Goal: Transaction & Acquisition: Purchase product/service

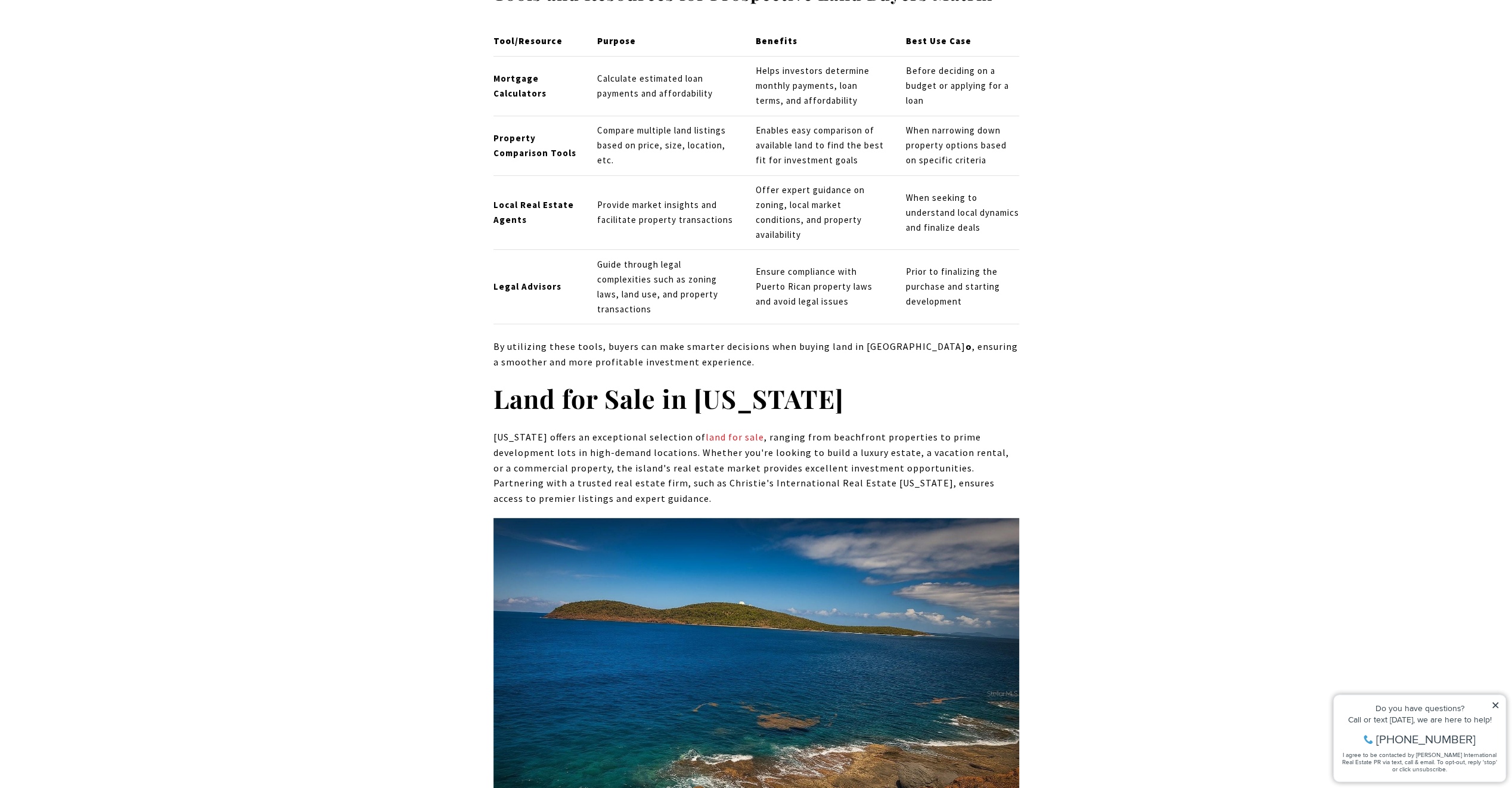
scroll to position [5065, 0]
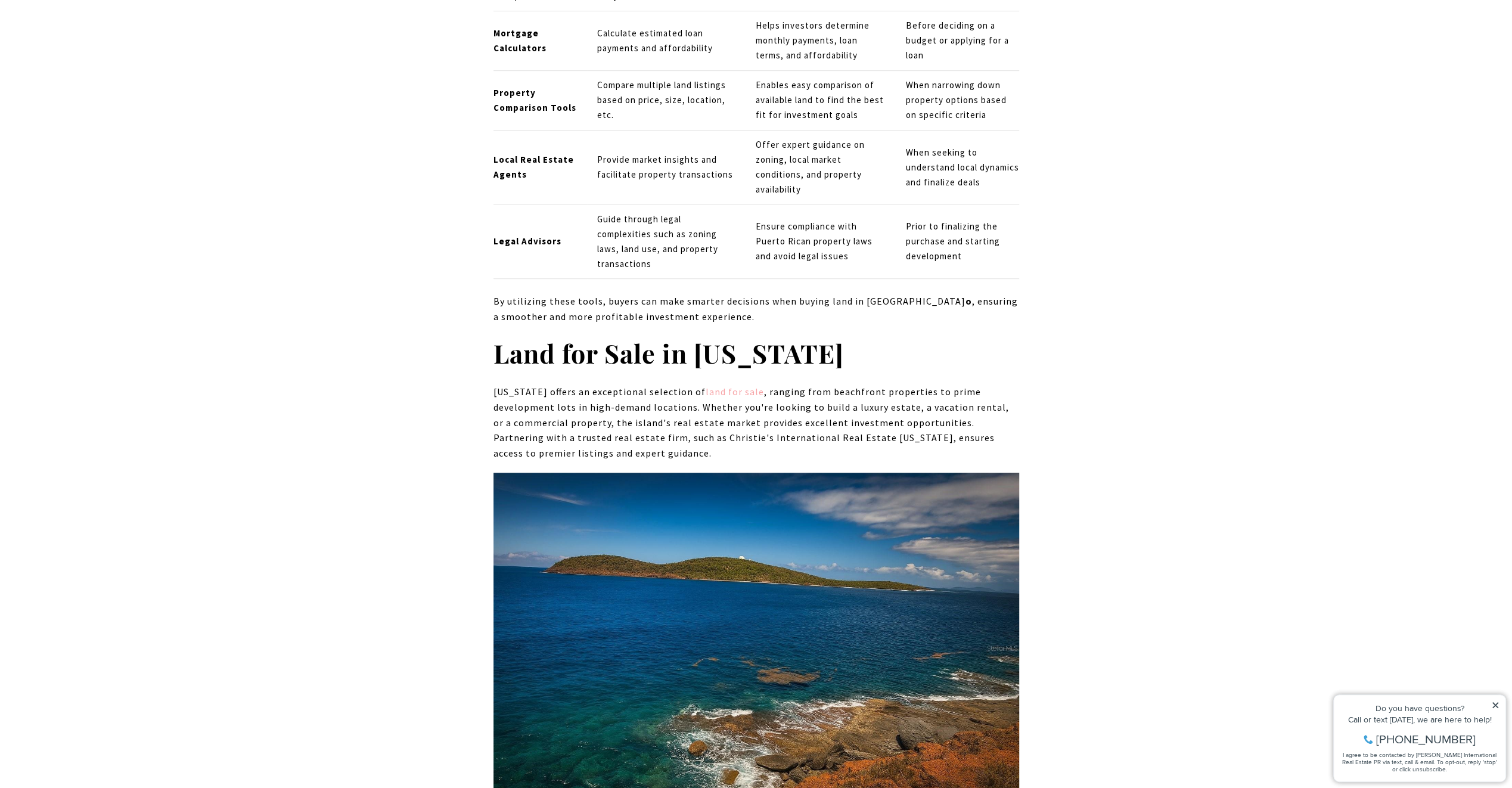
click at [734, 386] on link "land for sale" at bounding box center [735, 392] width 58 height 12
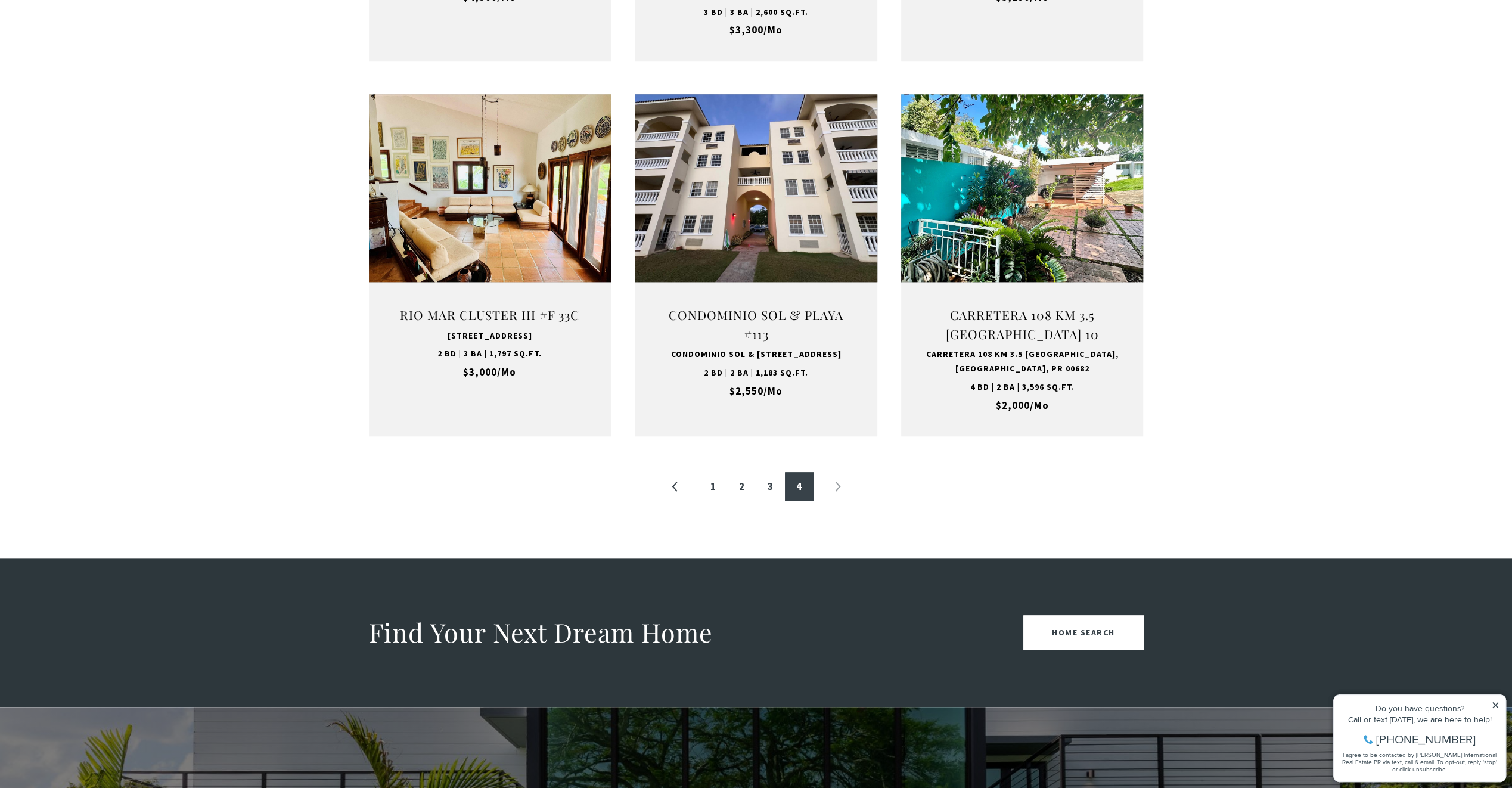
scroll to position [1132, 0]
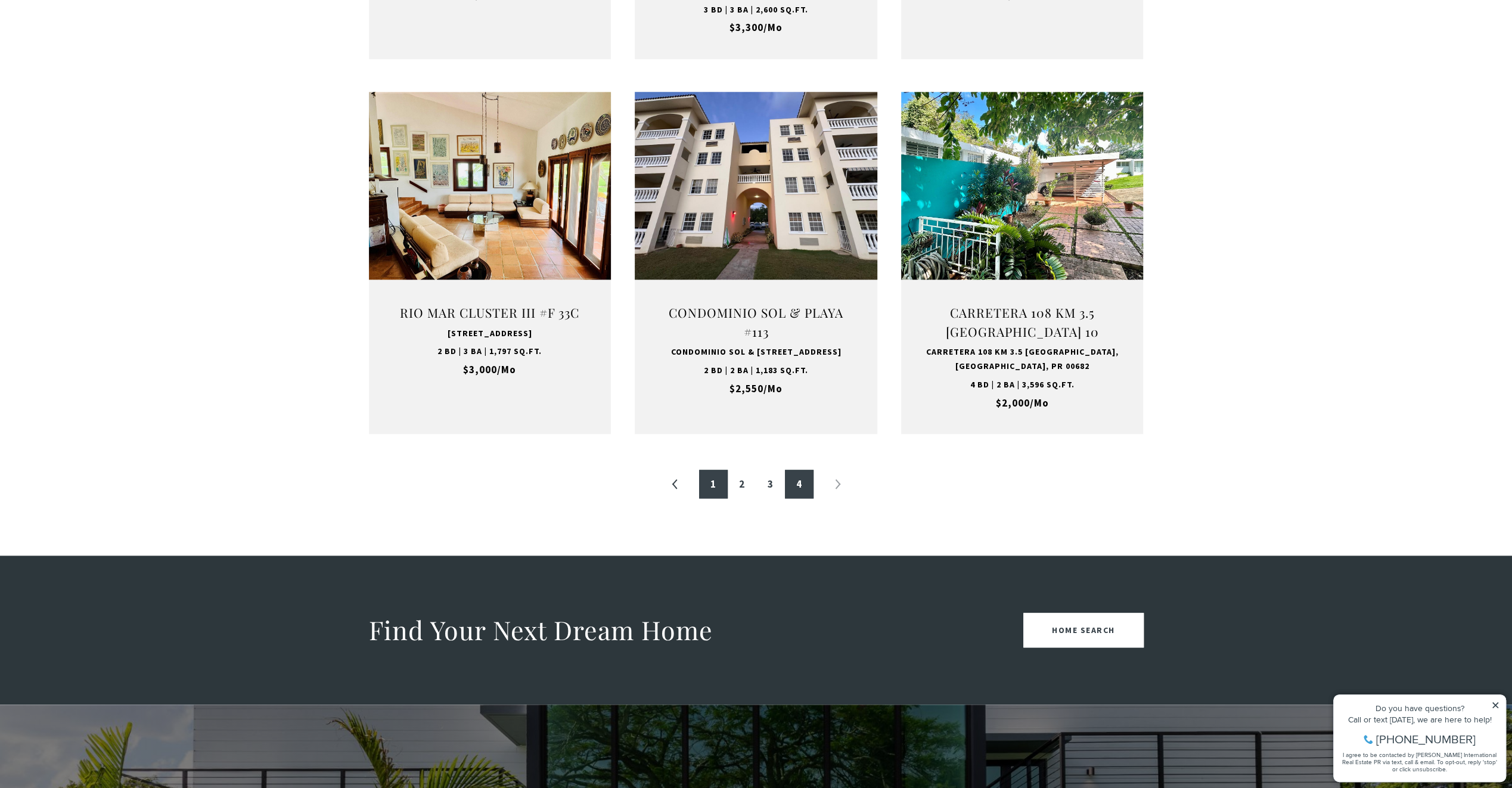
click at [717, 498] on link "1" at bounding box center [713, 484] width 28 height 28
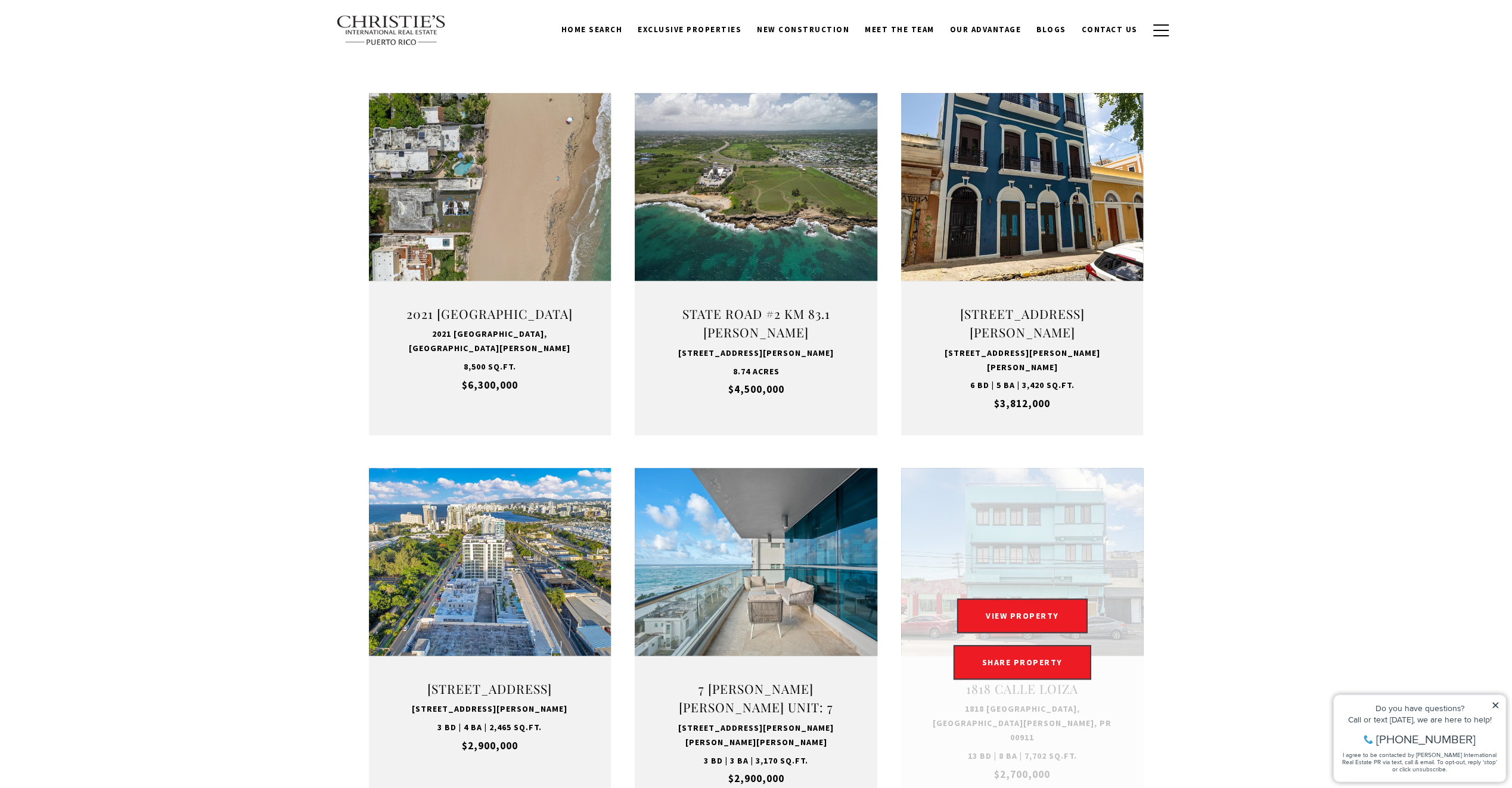
scroll to position [715, 0]
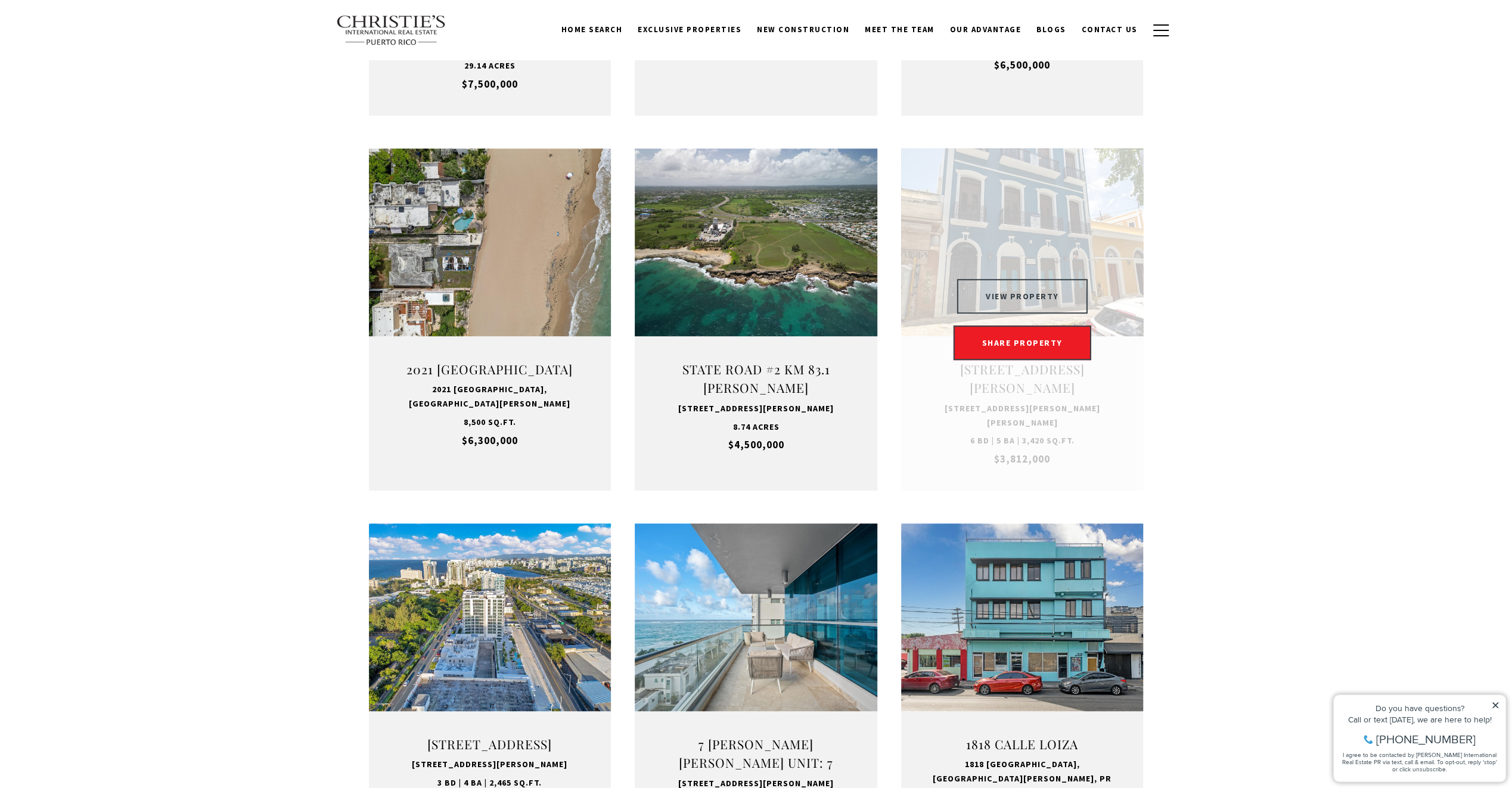
click at [989, 295] on button "VIEW PROPERTY" at bounding box center [1023, 296] width 130 height 35
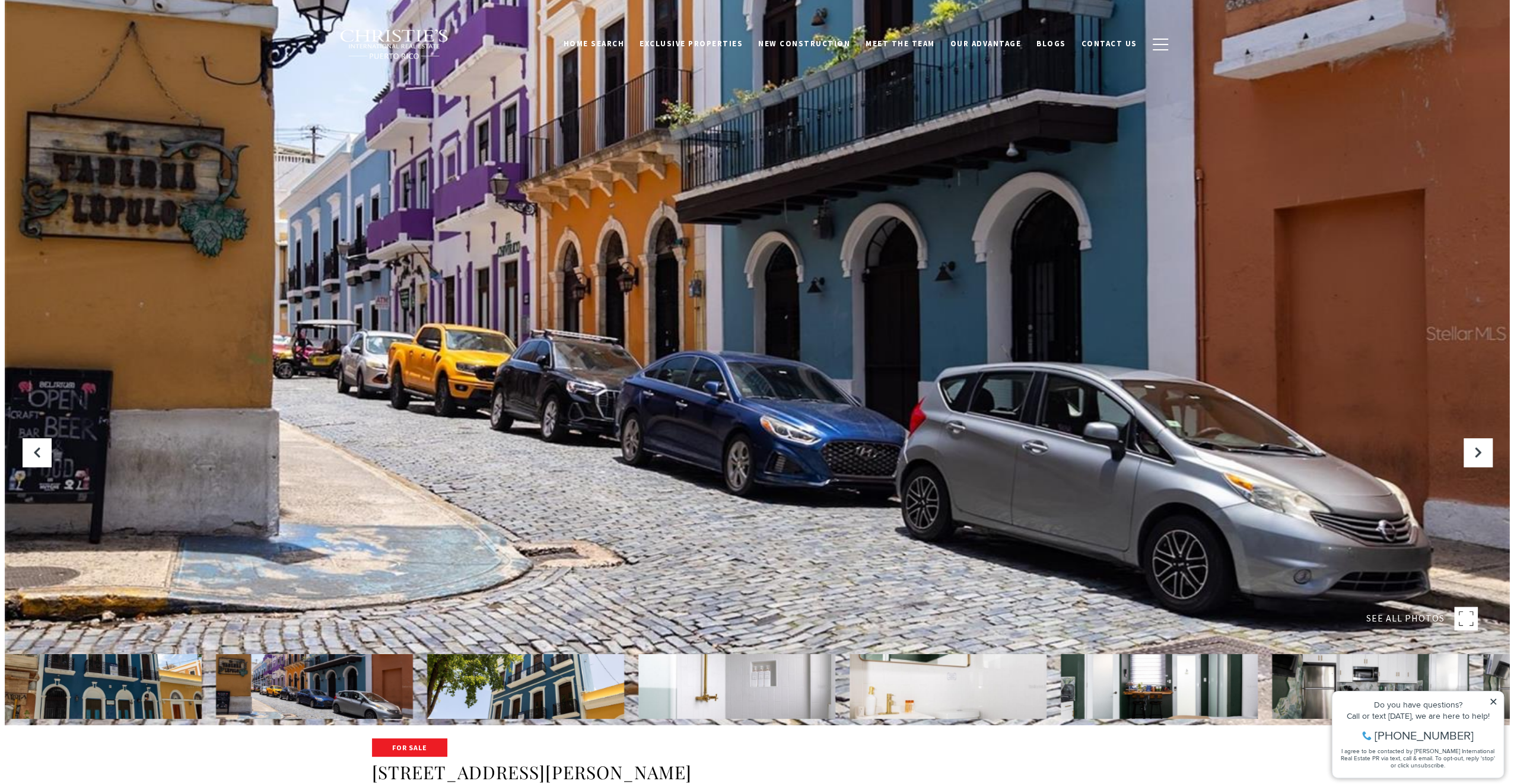
scroll to position [59, 0]
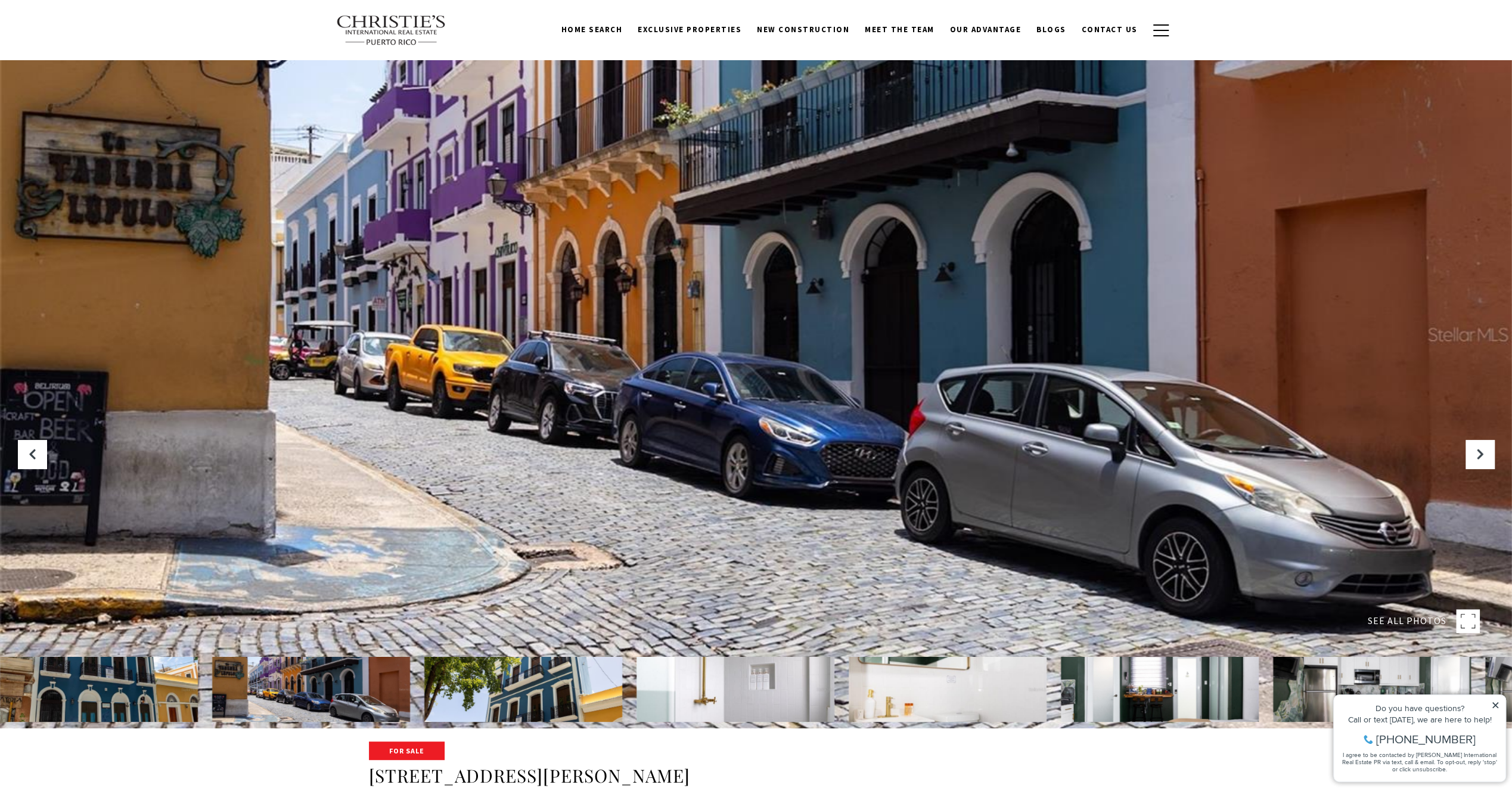
click at [971, 373] on div at bounding box center [756, 334] width 1512 height 788
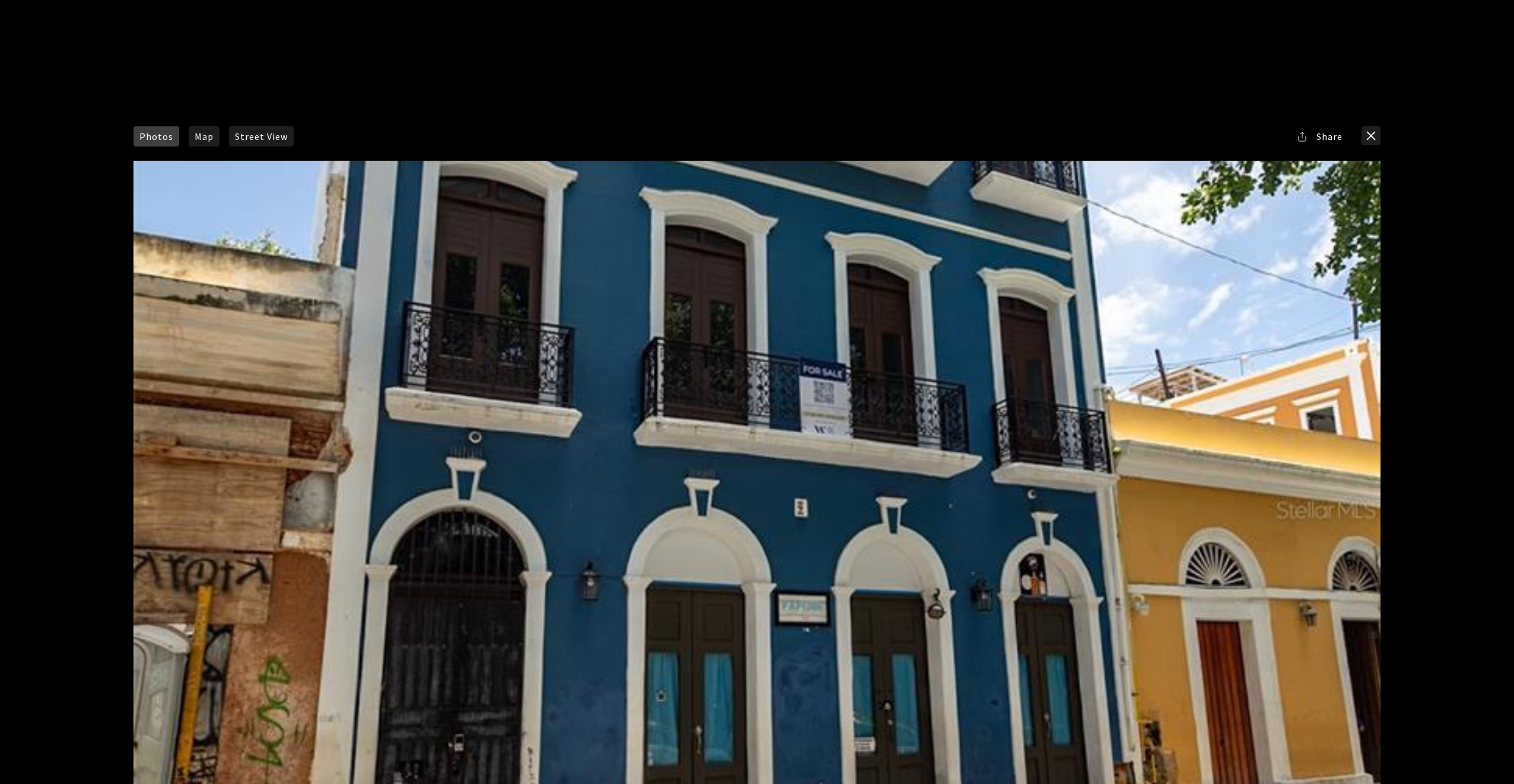
click at [966, 371] on div at bounding box center [757, 509] width 1248 height 698
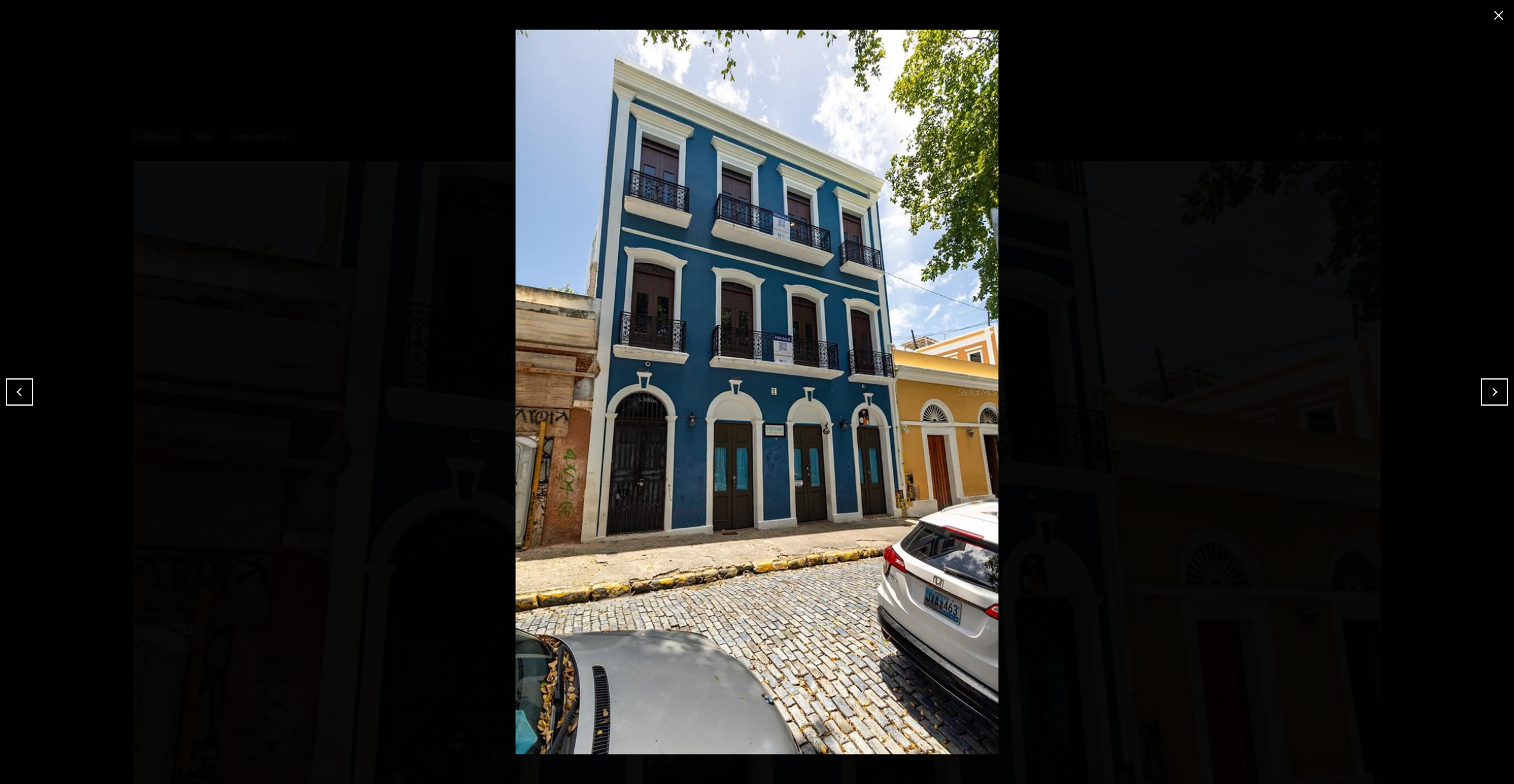
click at [966, 371] on img at bounding box center [757, 392] width 1455 height 724
click at [1496, 392] on button "Next" at bounding box center [1494, 392] width 27 height 27
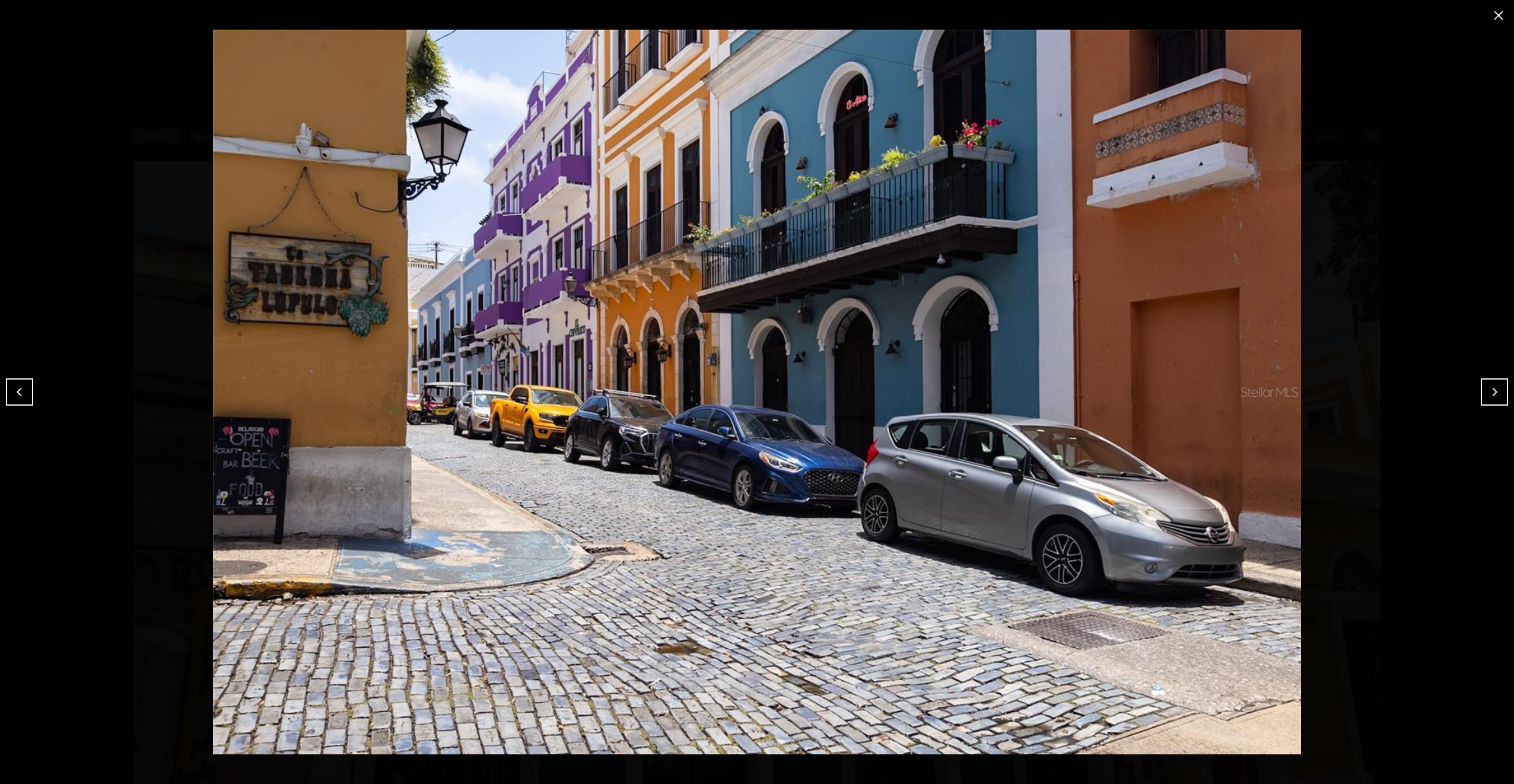
click at [1496, 392] on button "Next" at bounding box center [1494, 392] width 27 height 27
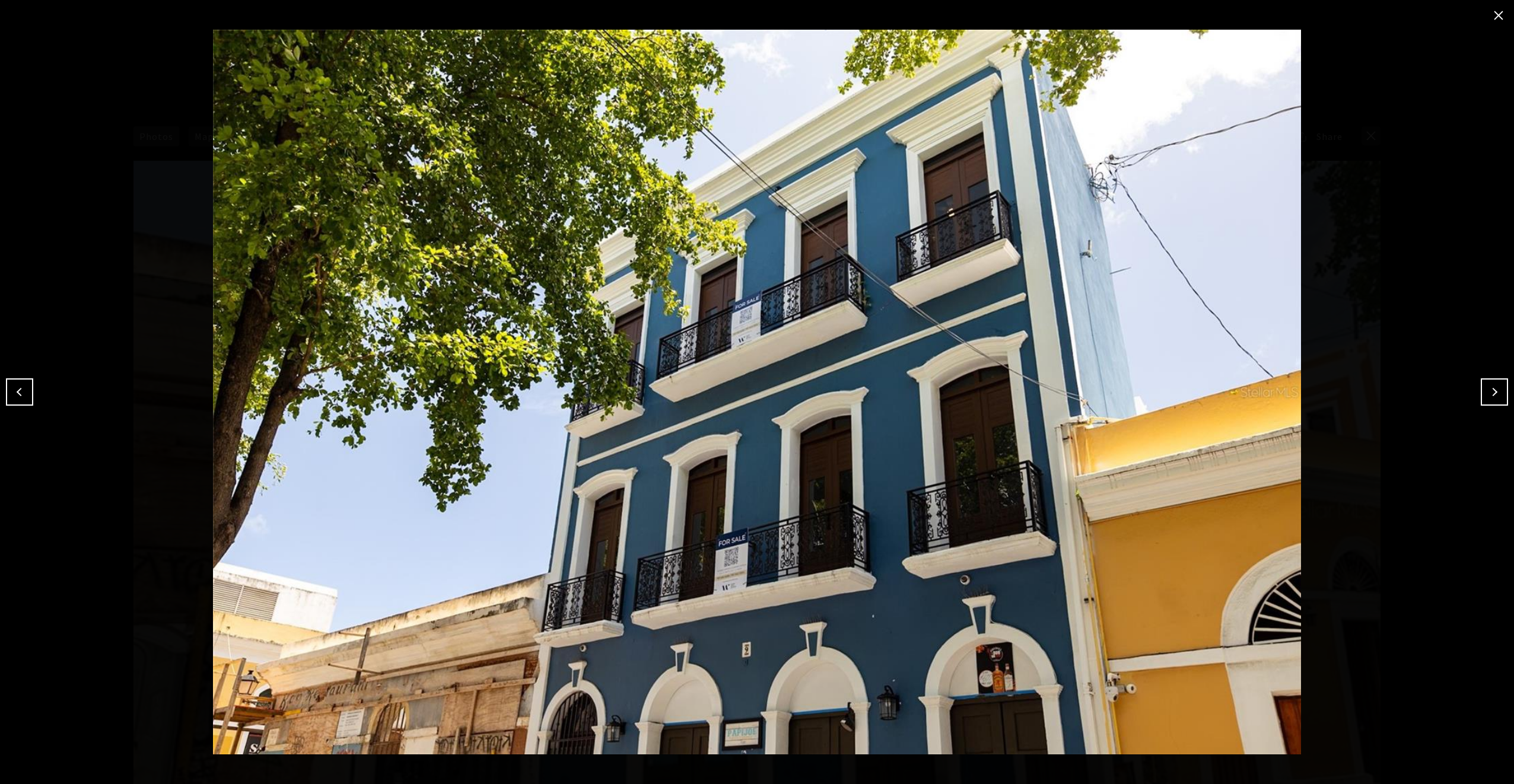
click at [1496, 392] on button "Next" at bounding box center [1494, 392] width 27 height 27
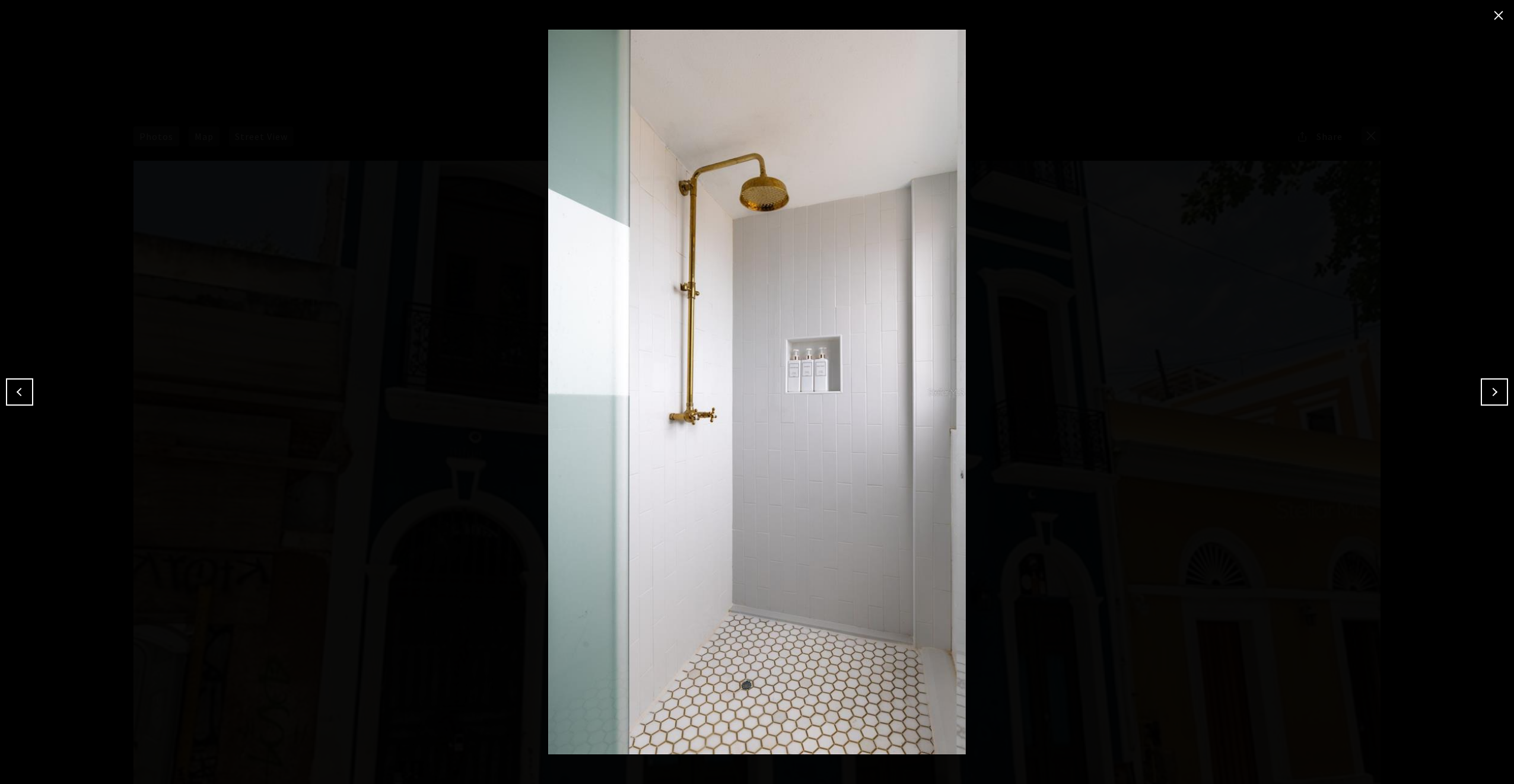
click at [1496, 392] on button "Next" at bounding box center [1494, 392] width 27 height 27
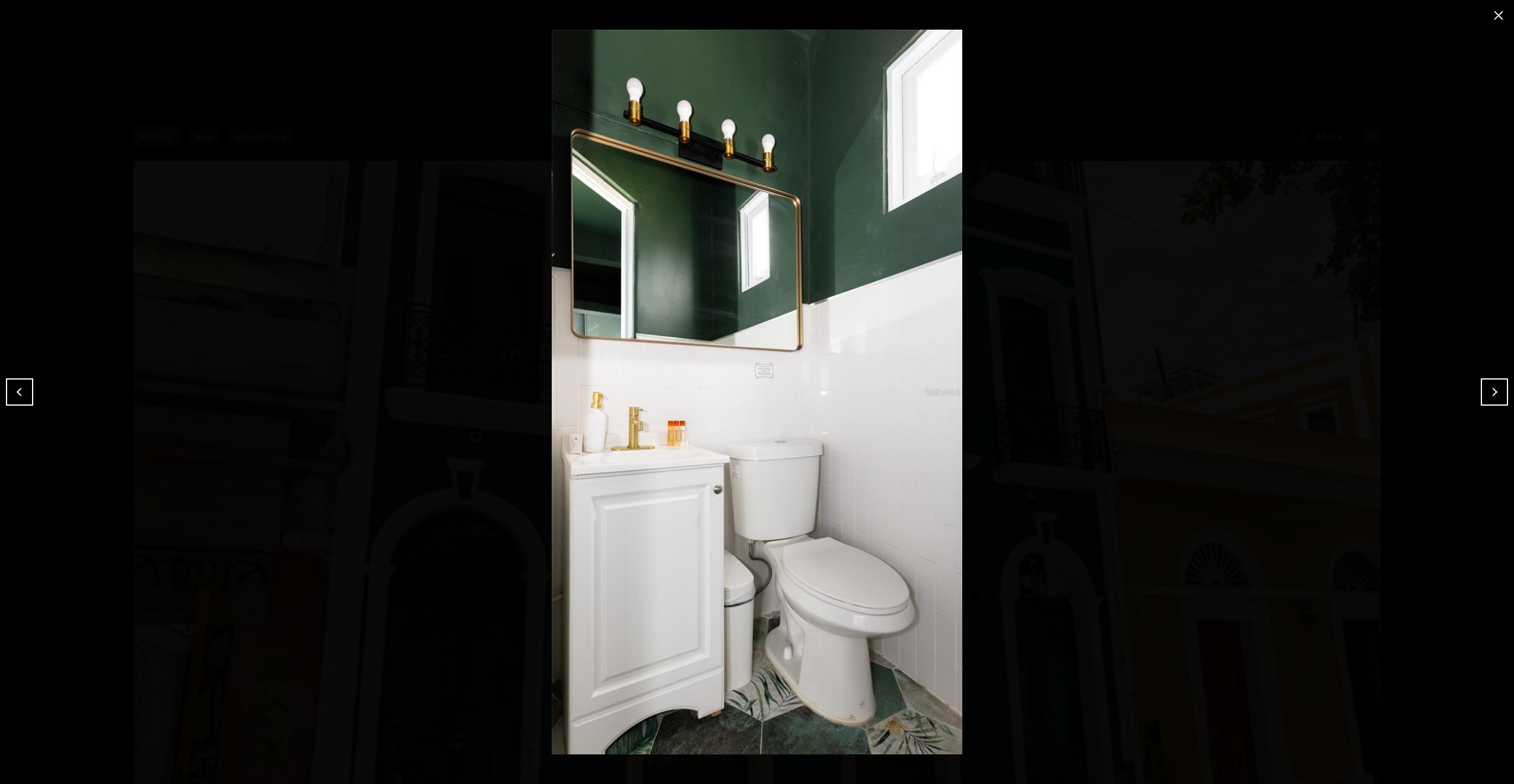
click at [1496, 392] on button "Next" at bounding box center [1494, 392] width 27 height 27
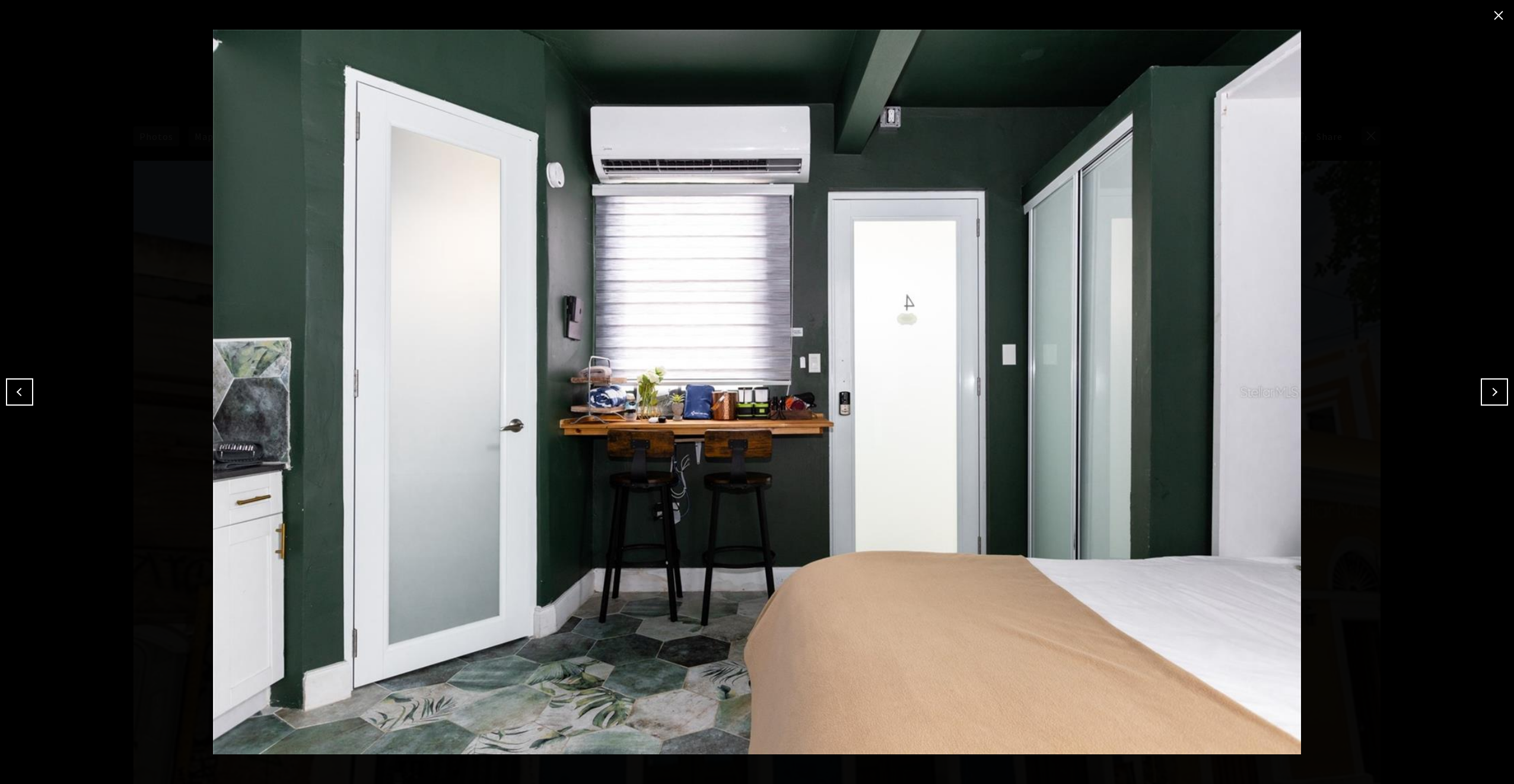
click at [1496, 392] on button "Next" at bounding box center [1494, 392] width 27 height 27
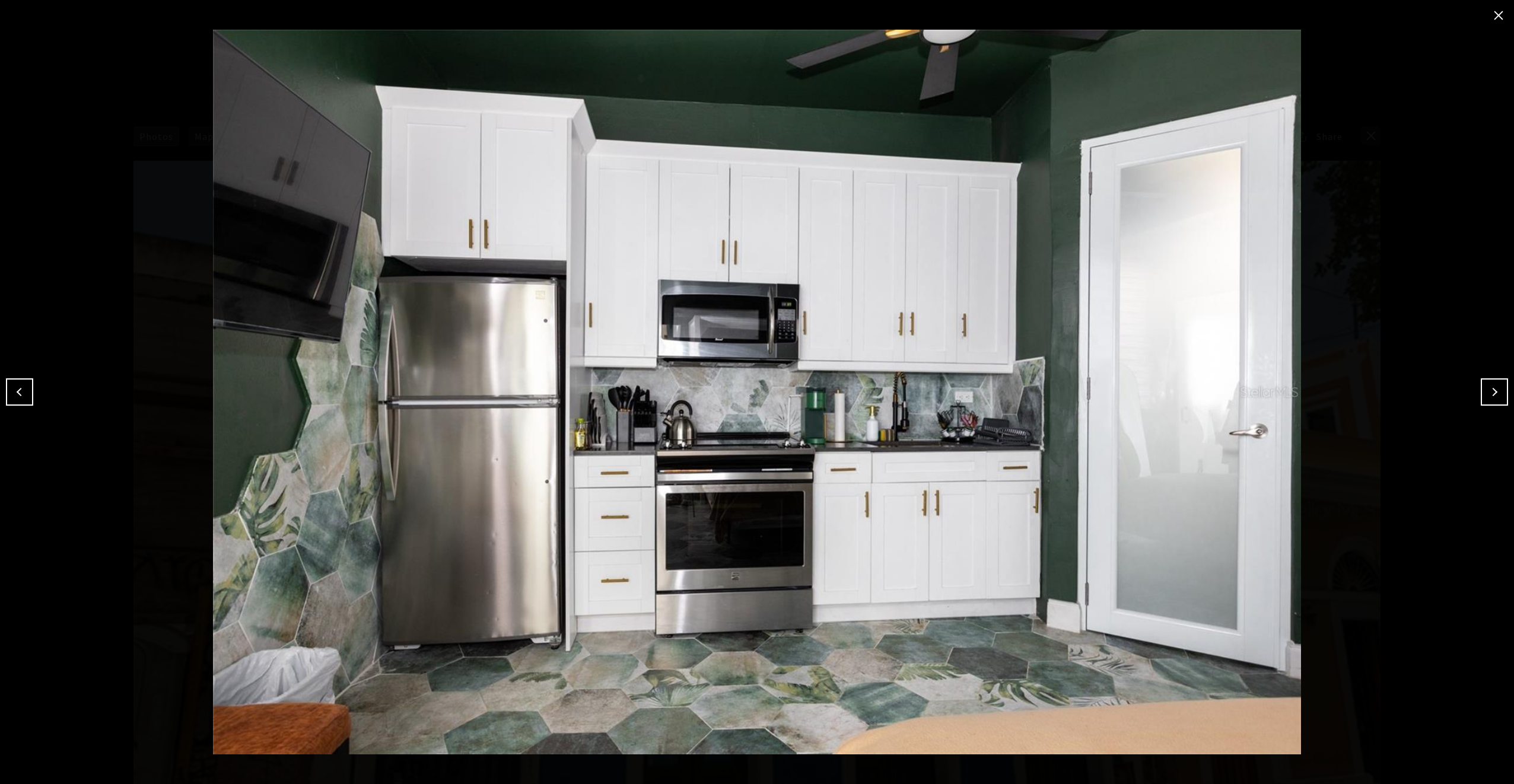
click at [1496, 392] on button "Next" at bounding box center [1494, 392] width 27 height 27
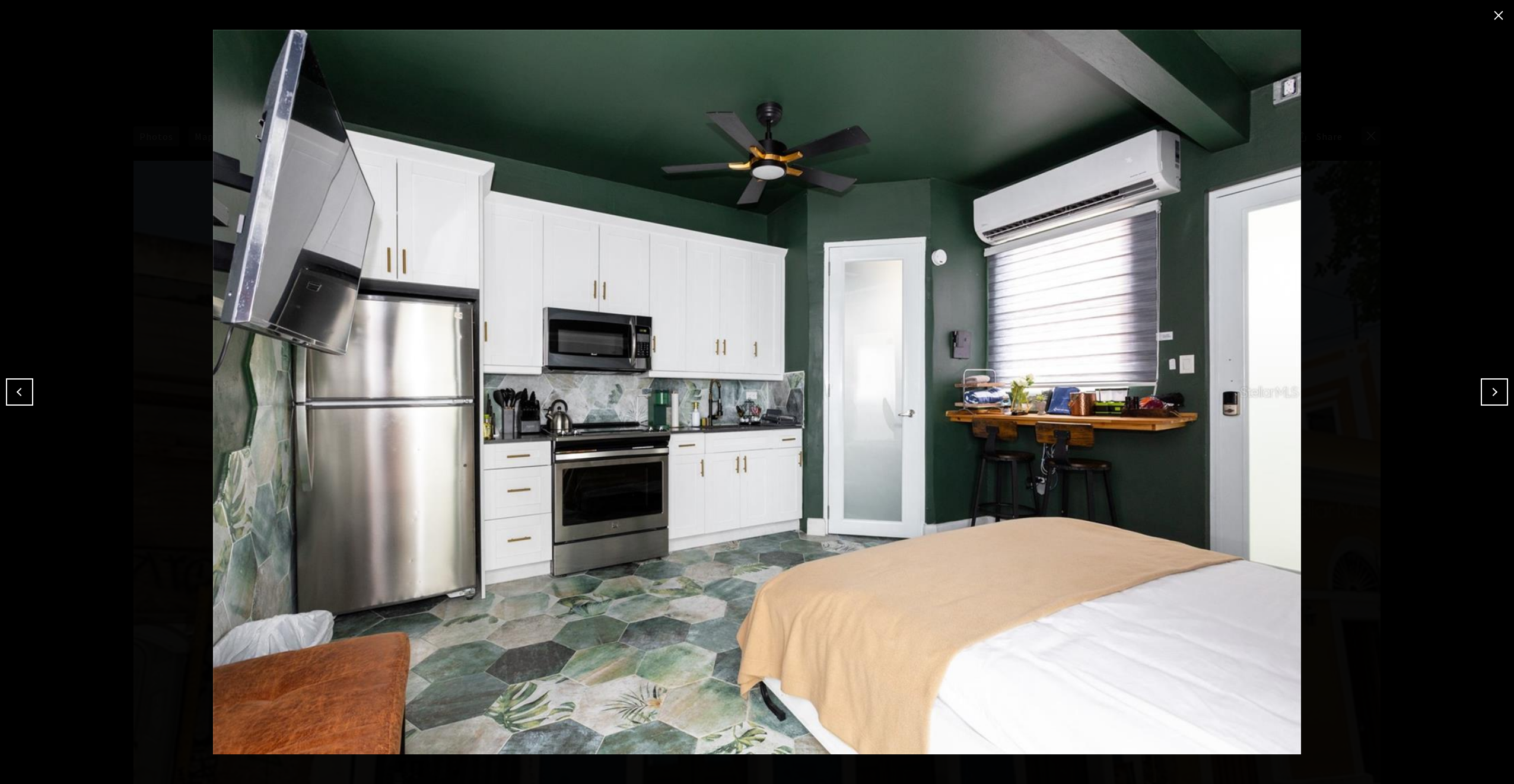
click at [1496, 392] on button "Next" at bounding box center [1494, 392] width 27 height 27
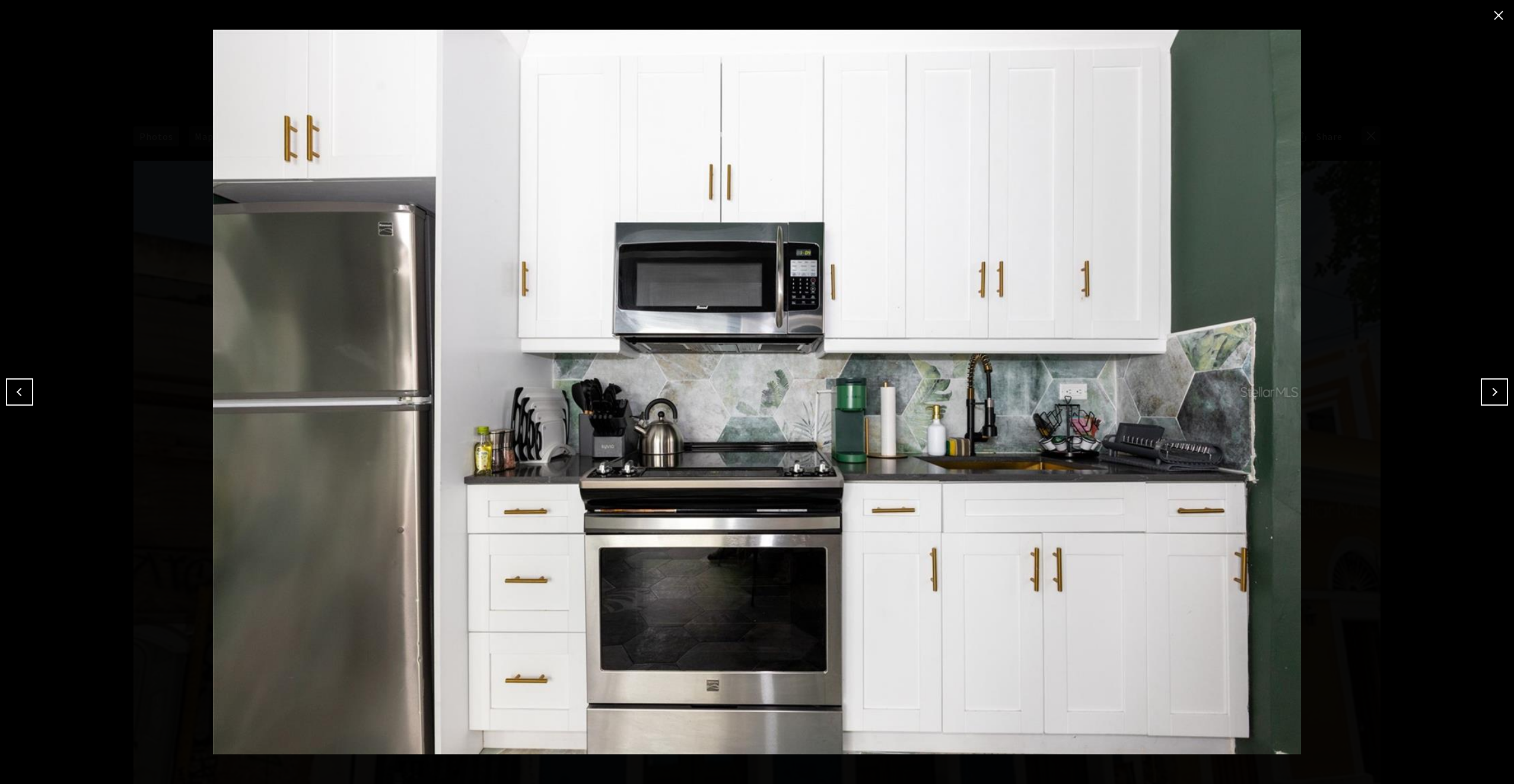
click at [1496, 392] on button "Next" at bounding box center [1494, 392] width 27 height 27
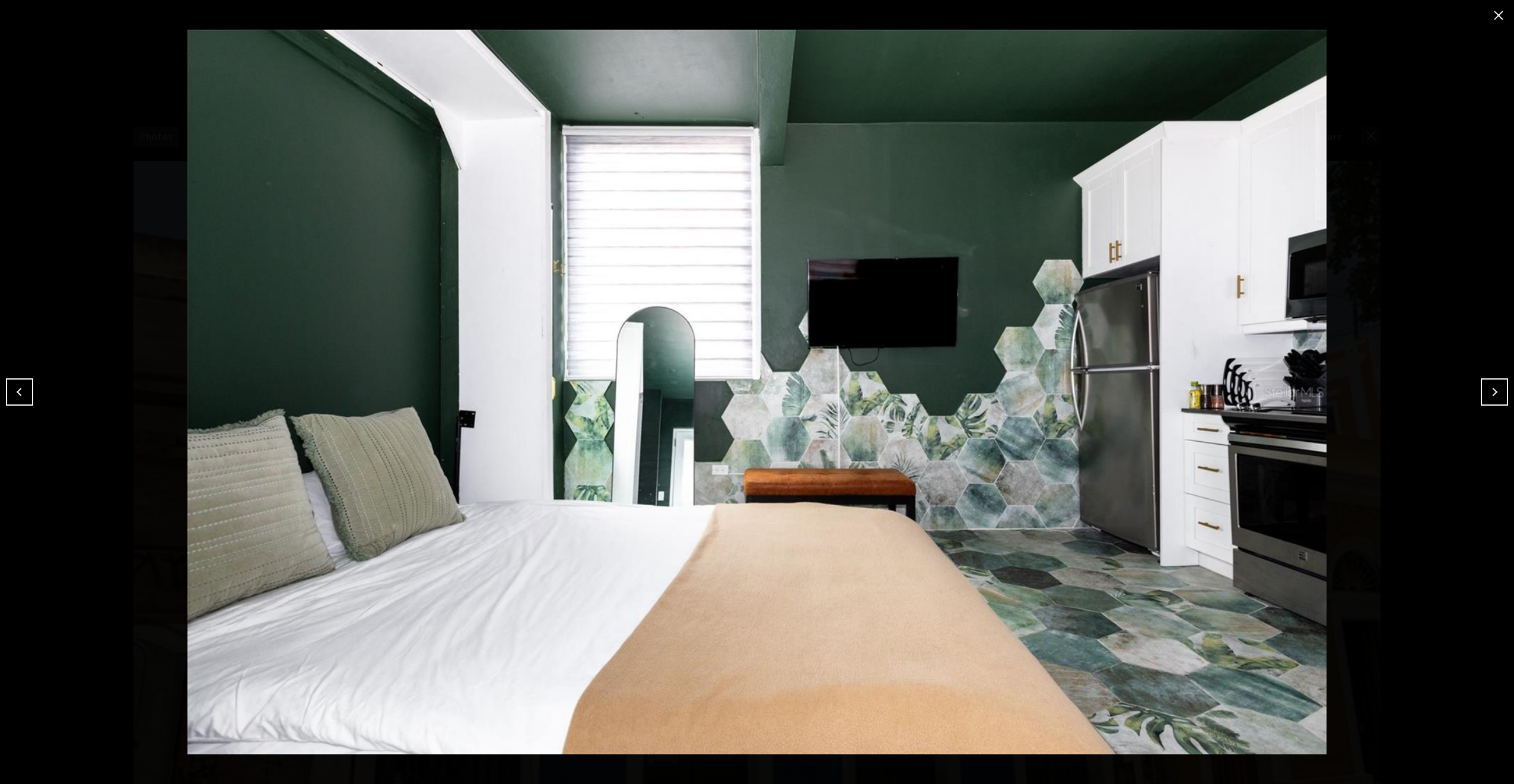
click at [1496, 392] on button "Next" at bounding box center [1494, 392] width 27 height 27
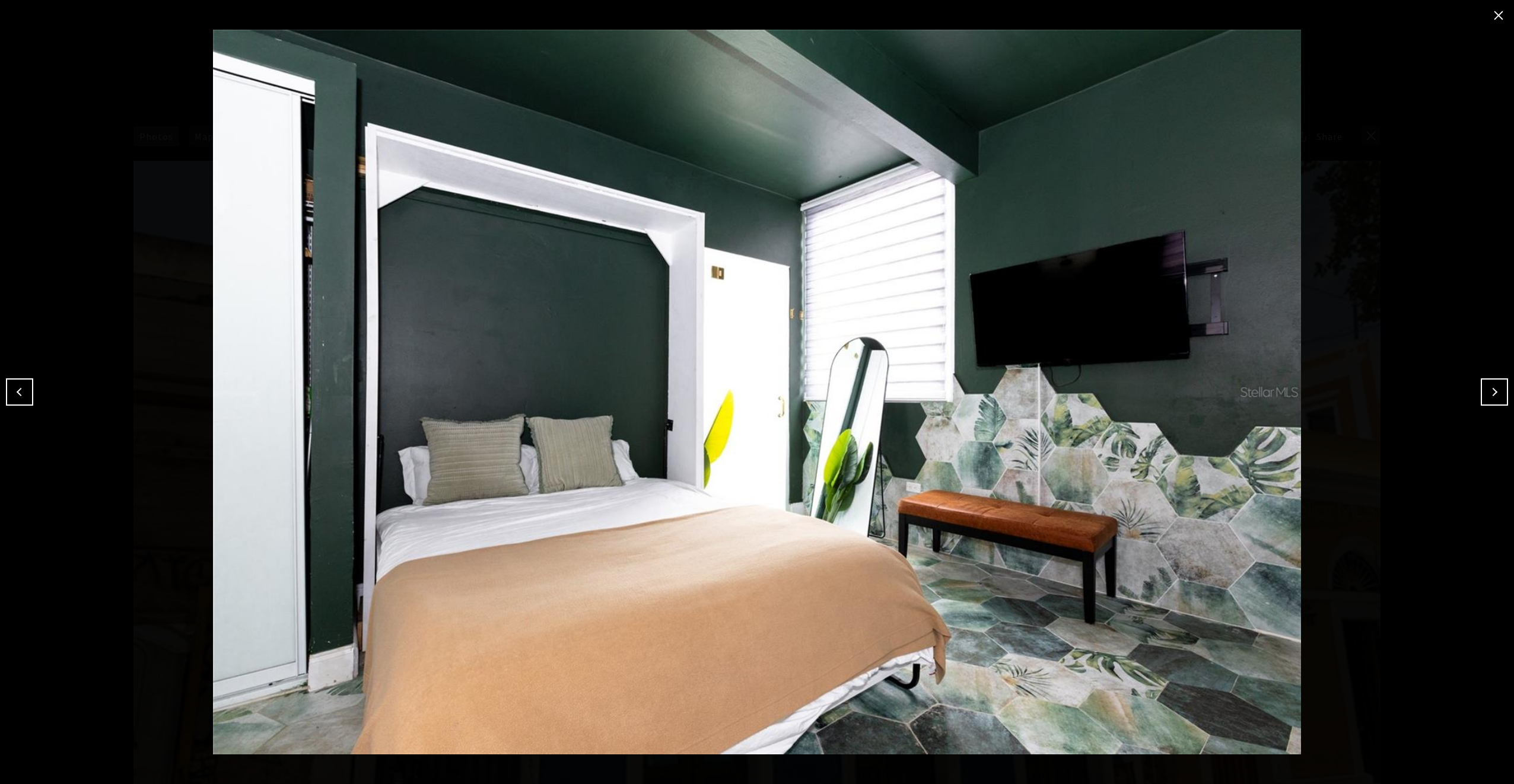
click at [1496, 392] on button "Next" at bounding box center [1494, 392] width 27 height 27
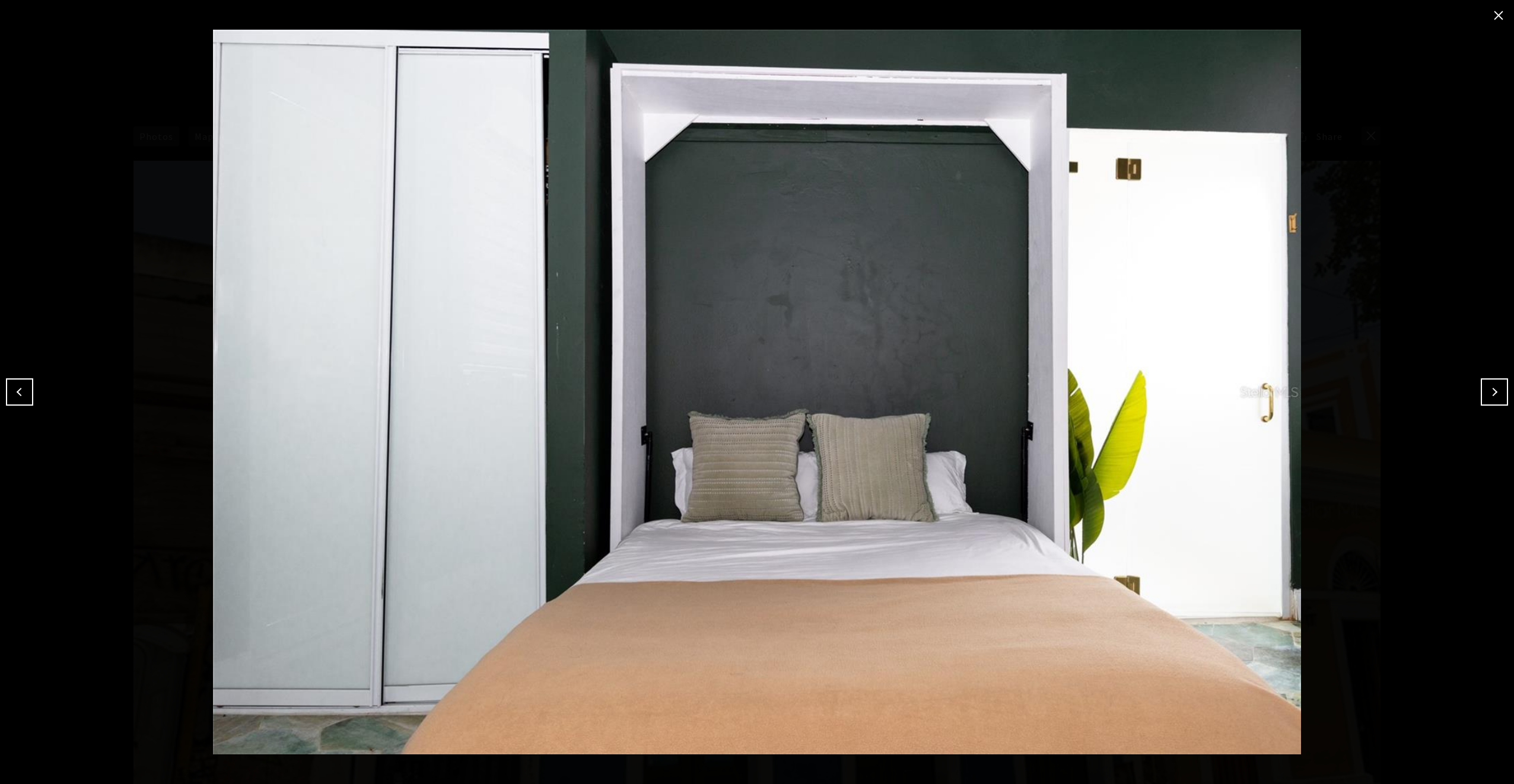
click at [1496, 392] on button "Next" at bounding box center [1494, 392] width 27 height 27
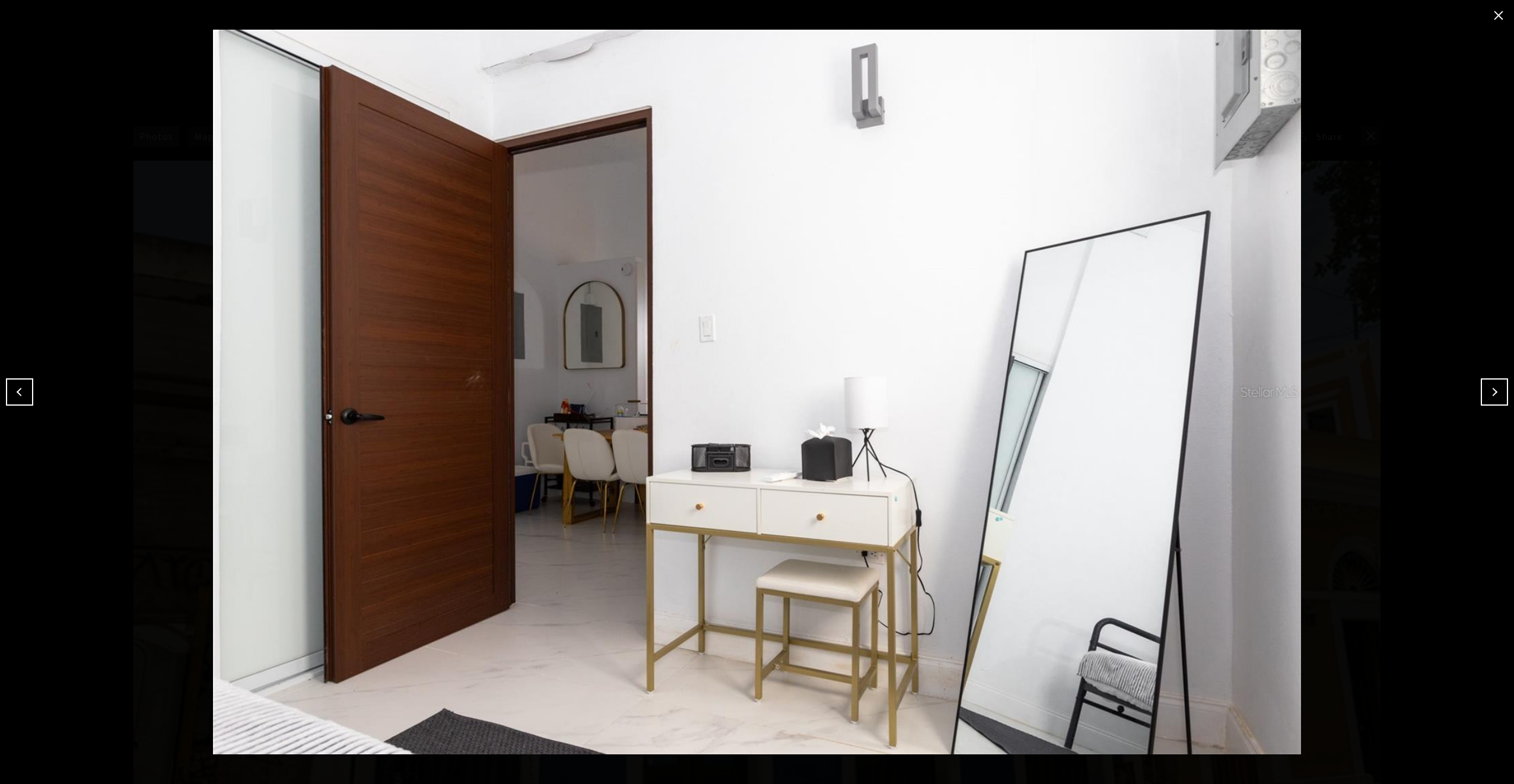
click at [1496, 392] on button "Next" at bounding box center [1494, 392] width 27 height 27
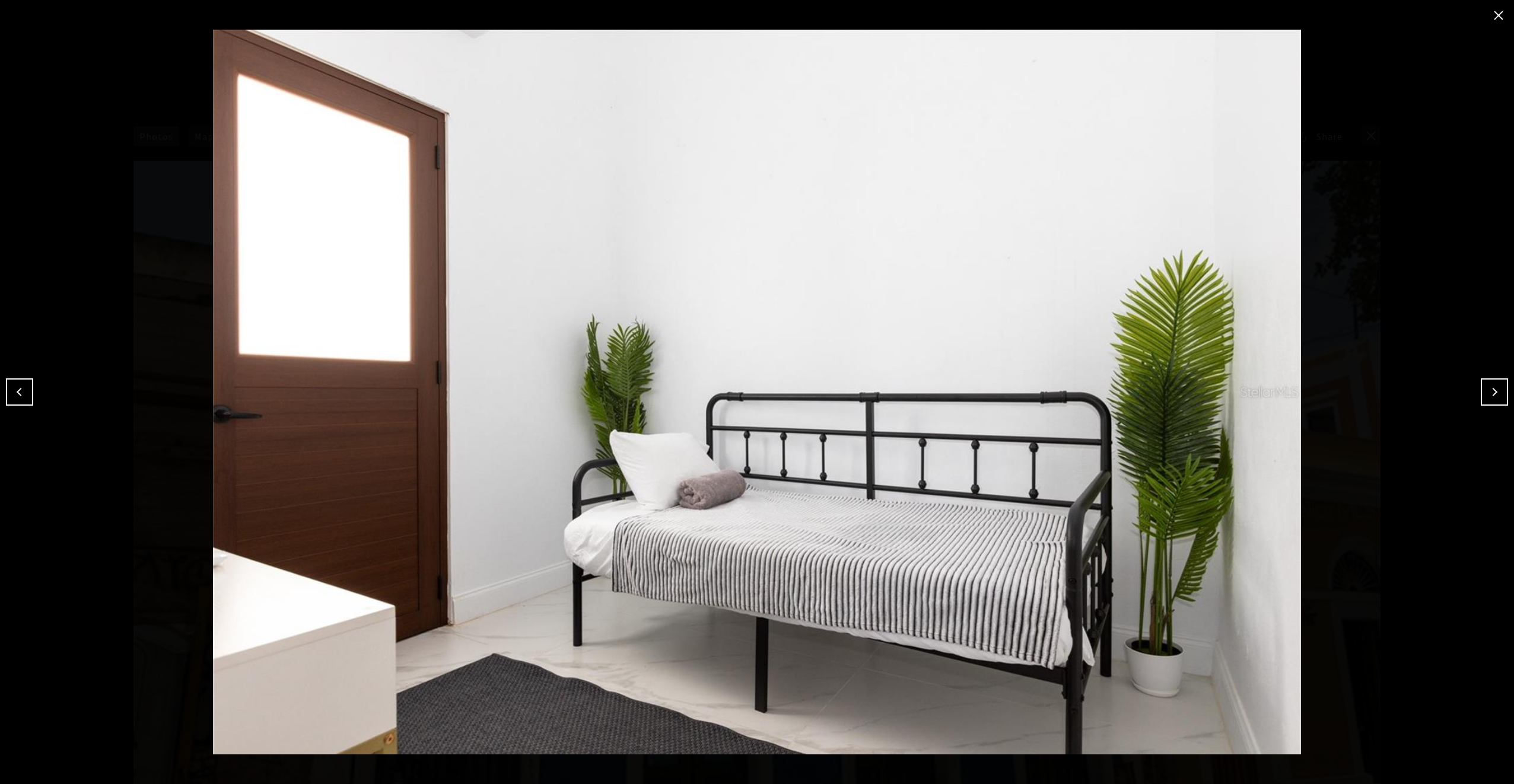
click at [1496, 392] on button "Next" at bounding box center [1494, 392] width 27 height 27
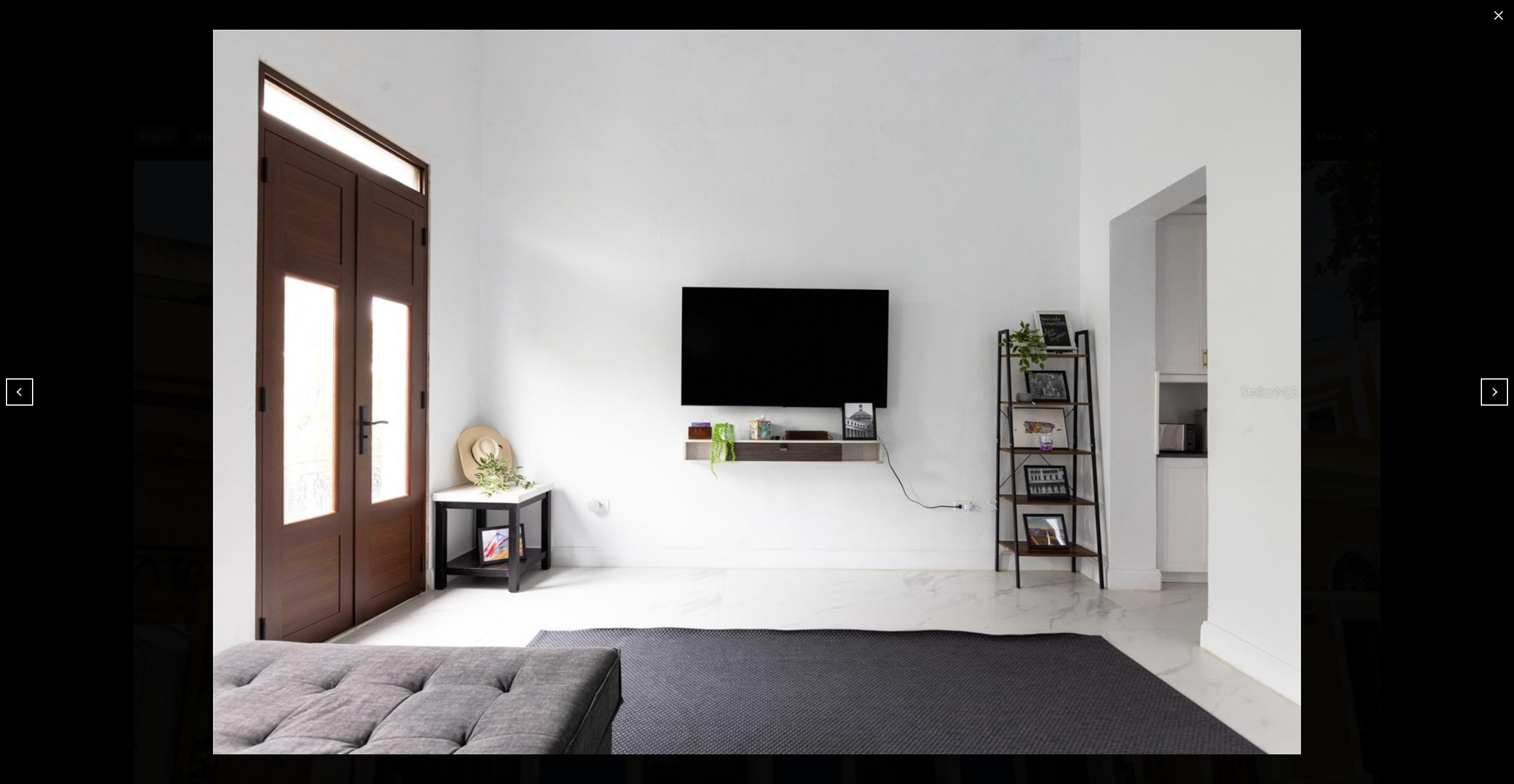
click at [1496, 392] on button "Next" at bounding box center [1494, 392] width 27 height 27
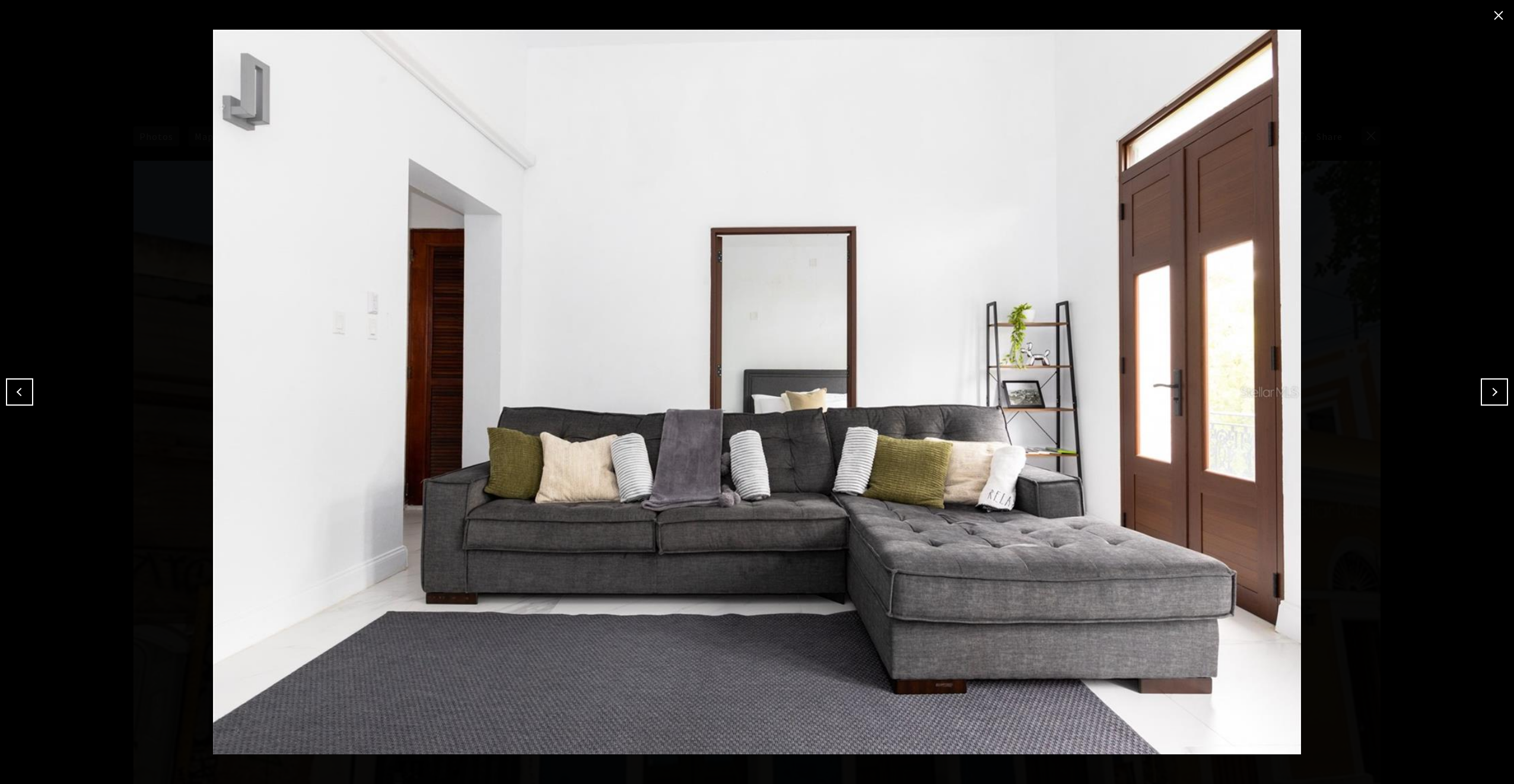
click at [1496, 392] on button "Next" at bounding box center [1494, 392] width 27 height 27
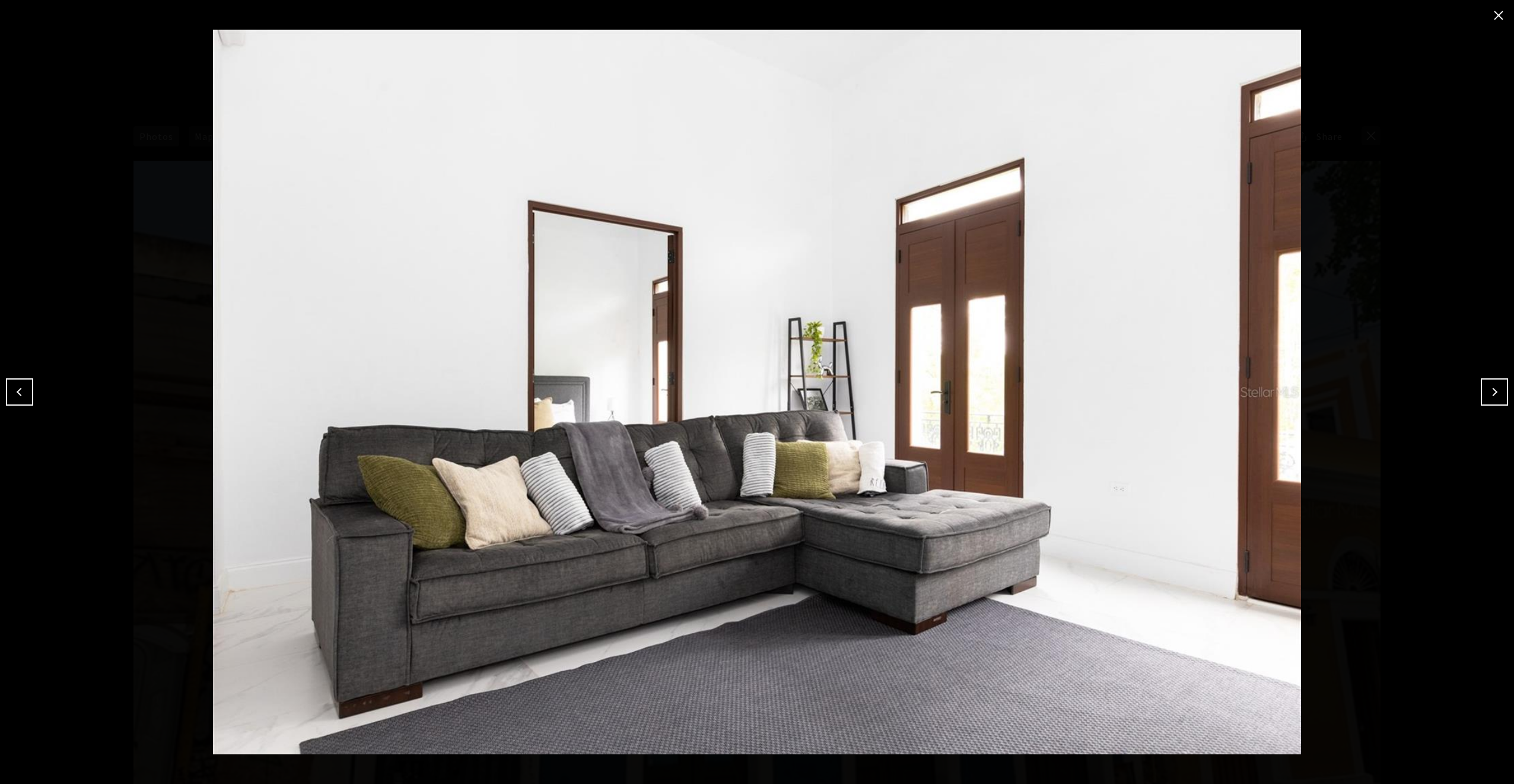
click at [1496, 392] on button "Next" at bounding box center [1494, 392] width 27 height 27
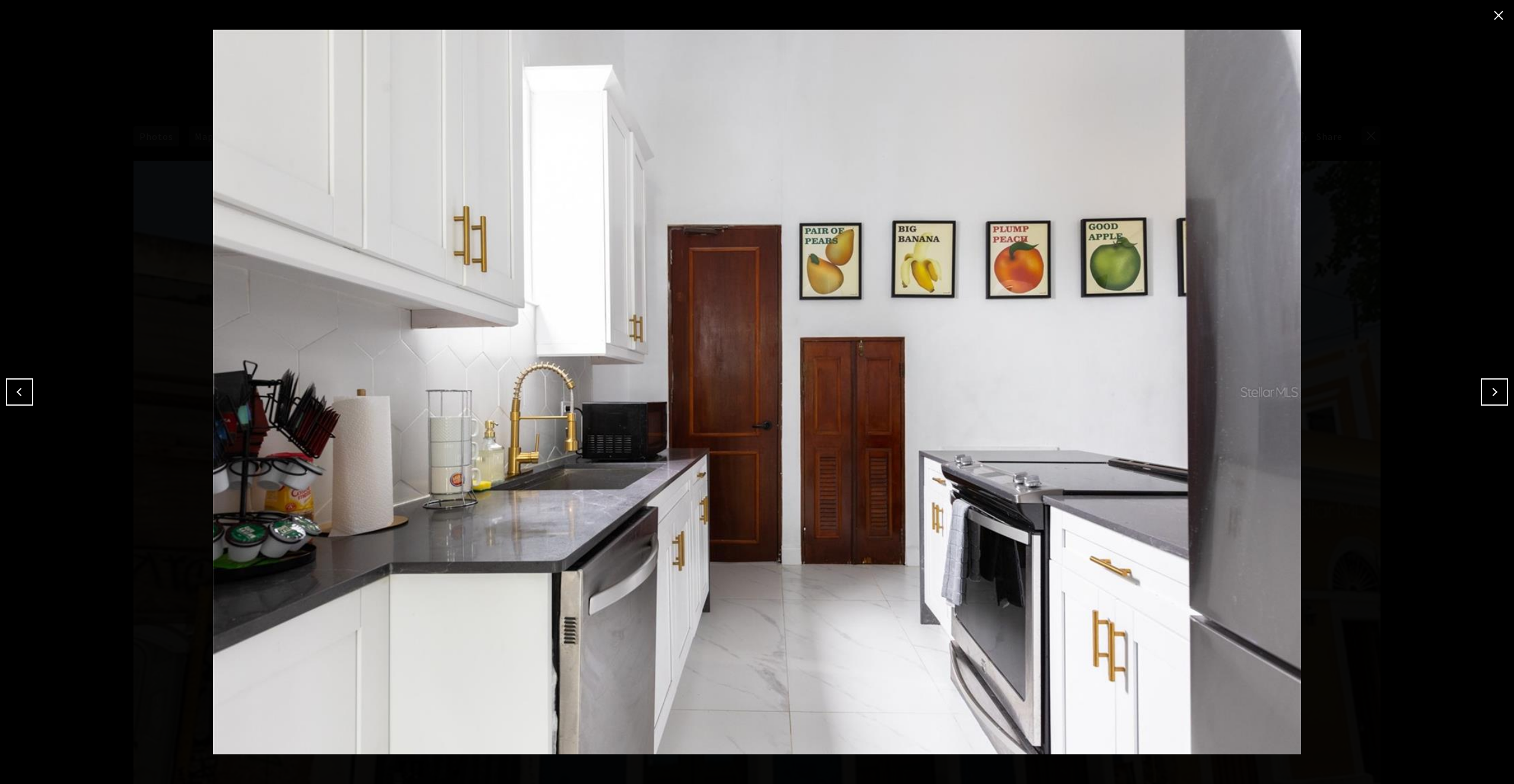
click at [1496, 392] on button "Next" at bounding box center [1494, 392] width 27 height 27
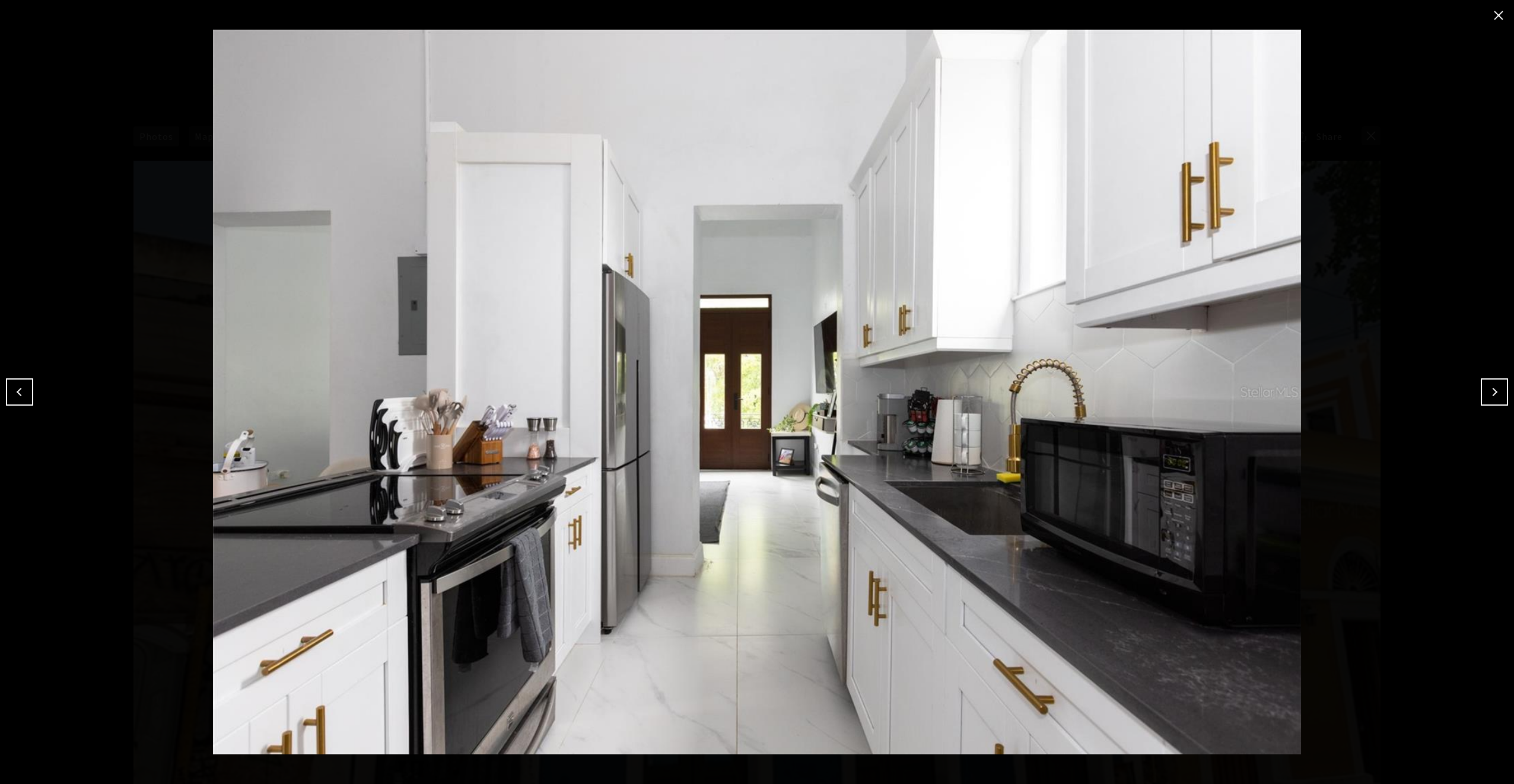
click at [1496, 392] on button "Next" at bounding box center [1494, 392] width 27 height 27
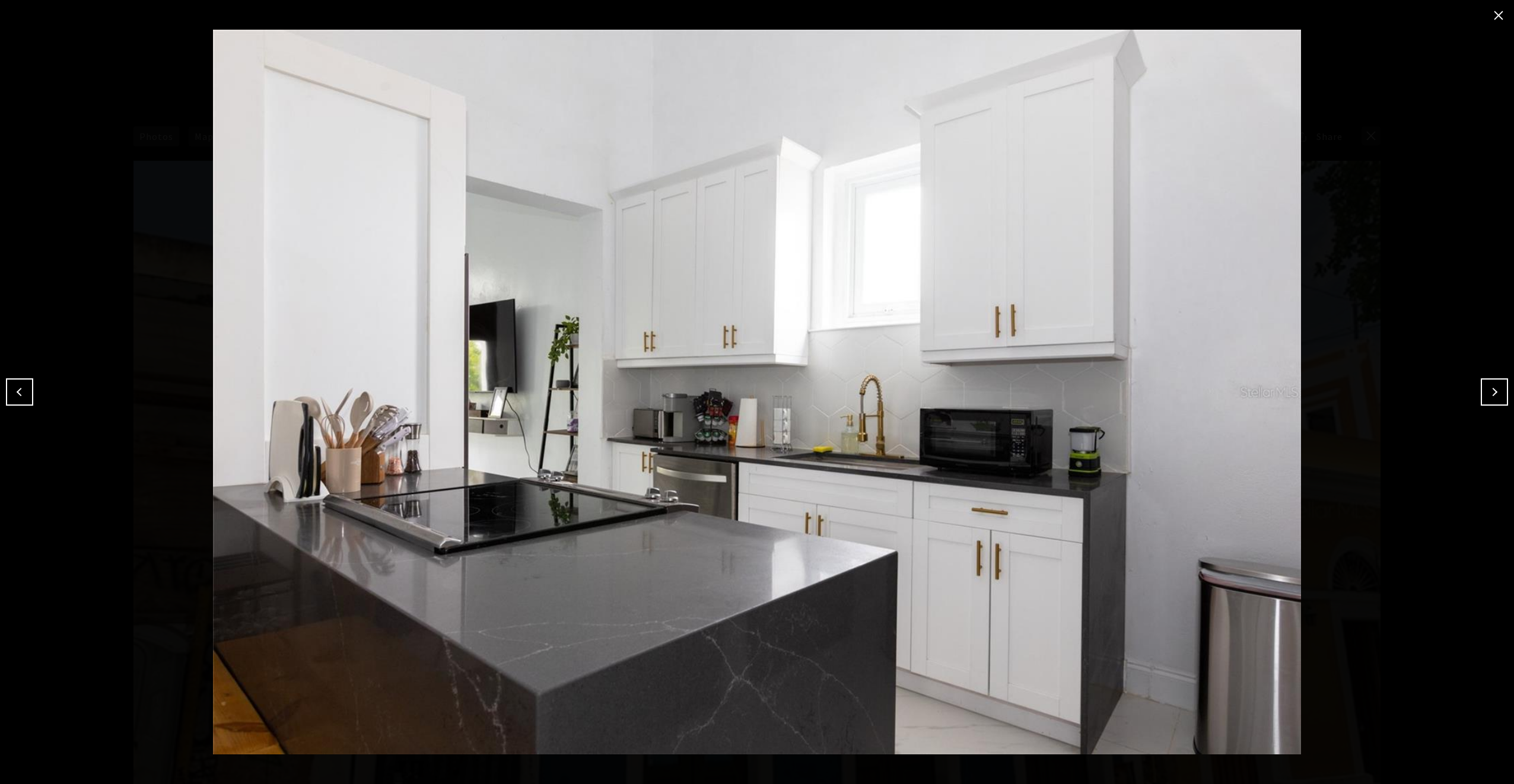
click at [1496, 392] on button "Next" at bounding box center [1494, 392] width 27 height 27
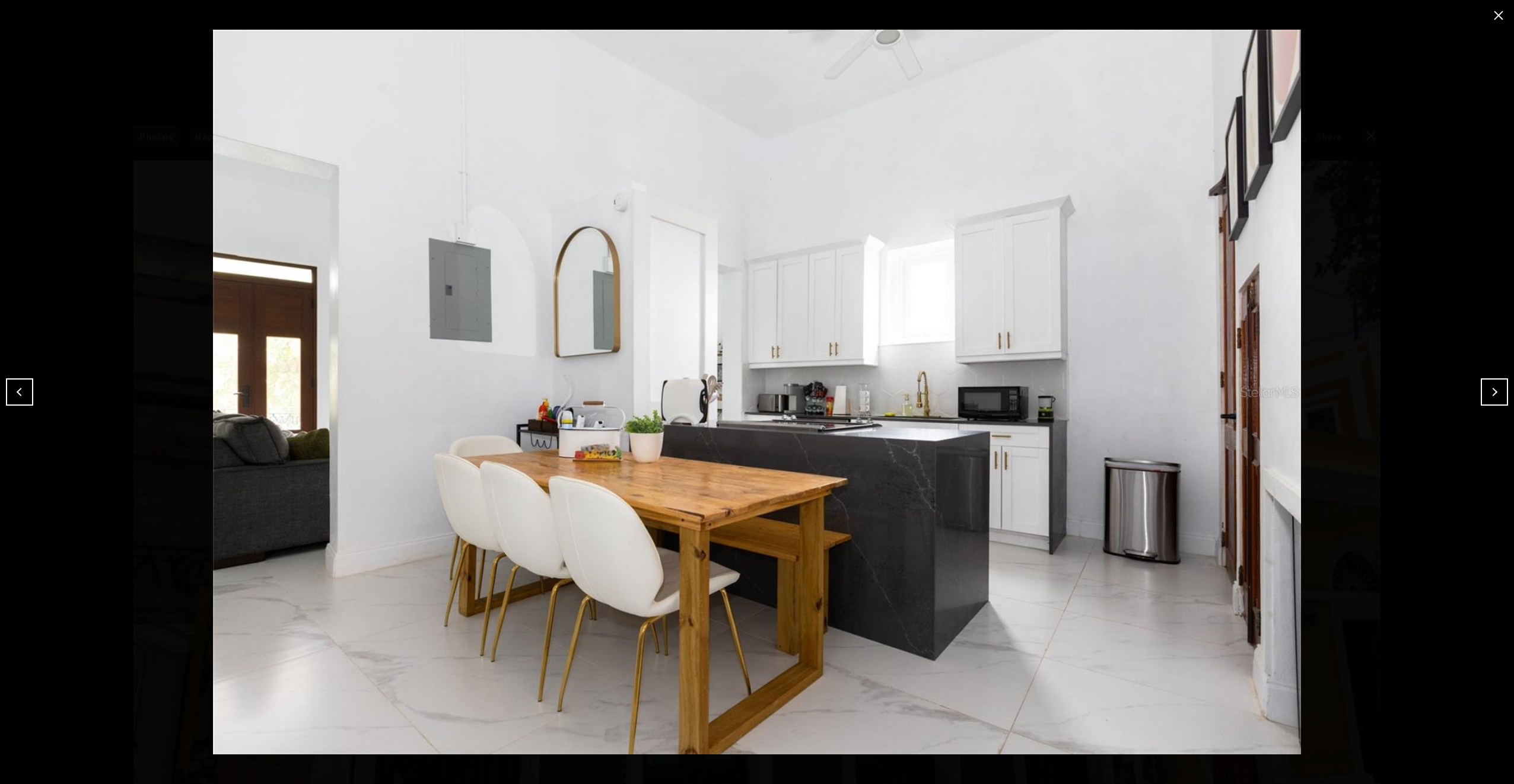
click at [1496, 392] on button "Next" at bounding box center [1494, 392] width 27 height 27
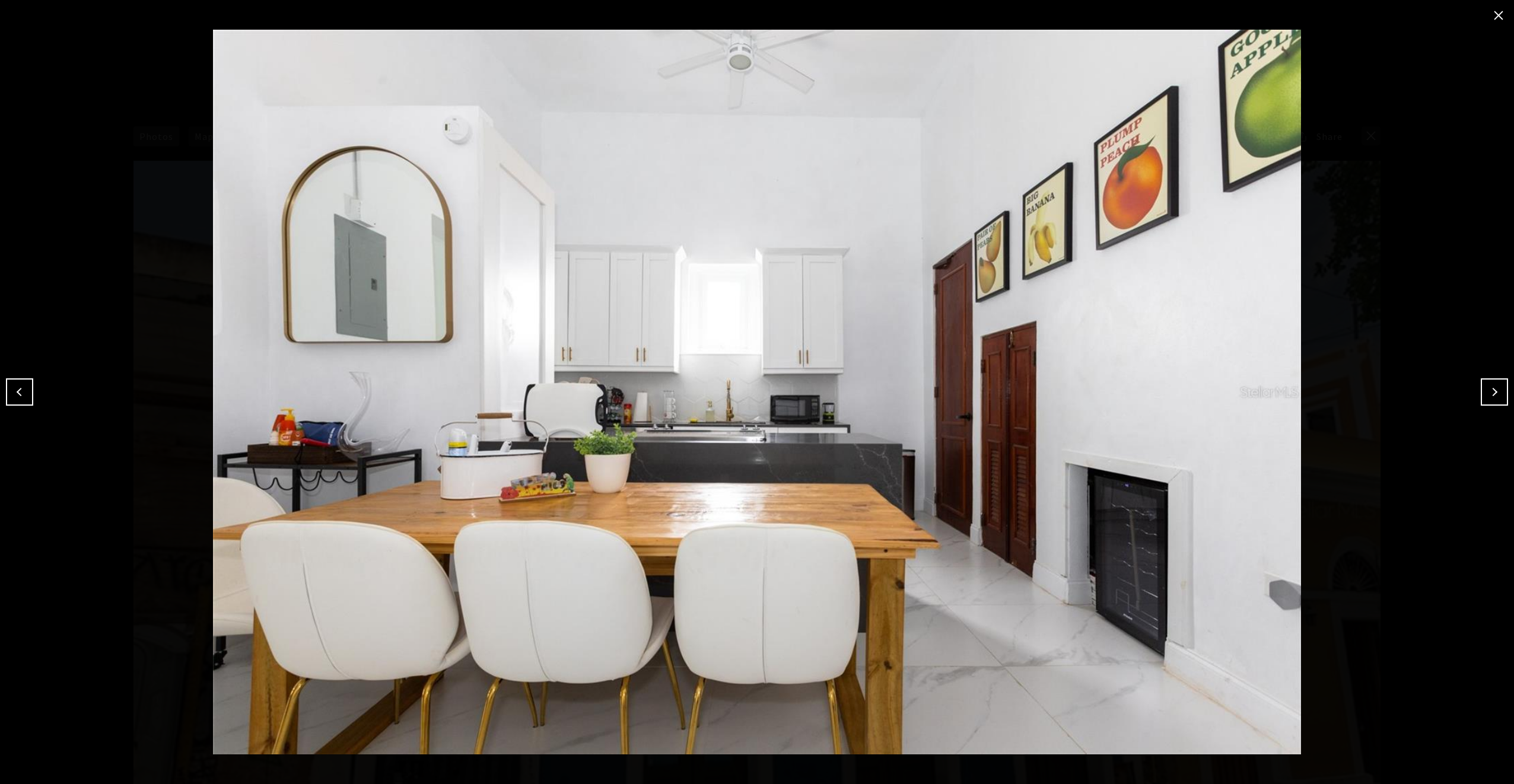
click at [1496, 392] on button "Next" at bounding box center [1494, 392] width 27 height 27
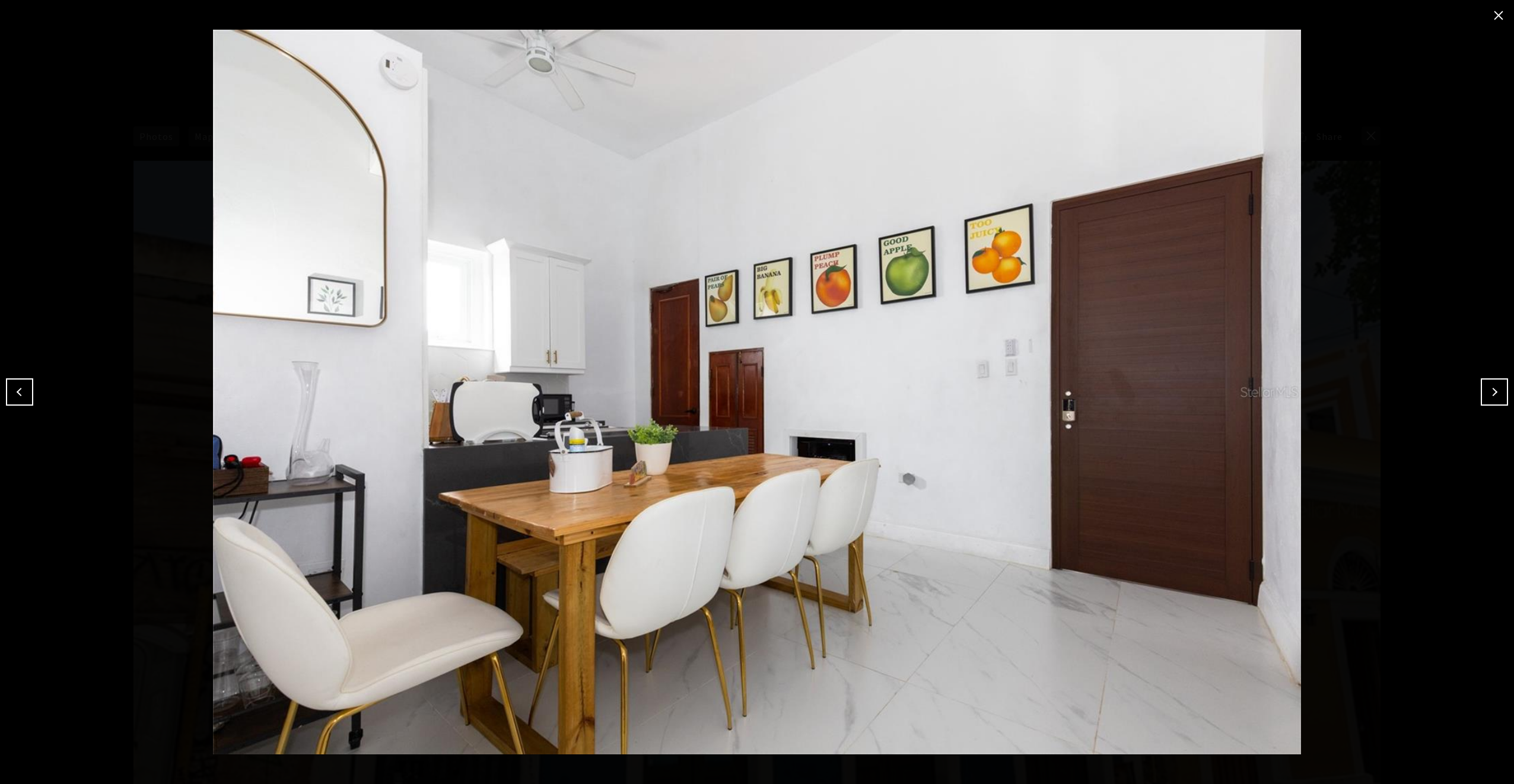
click at [1496, 392] on button "Next" at bounding box center [1494, 392] width 27 height 27
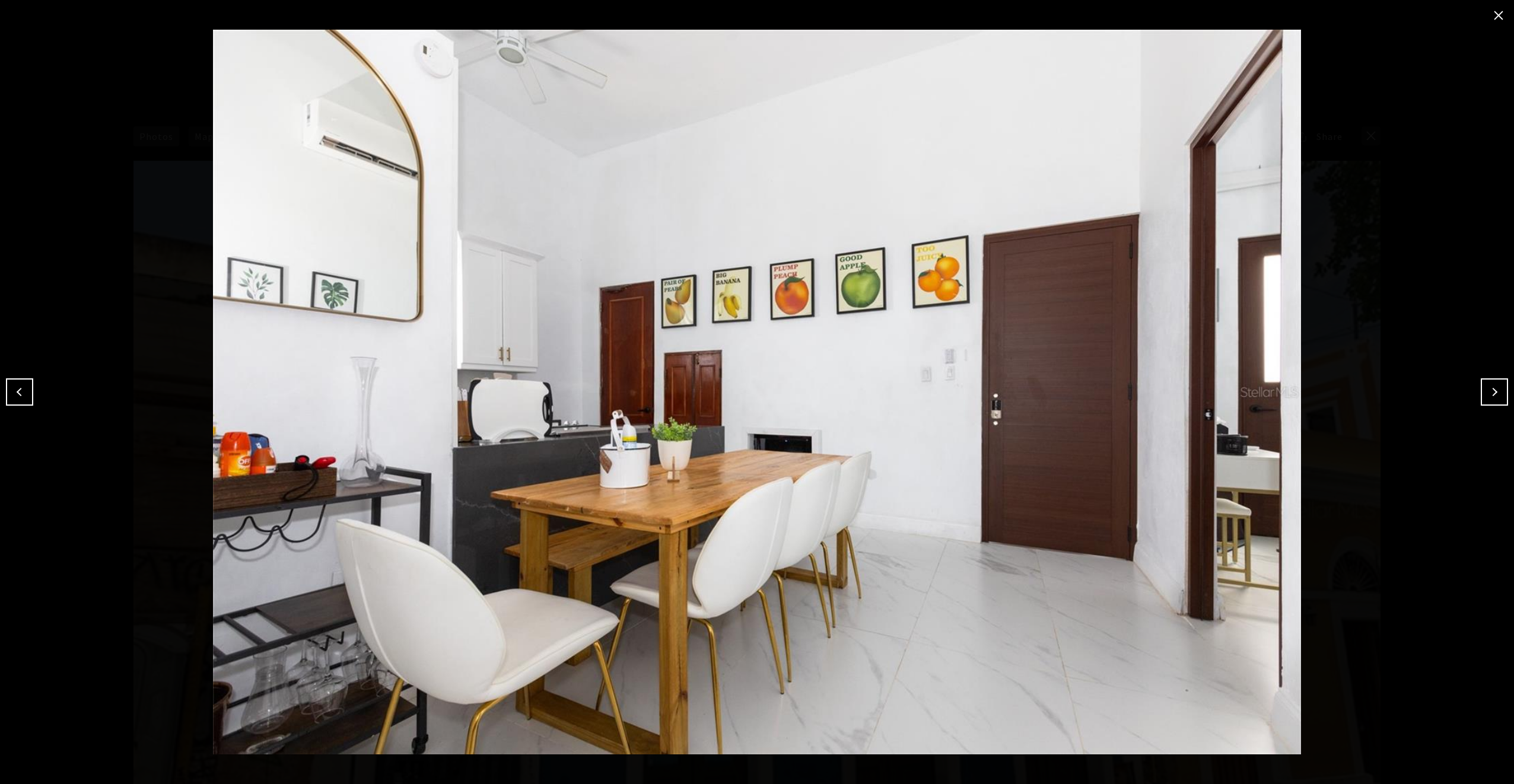
click at [1496, 392] on button "Next" at bounding box center [1494, 392] width 27 height 27
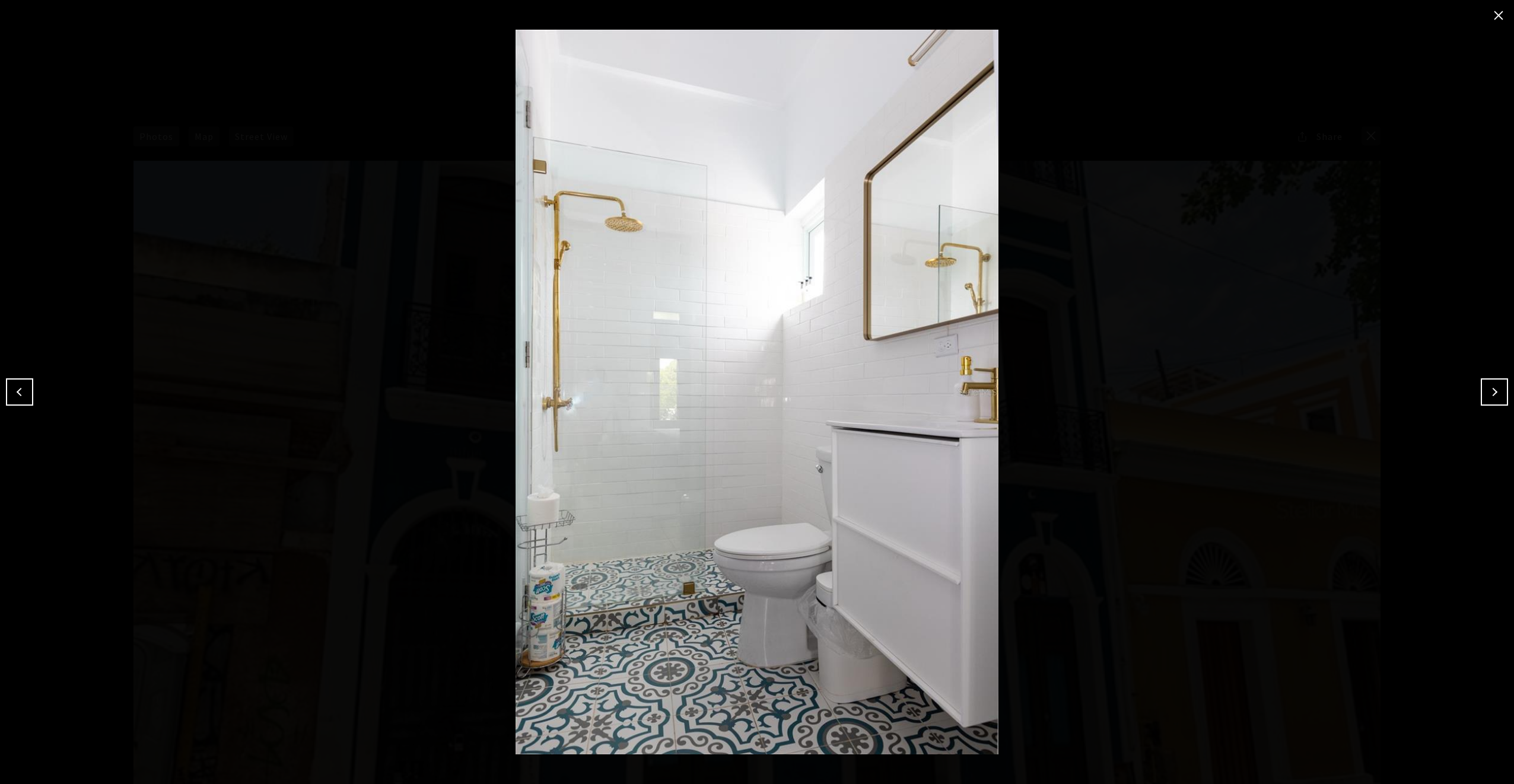
click at [1496, 392] on button "Next" at bounding box center [1494, 392] width 27 height 27
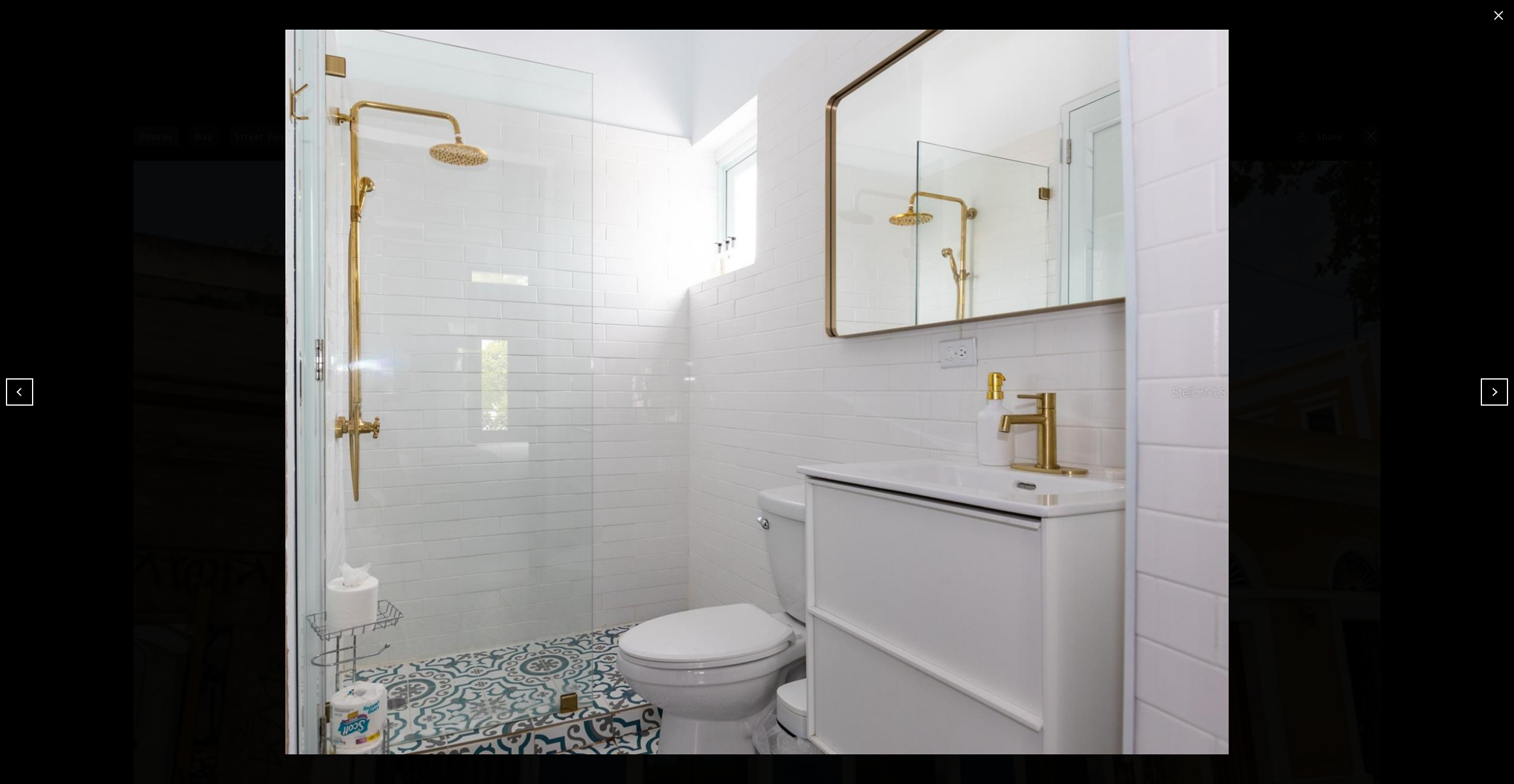
click at [1496, 392] on button "Next" at bounding box center [1494, 392] width 27 height 27
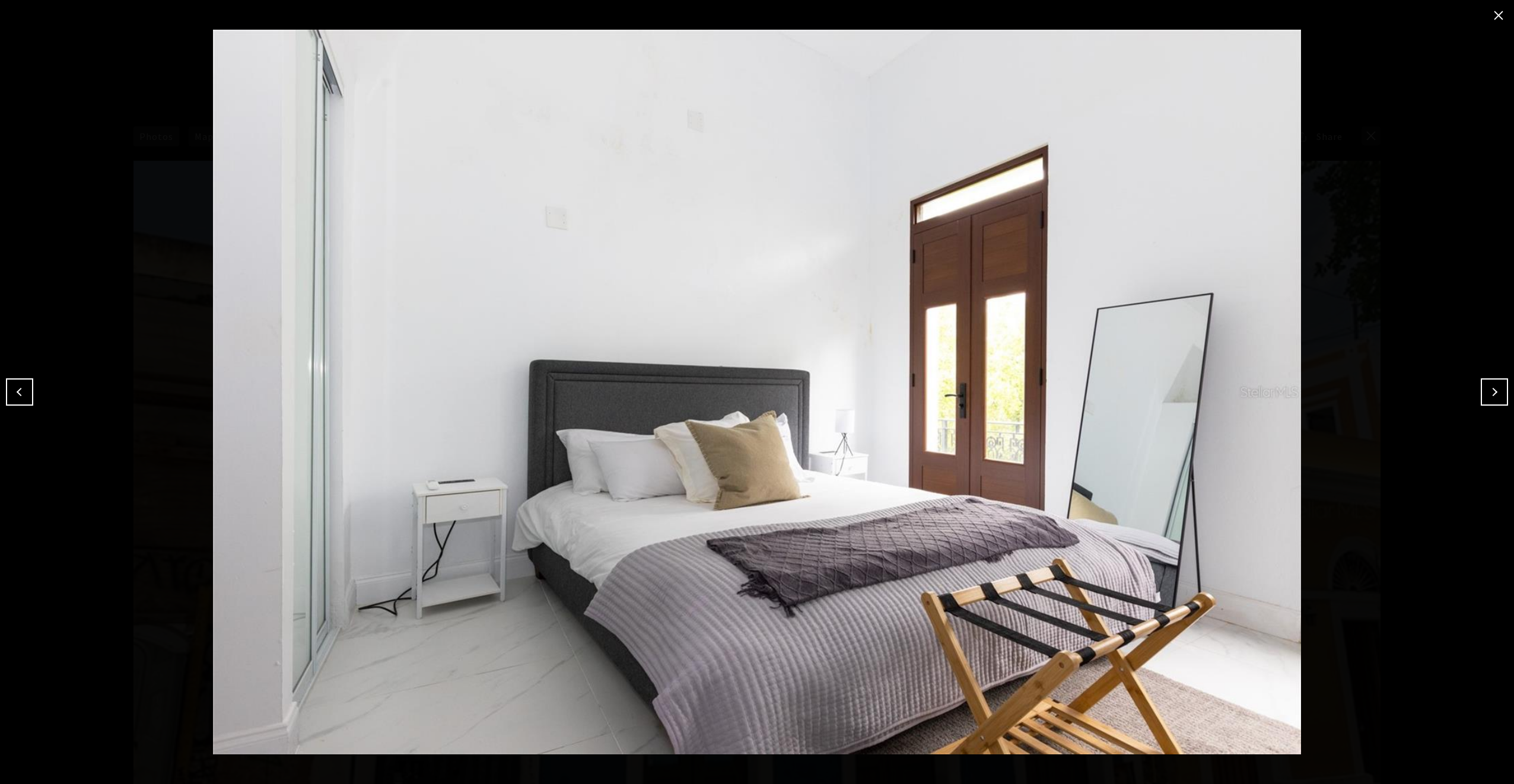
click at [1496, 392] on button "Next" at bounding box center [1494, 392] width 27 height 27
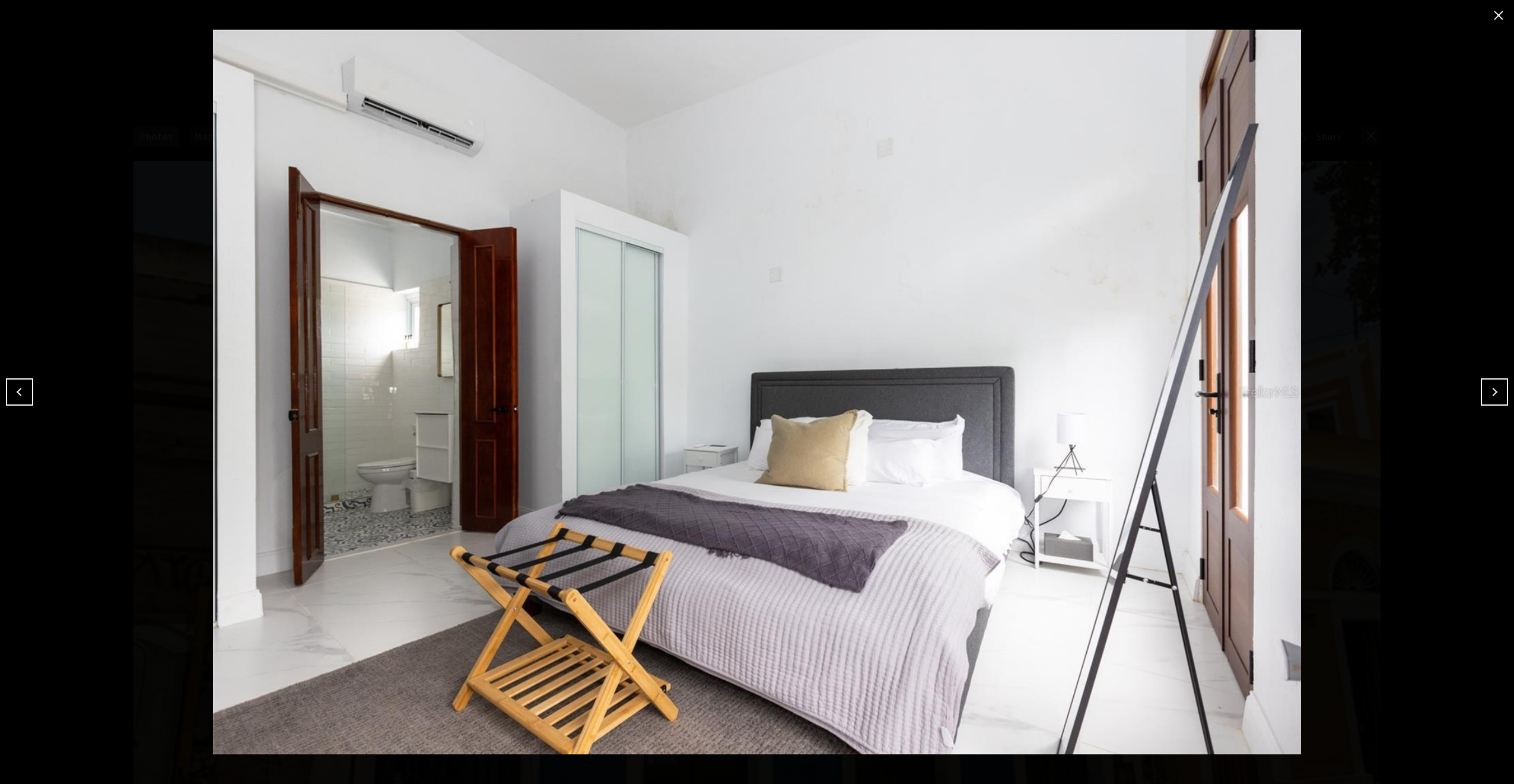
click at [1496, 392] on button "Next" at bounding box center [1494, 392] width 27 height 27
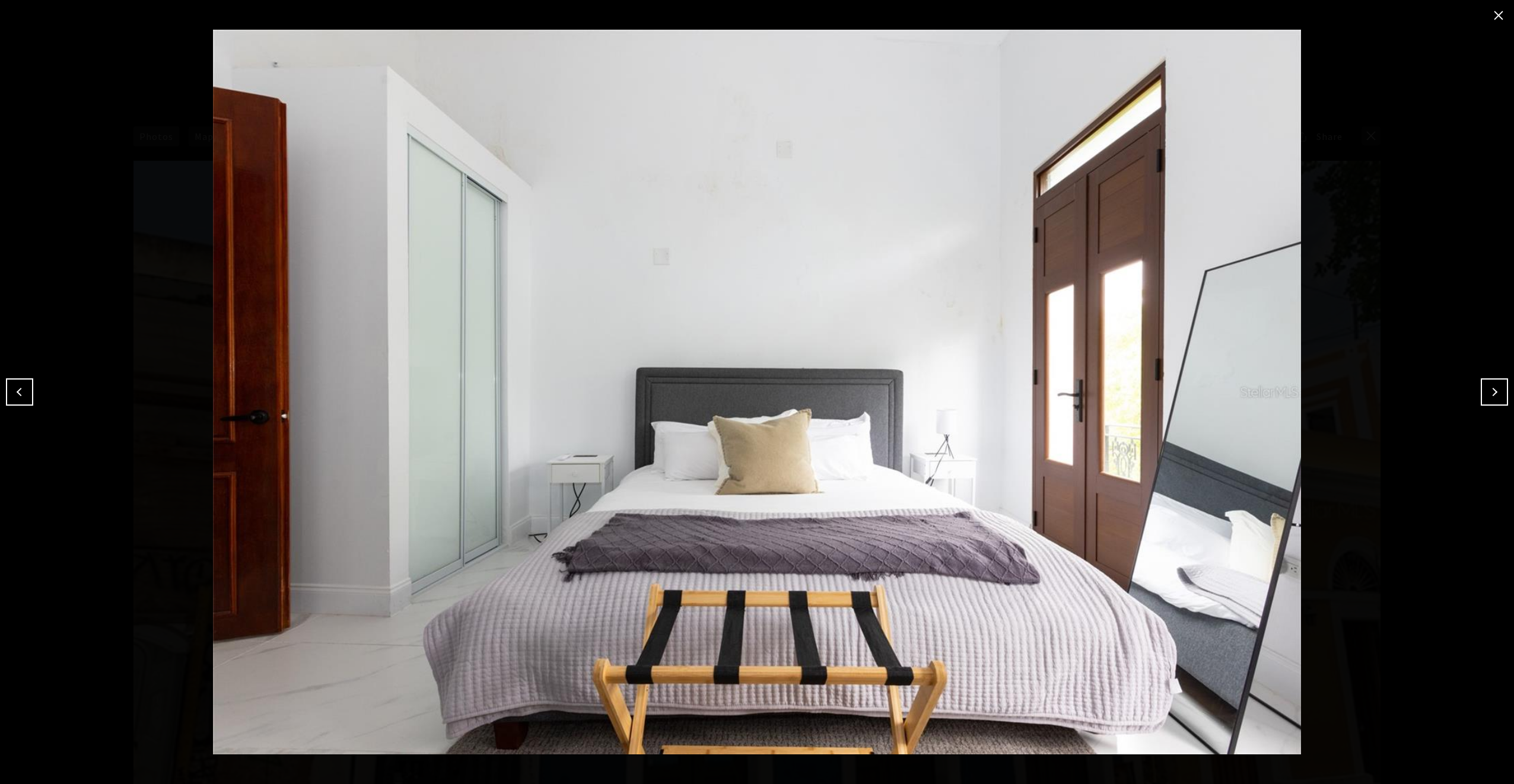
click at [1496, 392] on button "Next" at bounding box center [1494, 392] width 27 height 27
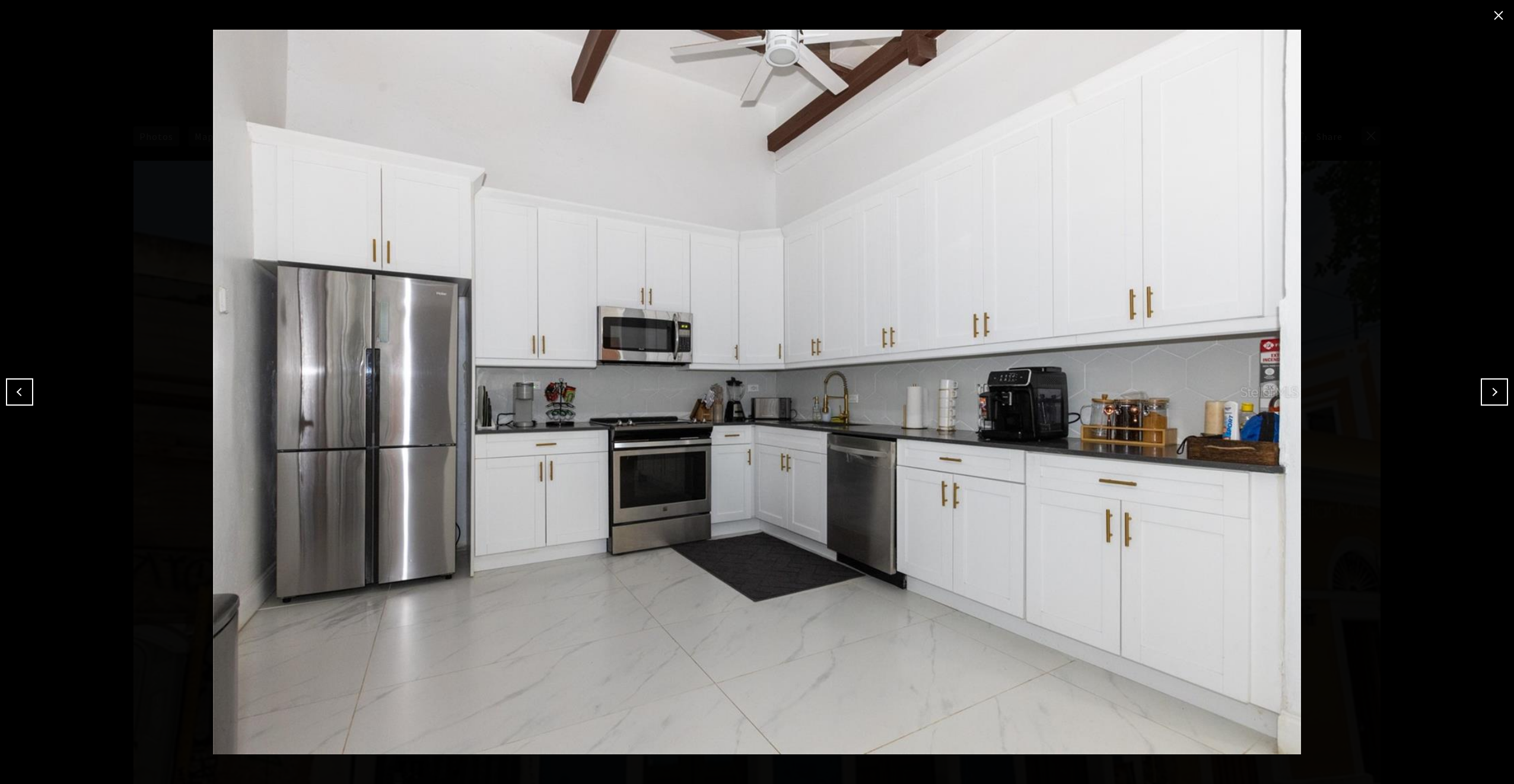
click at [1496, 392] on button "Next" at bounding box center [1494, 392] width 27 height 27
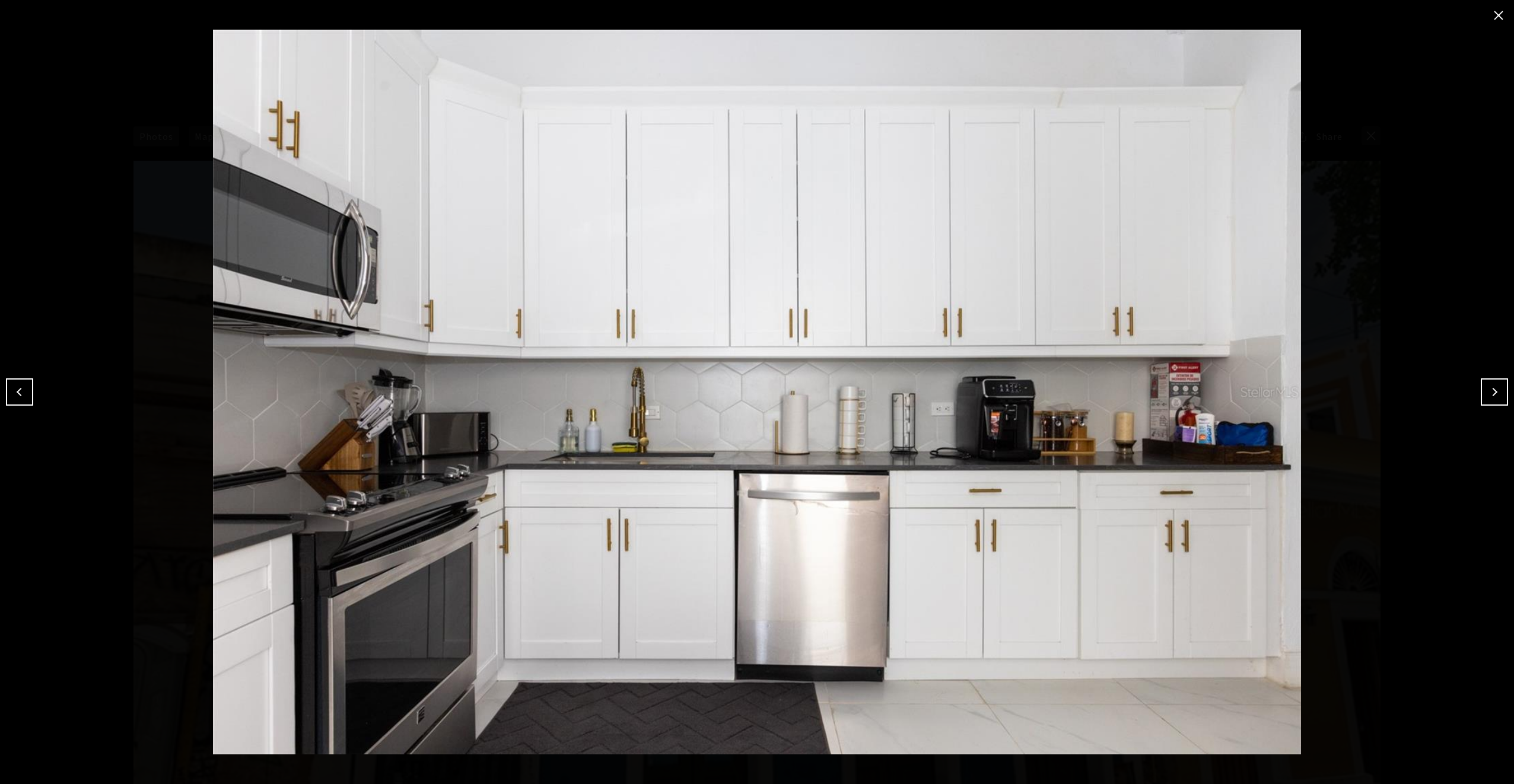
click at [1496, 392] on button "Next" at bounding box center [1494, 392] width 27 height 27
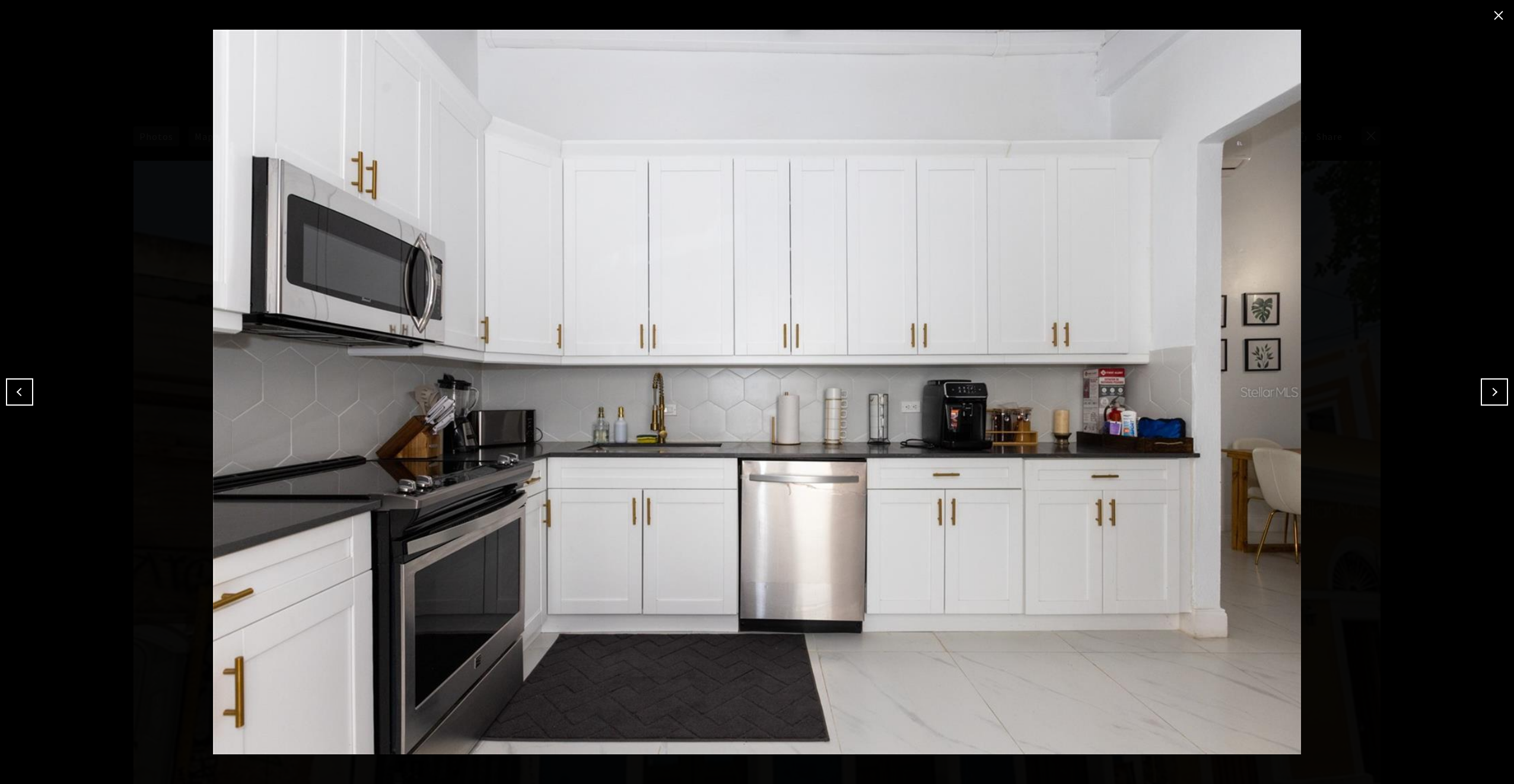
click at [1496, 392] on button "Next" at bounding box center [1494, 392] width 27 height 27
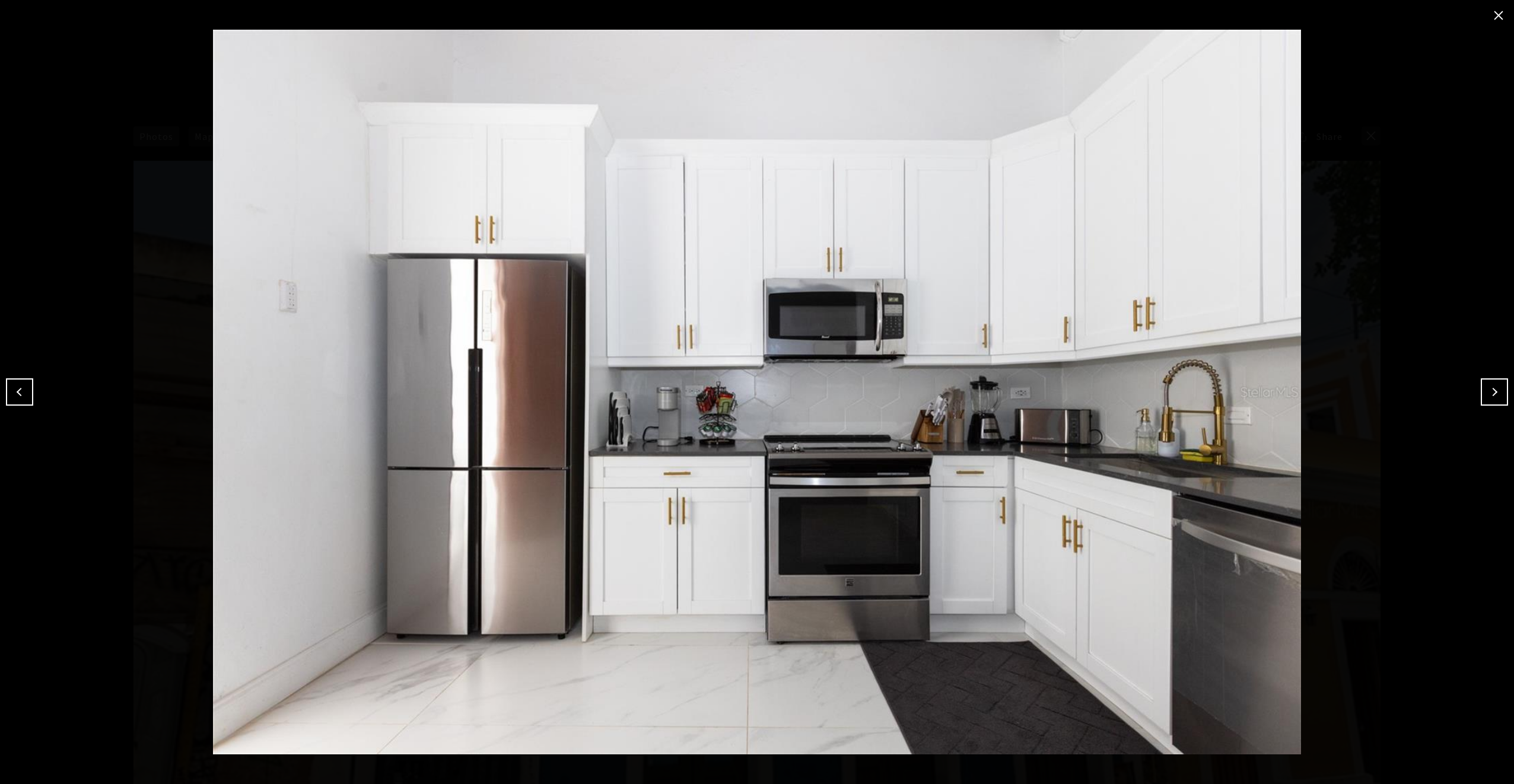
click at [1496, 392] on button "Next" at bounding box center [1494, 392] width 27 height 27
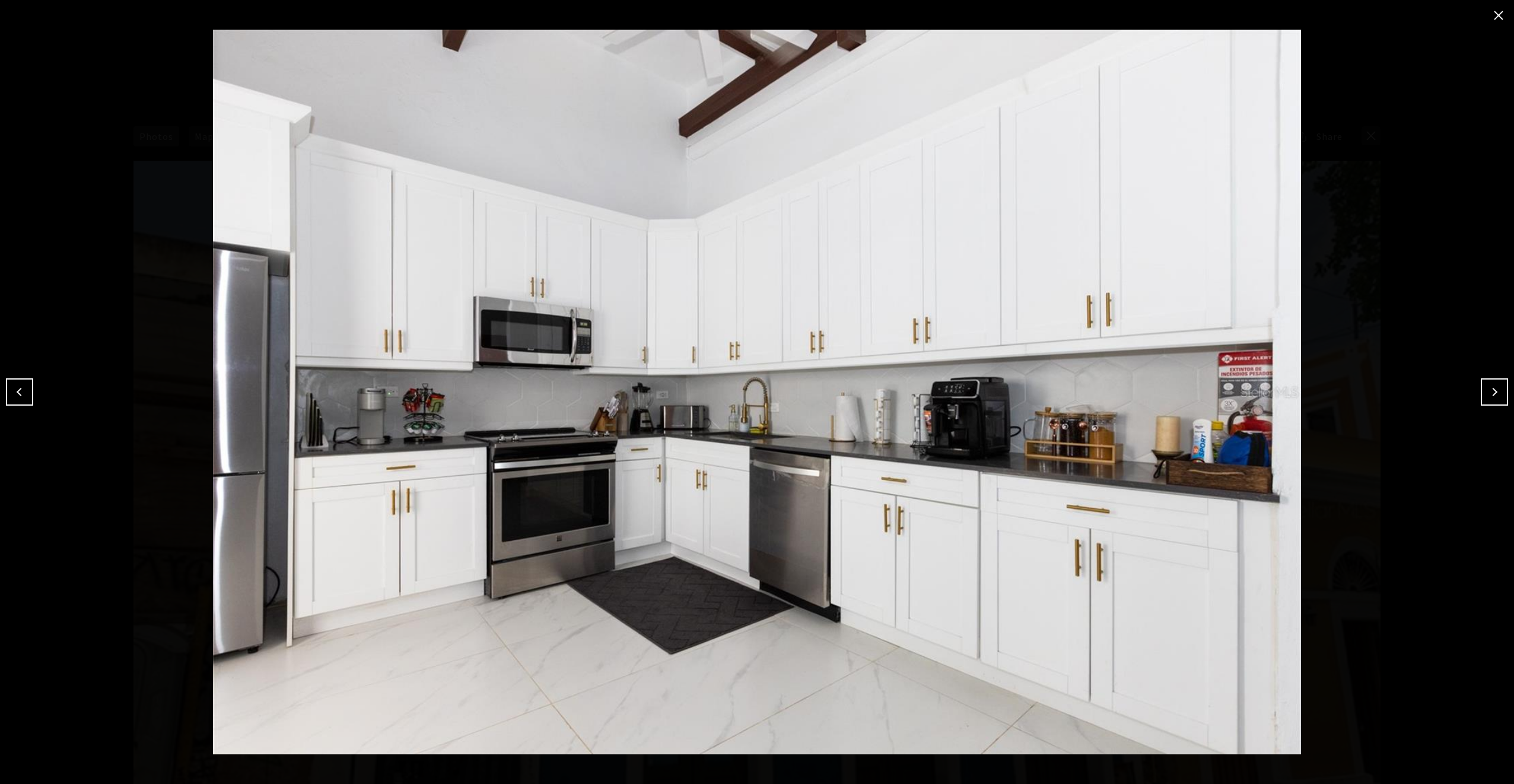
click at [1496, 392] on button "Next" at bounding box center [1494, 392] width 27 height 27
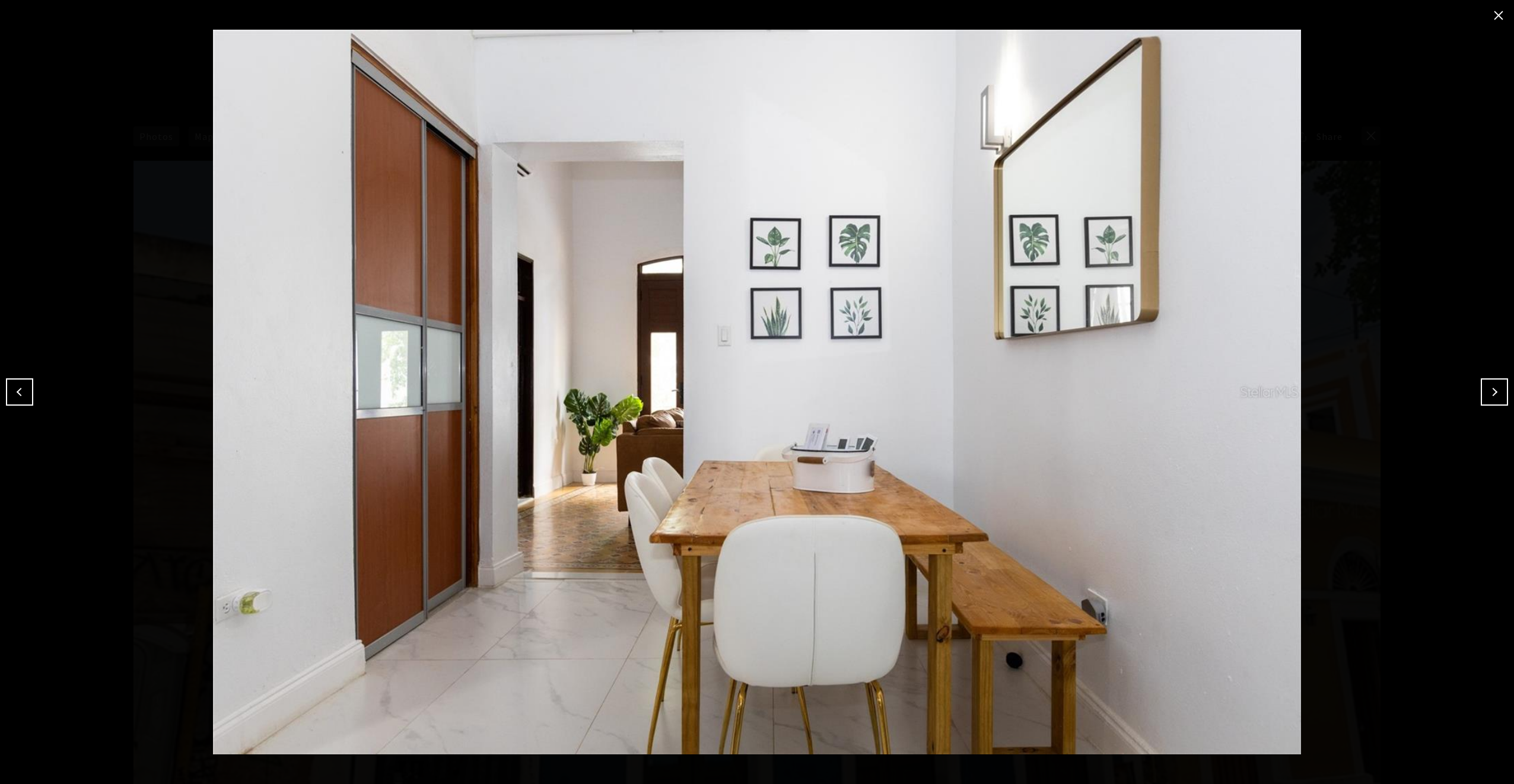
click at [1496, 392] on button "Next" at bounding box center [1494, 392] width 27 height 27
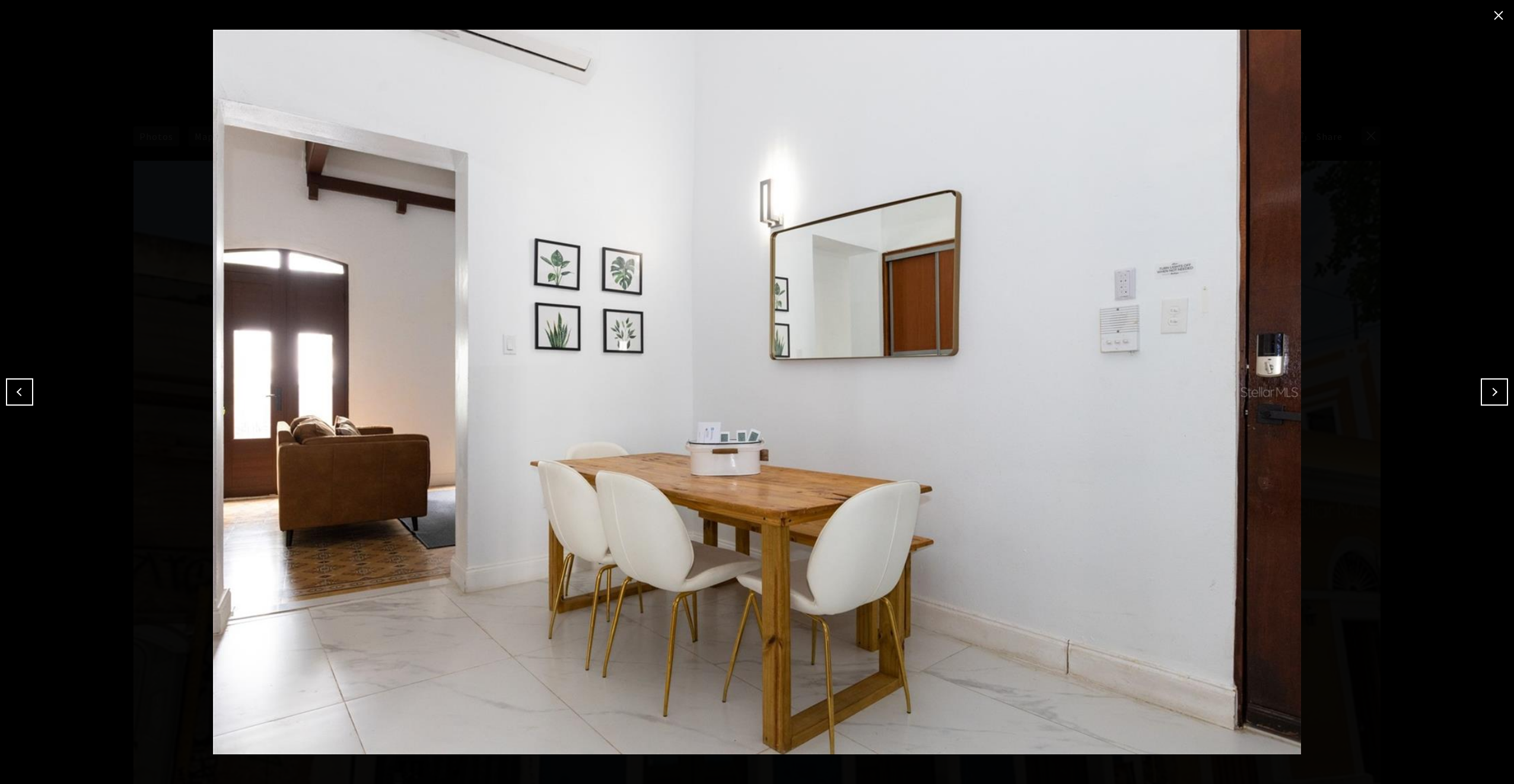
click at [1496, 392] on button "Next" at bounding box center [1494, 392] width 27 height 27
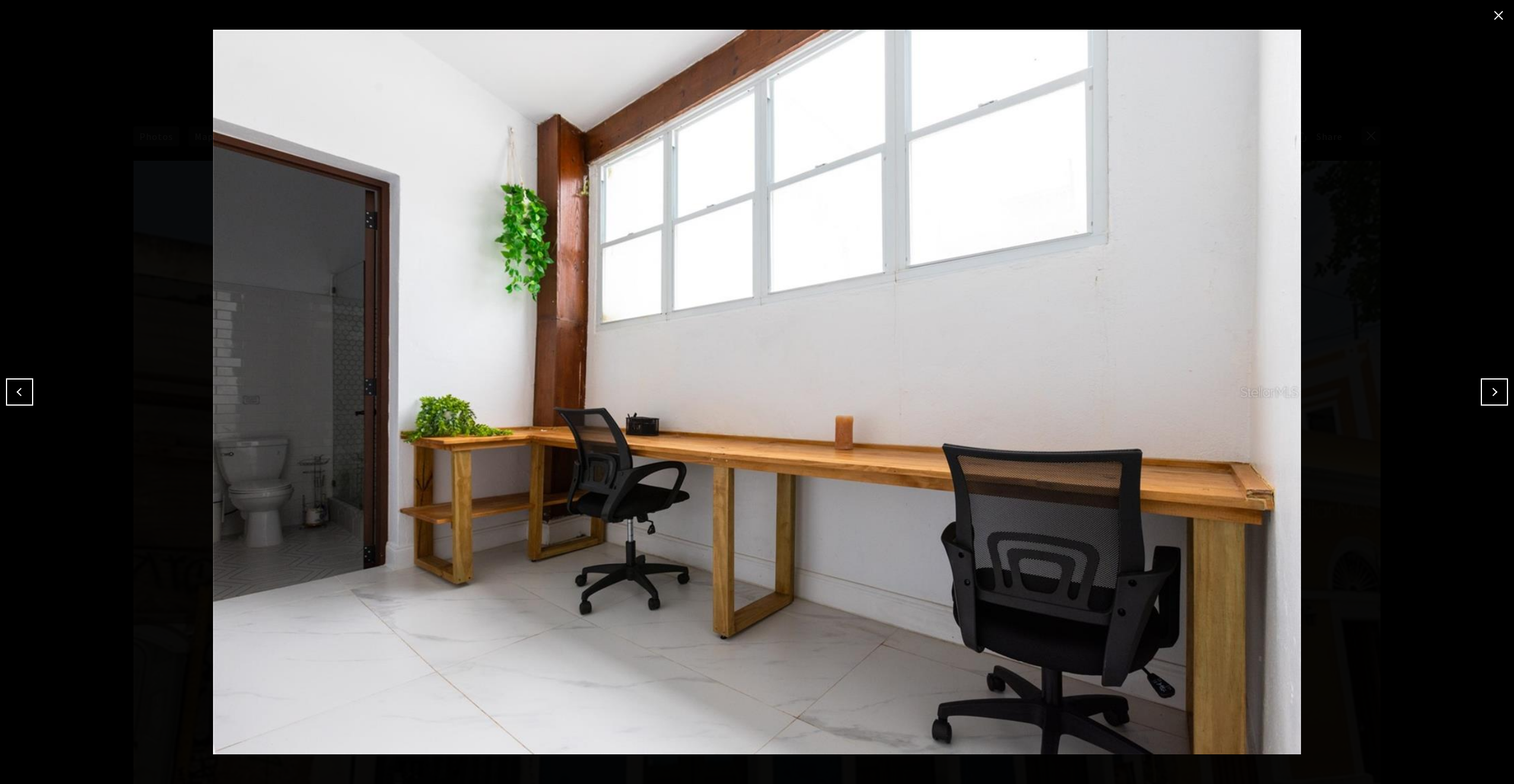
click at [1496, 392] on button "Next" at bounding box center [1494, 392] width 27 height 27
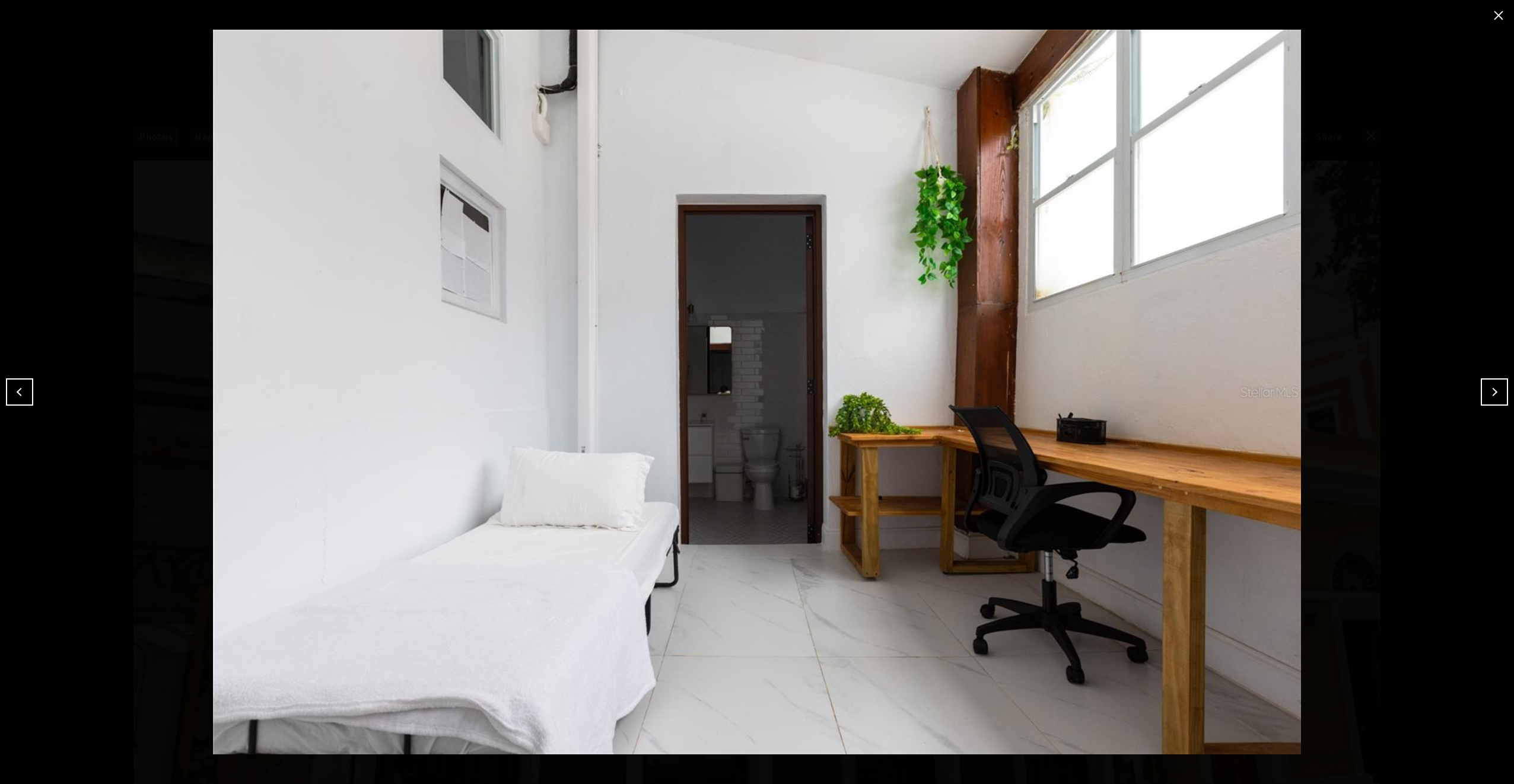
click at [1496, 392] on button "Next" at bounding box center [1494, 392] width 27 height 27
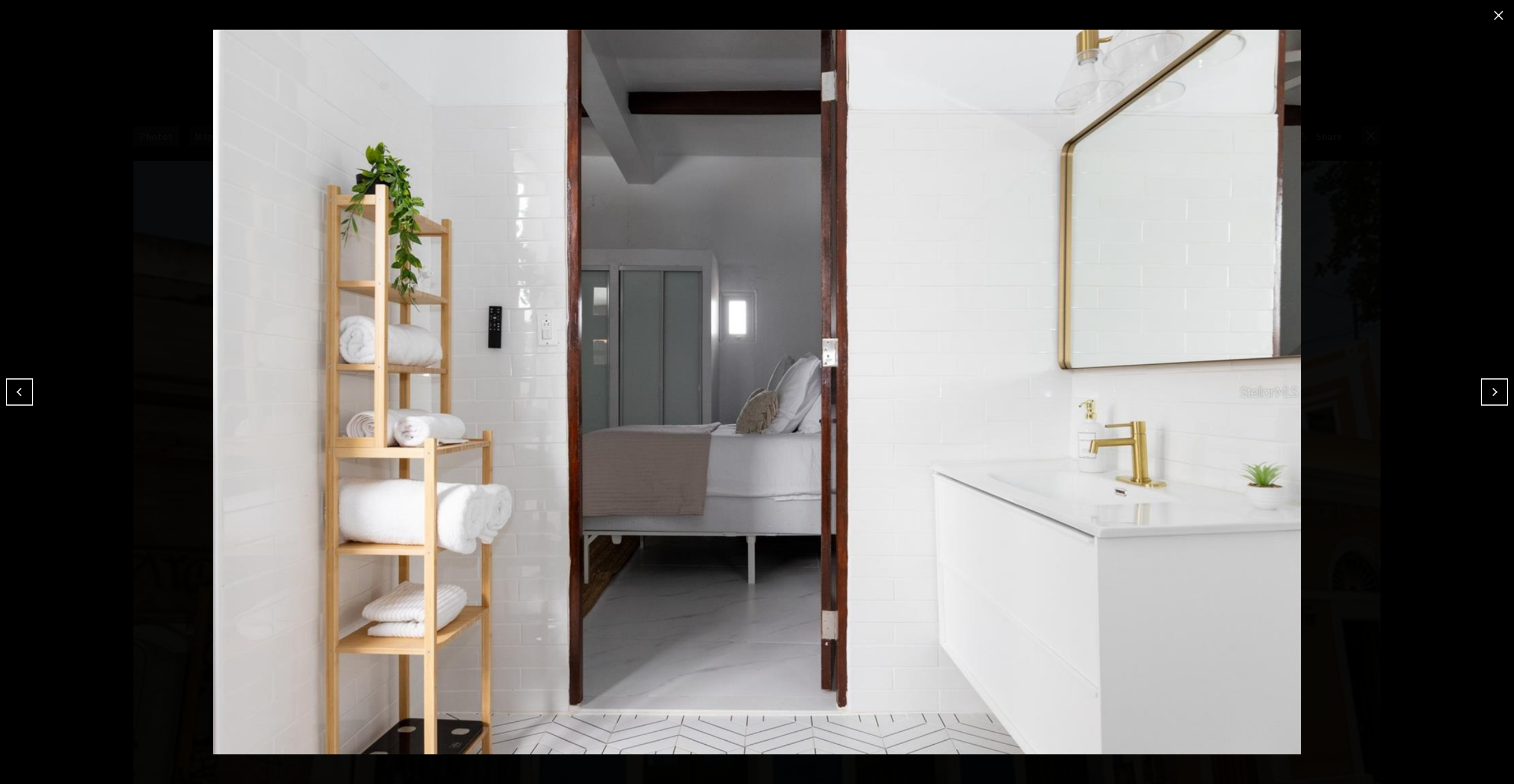
click at [1495, 392] on button "Next" at bounding box center [1494, 392] width 27 height 27
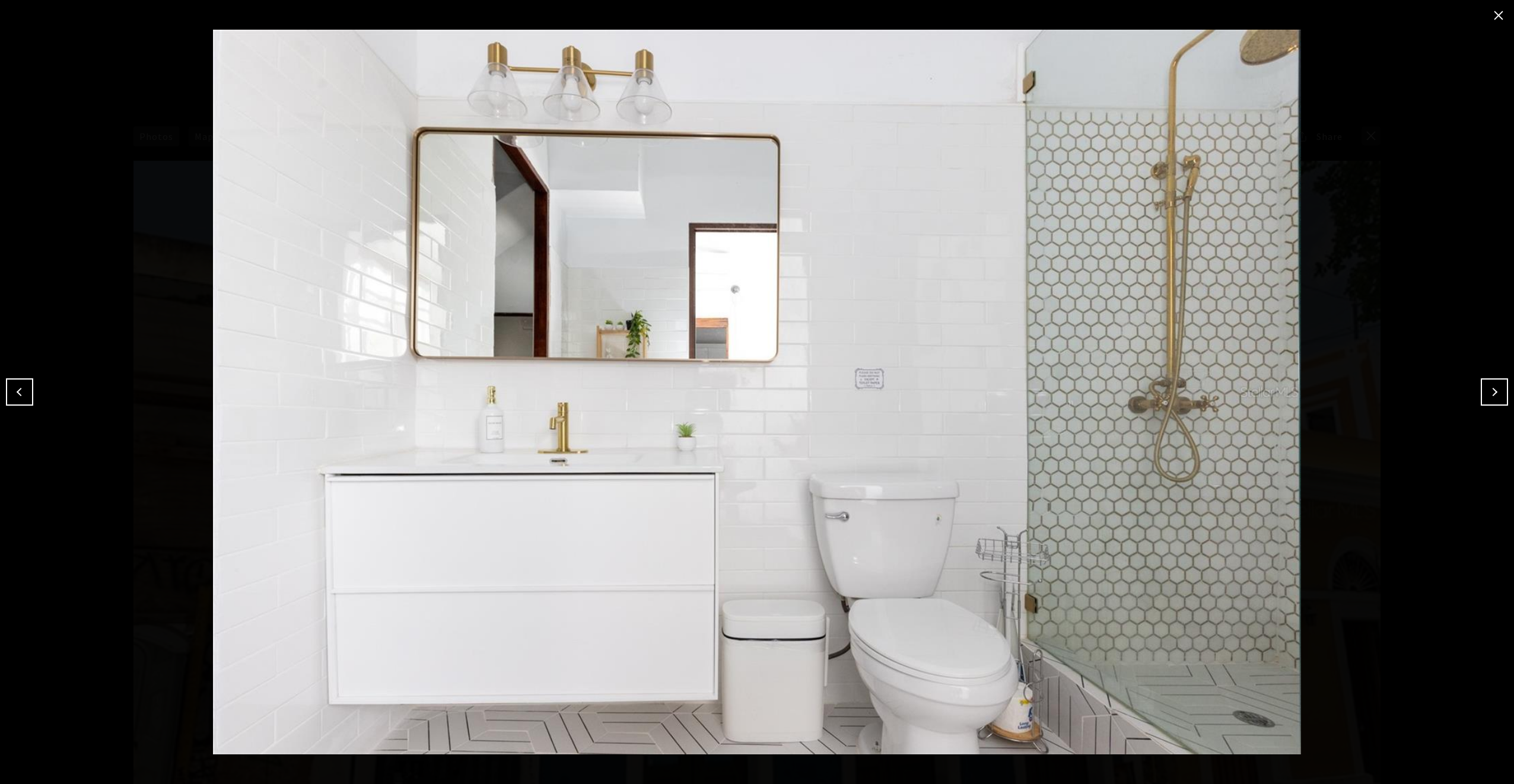
click at [1495, 392] on button "Next" at bounding box center [1494, 392] width 27 height 27
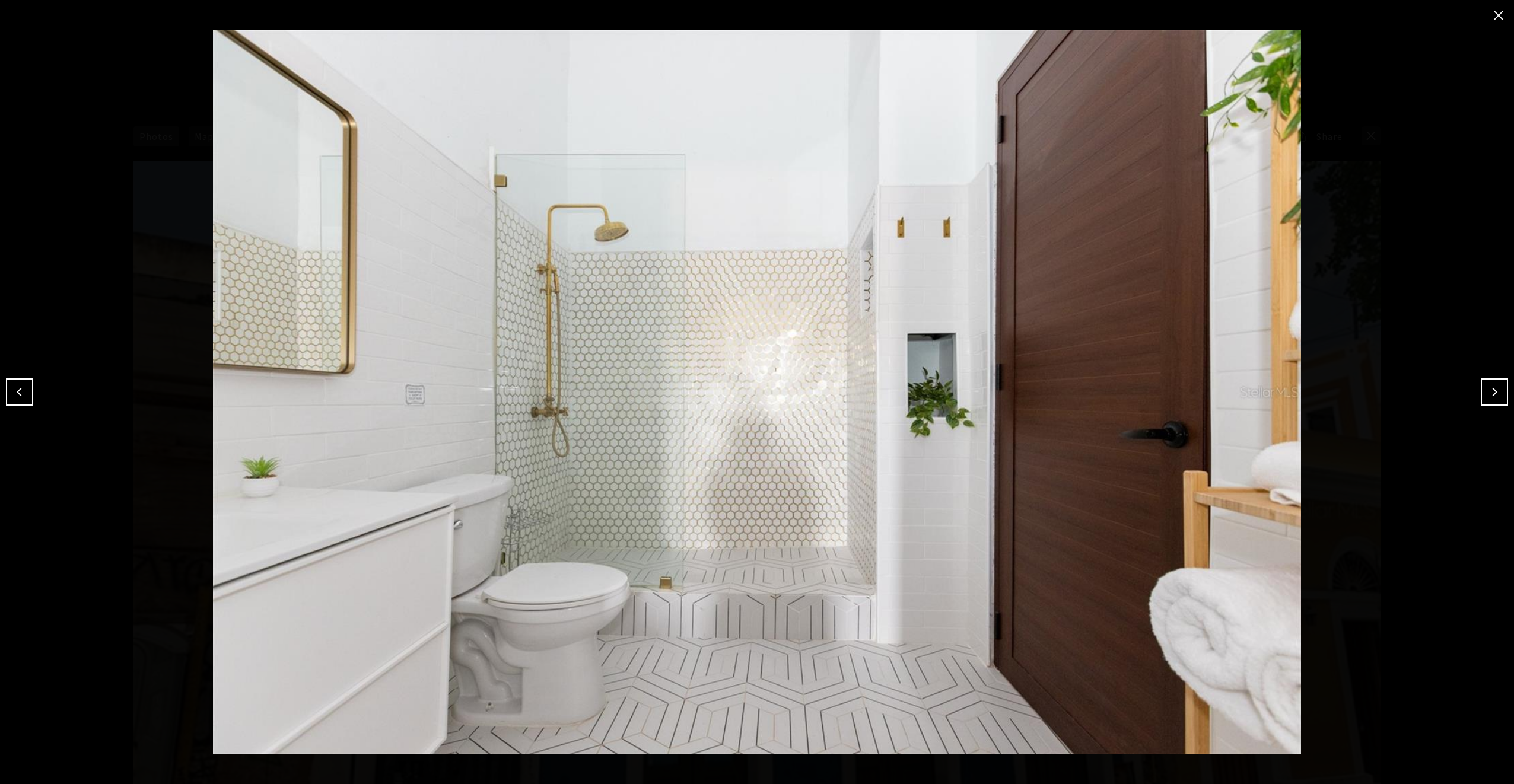
click at [1494, 392] on button "Next" at bounding box center [1494, 392] width 27 height 27
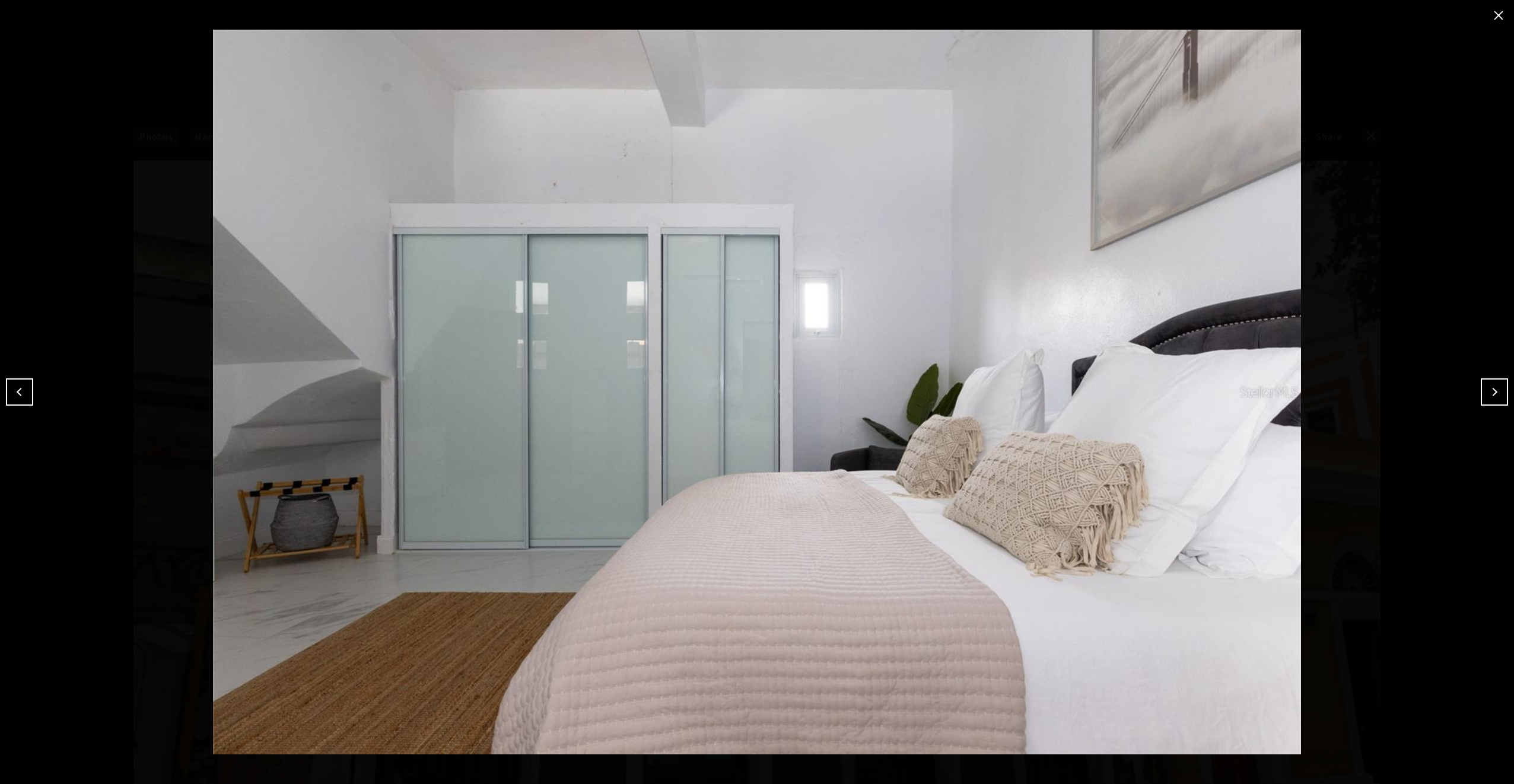
click at [1494, 392] on button "Next" at bounding box center [1494, 392] width 27 height 27
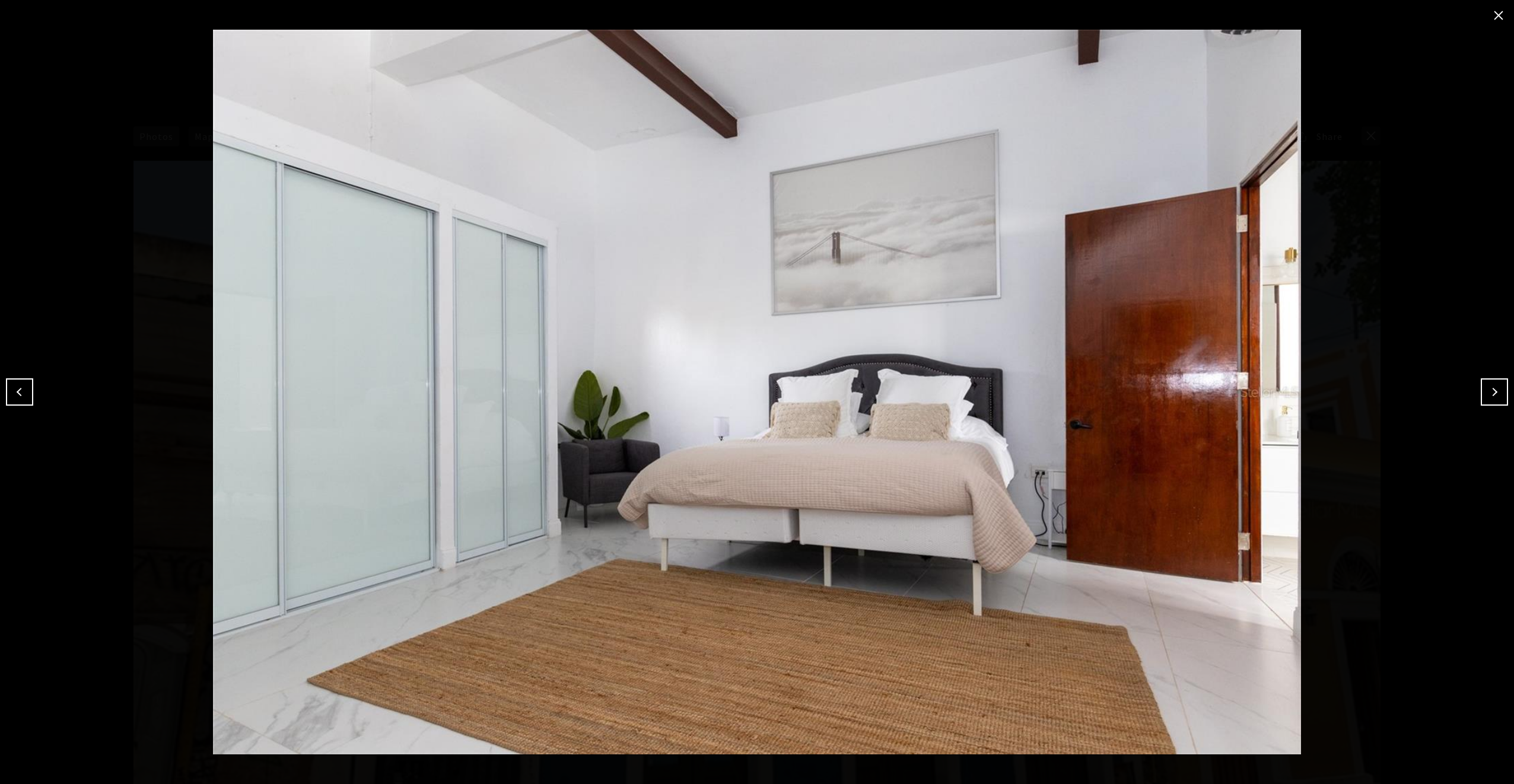
click at [1494, 392] on button "Next" at bounding box center [1494, 392] width 27 height 27
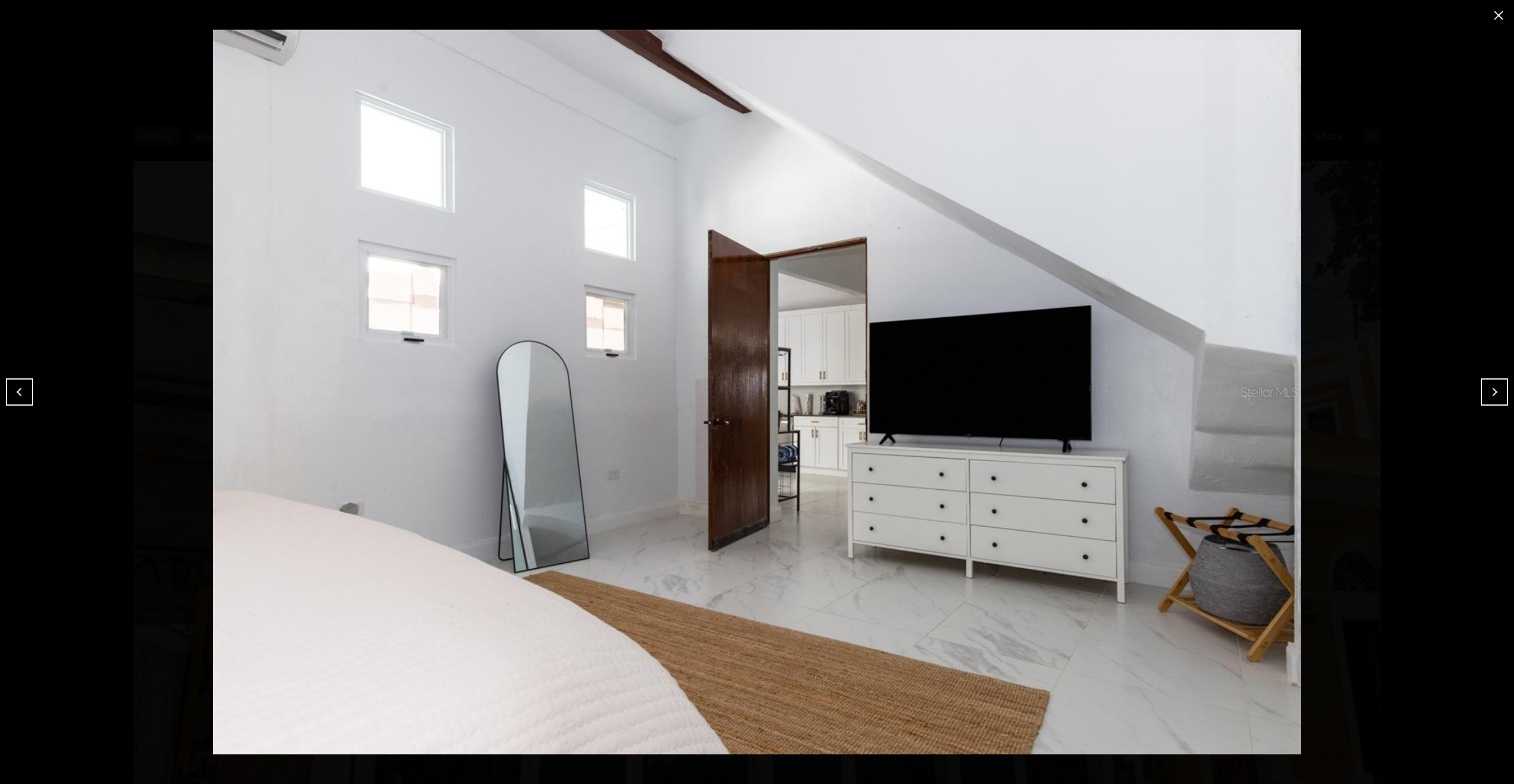
click at [1491, 391] on button "Next" at bounding box center [1494, 392] width 27 height 27
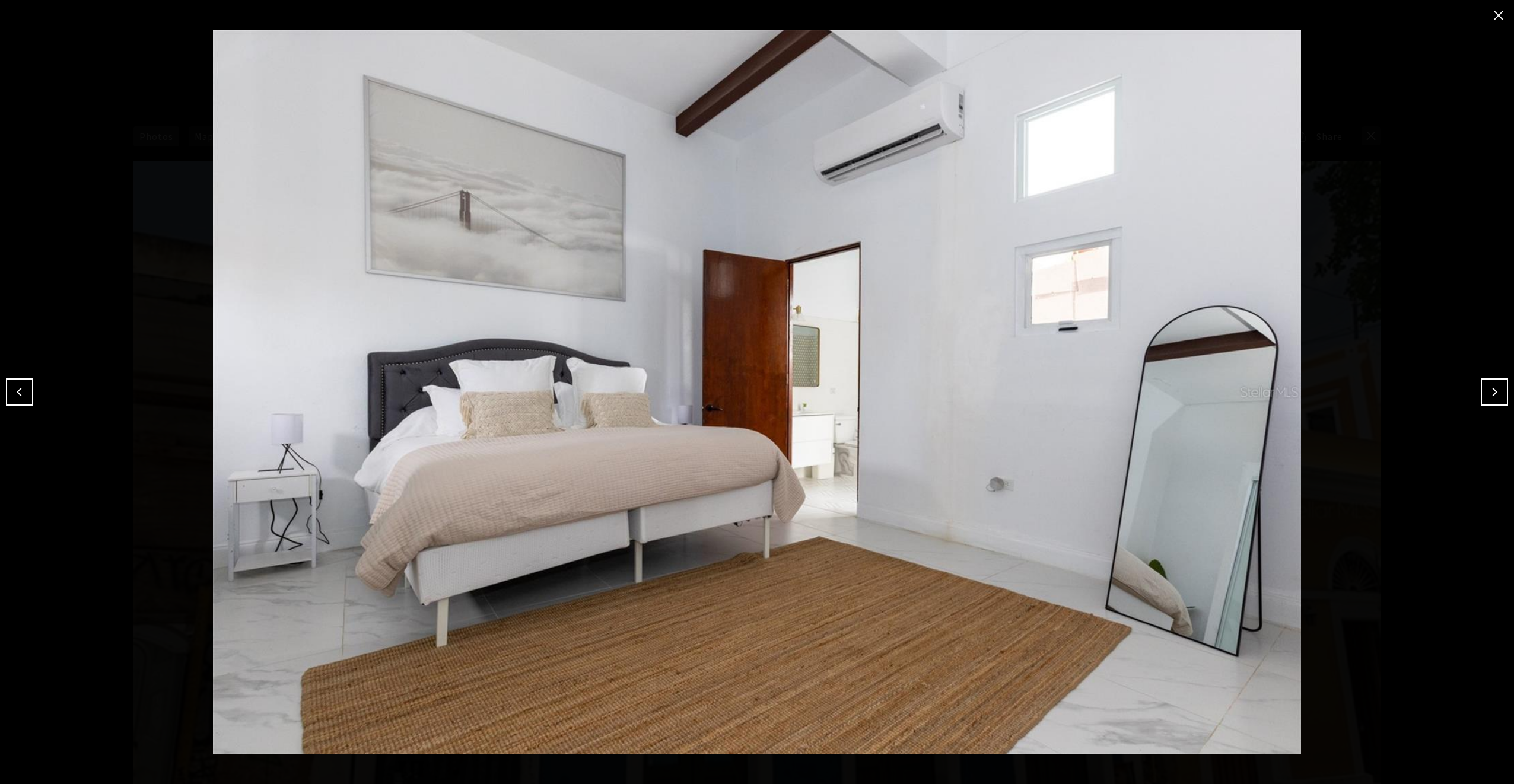
click at [1491, 391] on button "Next" at bounding box center [1494, 392] width 27 height 27
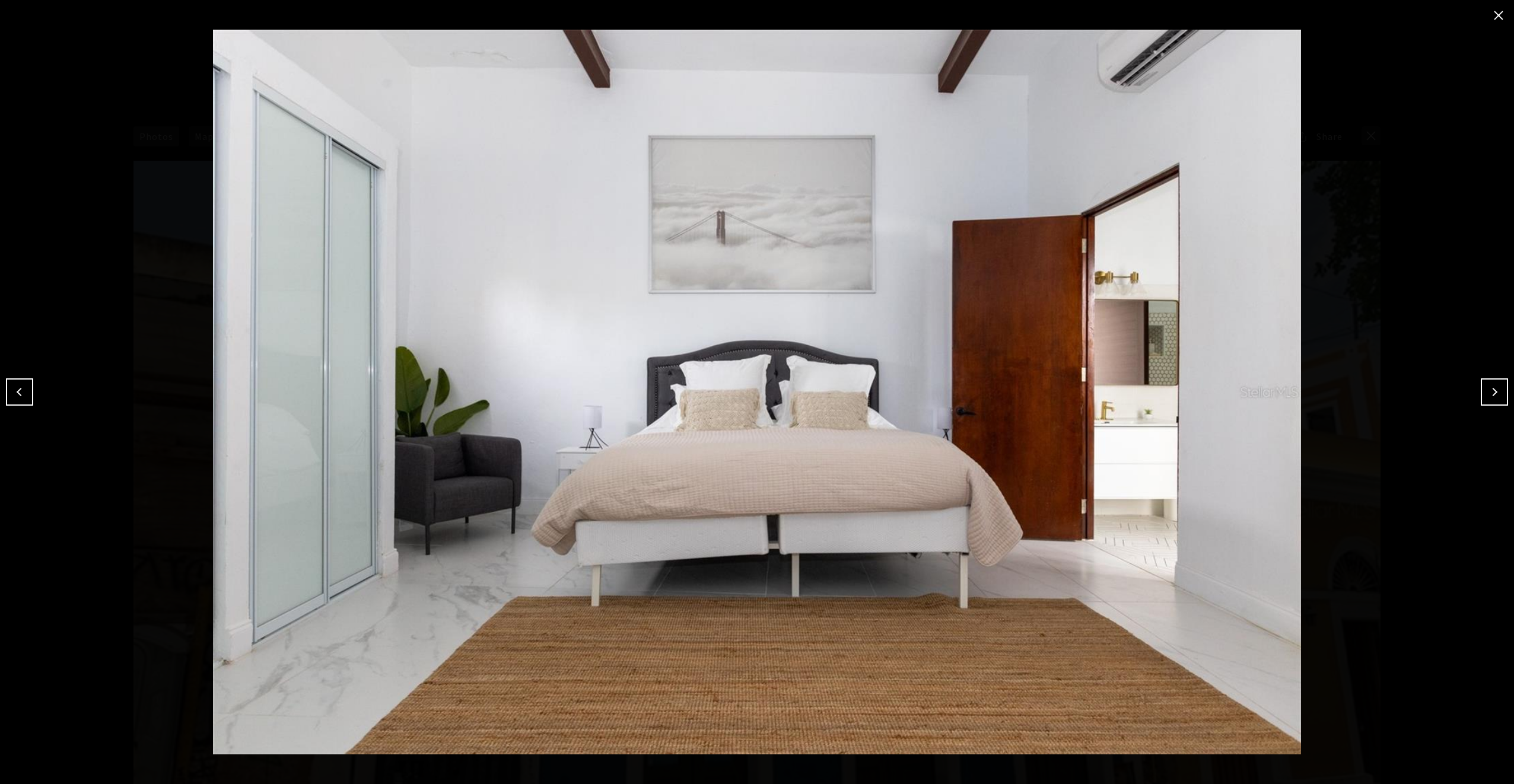
click at [1491, 391] on button "Next" at bounding box center [1494, 392] width 27 height 27
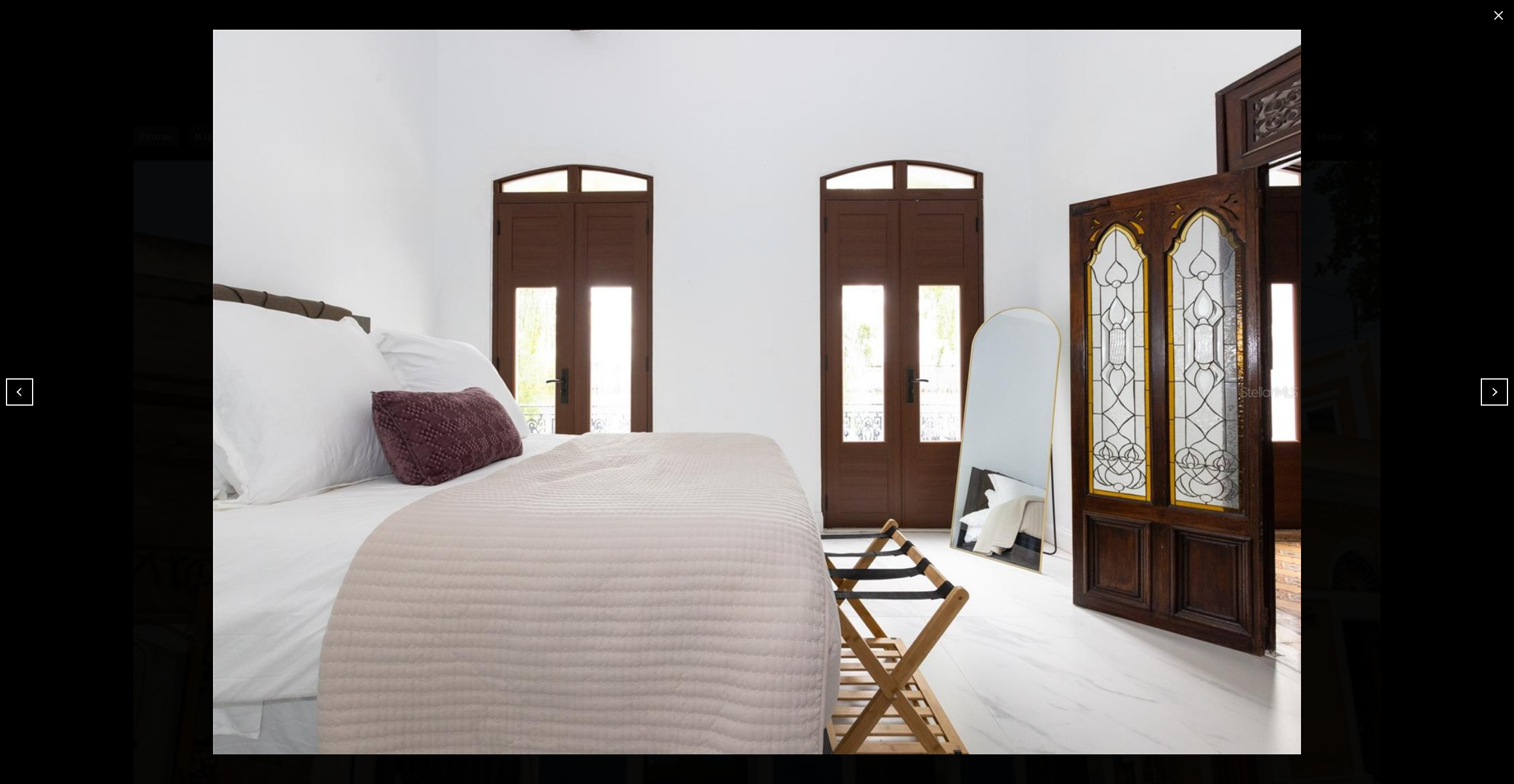
click at [1491, 391] on button "Next" at bounding box center [1494, 392] width 27 height 27
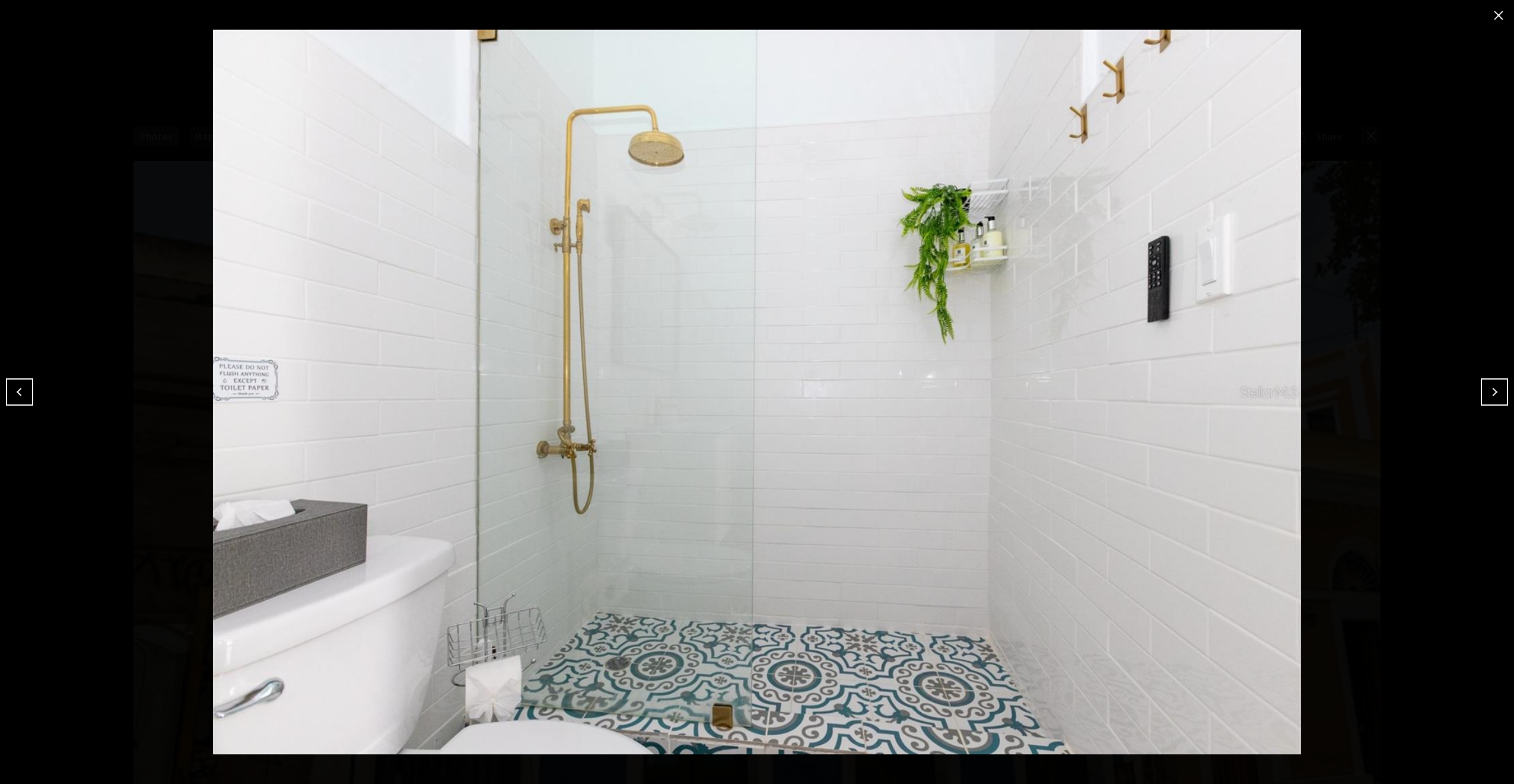
click at [1491, 391] on button "Next" at bounding box center [1494, 392] width 27 height 27
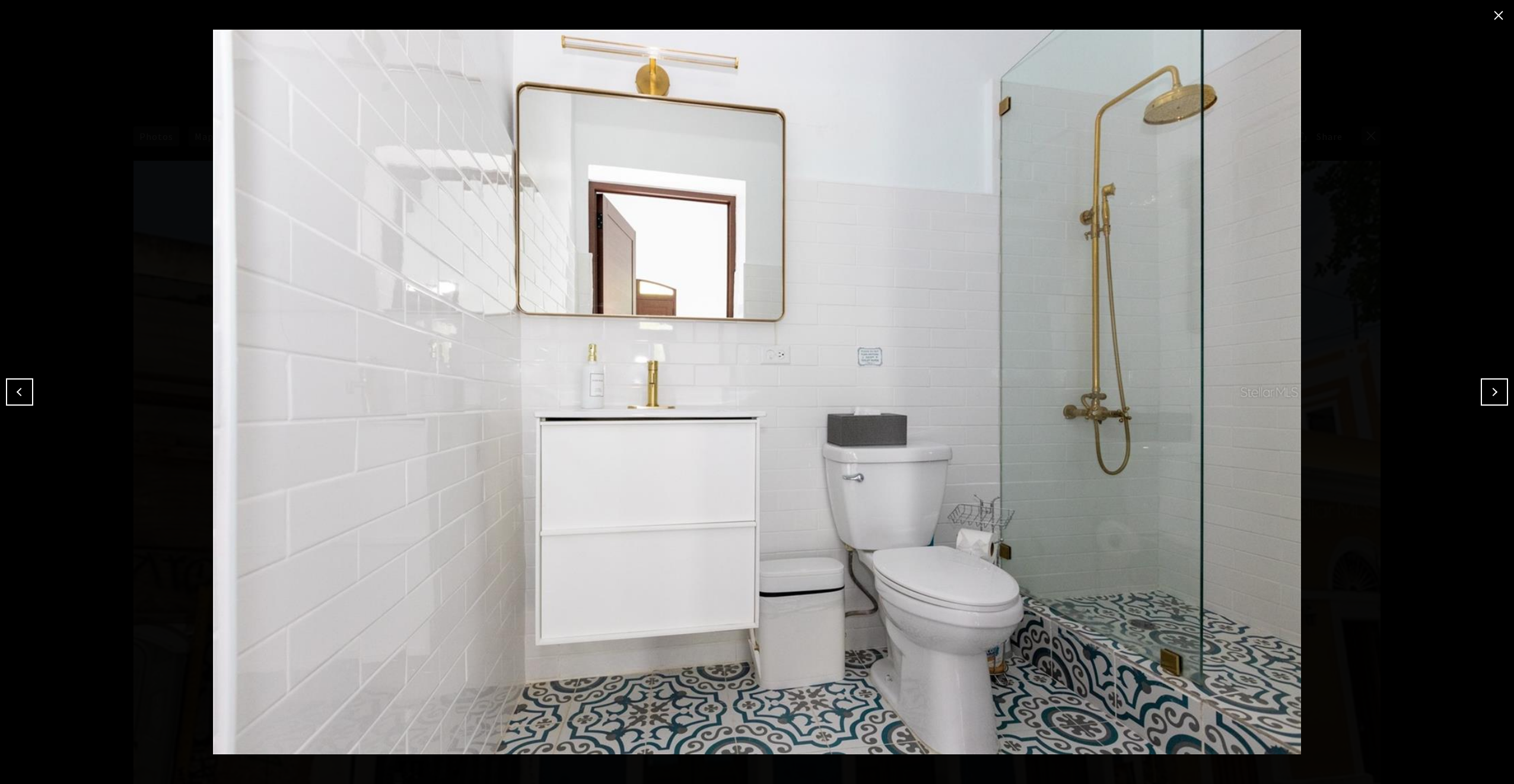
click at [1491, 391] on button "Next" at bounding box center [1494, 392] width 27 height 27
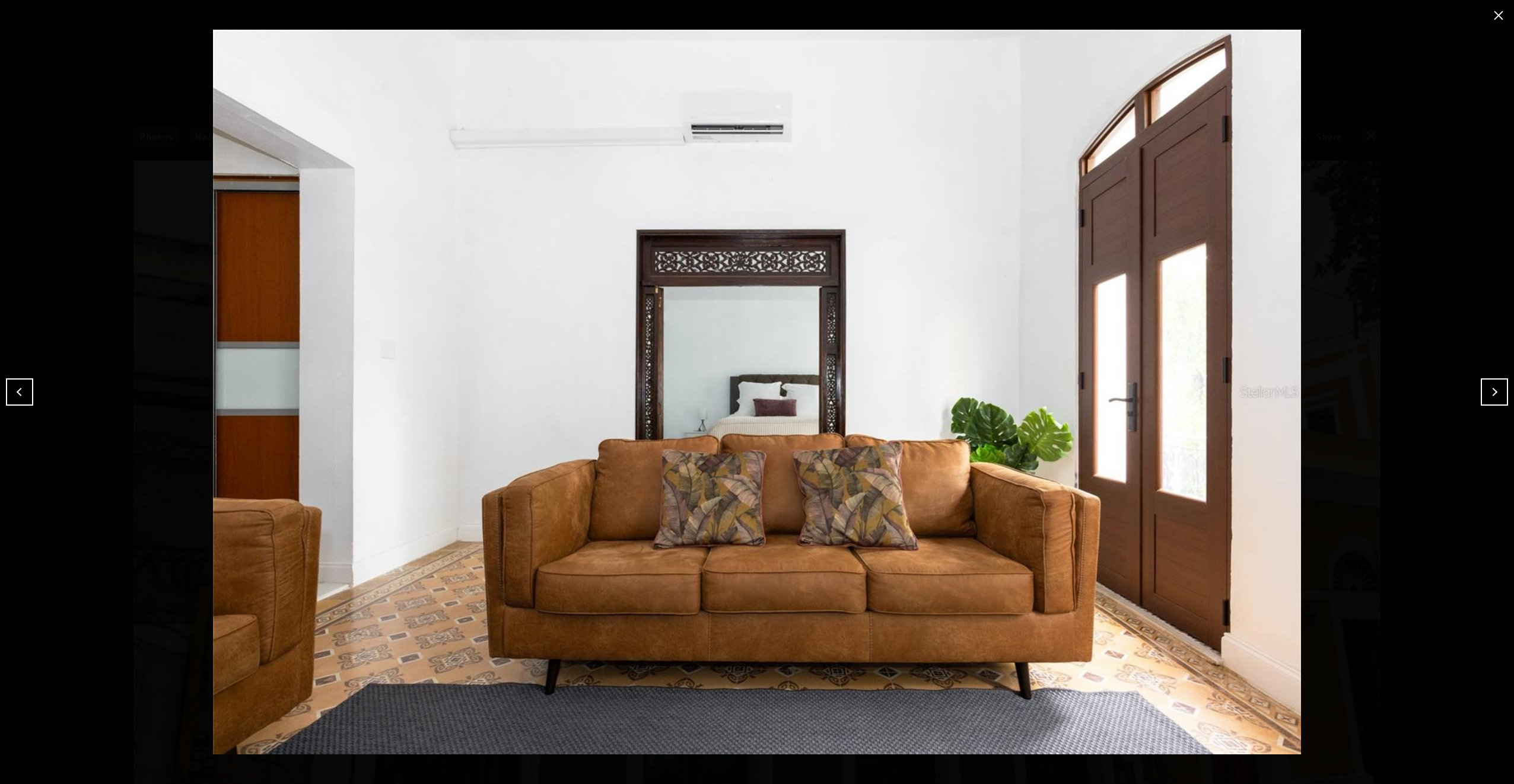
click at [1491, 391] on button "Next" at bounding box center [1494, 392] width 27 height 27
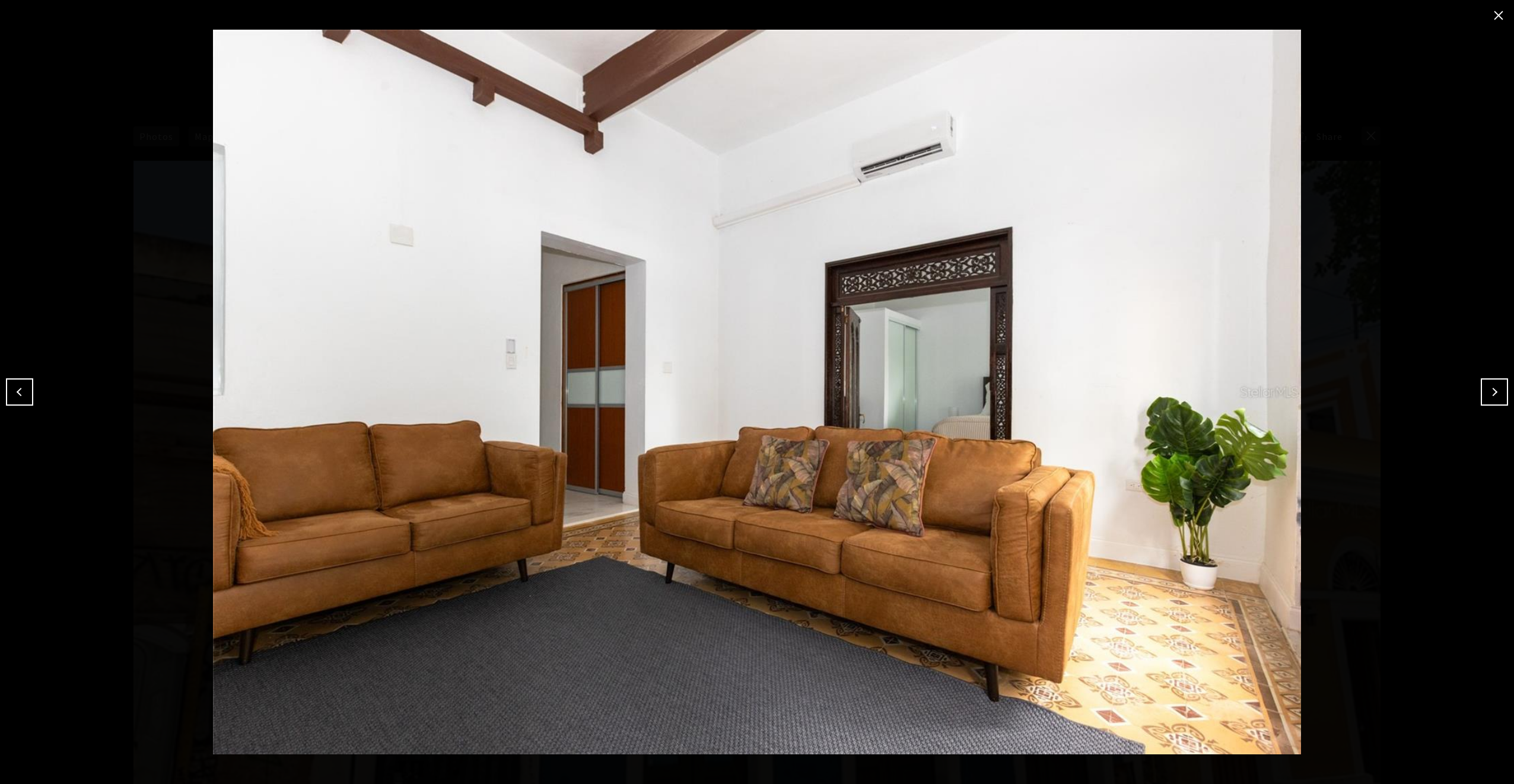
click at [1491, 391] on button "Next" at bounding box center [1494, 392] width 27 height 27
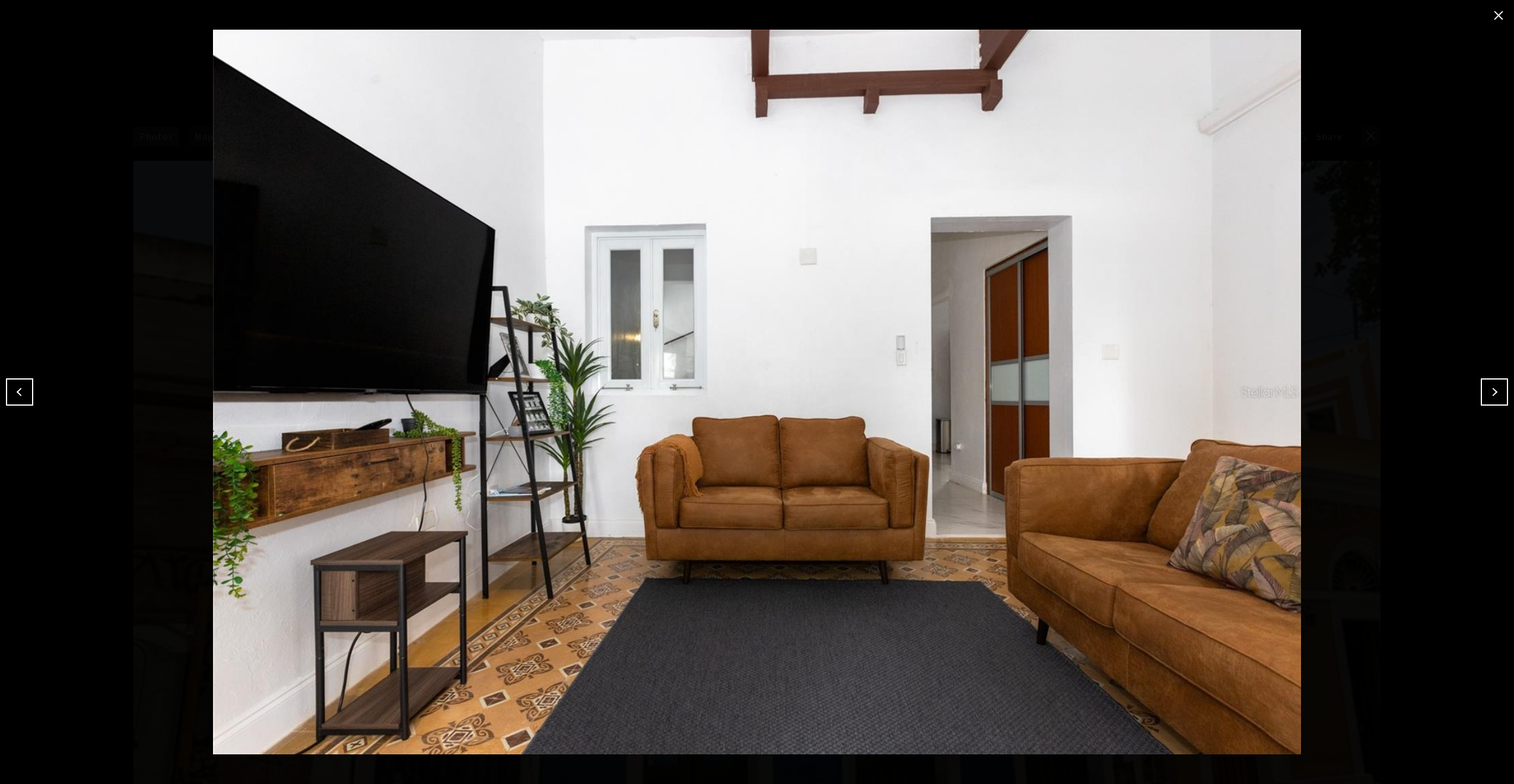
click at [1491, 391] on button "Next" at bounding box center [1494, 392] width 27 height 27
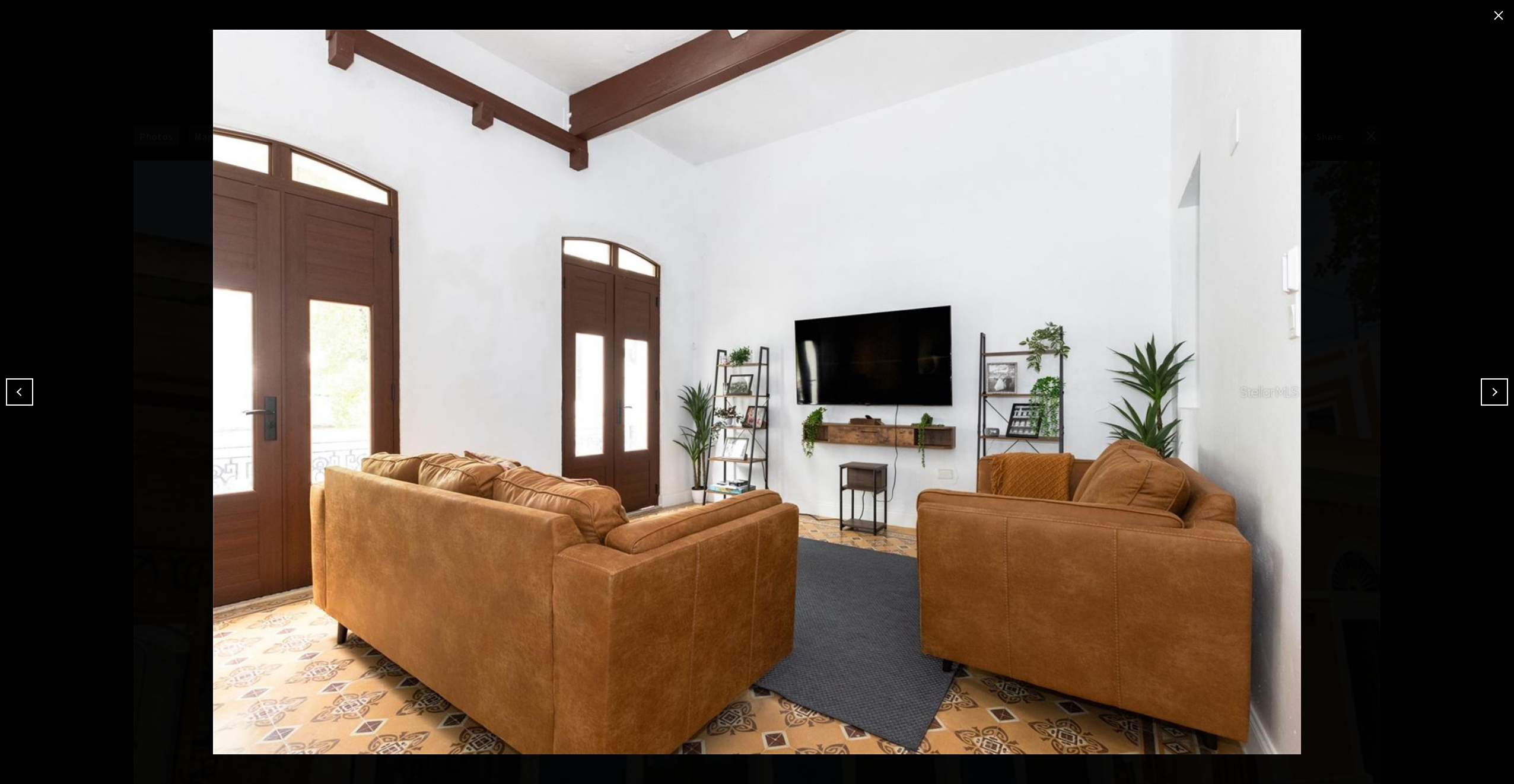
click at [1491, 391] on button "Next" at bounding box center [1494, 392] width 27 height 27
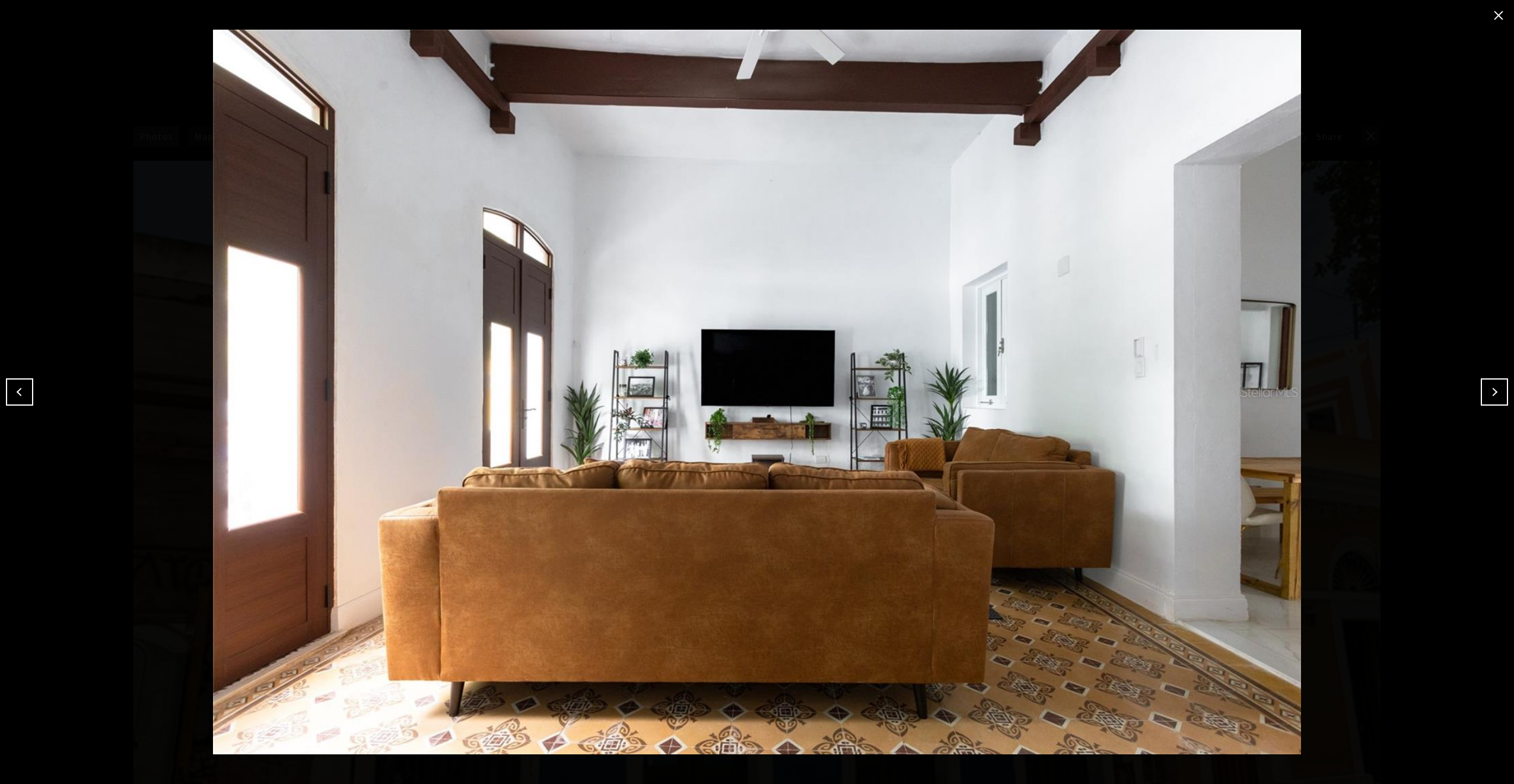
click at [1491, 391] on button "Next" at bounding box center [1494, 392] width 27 height 27
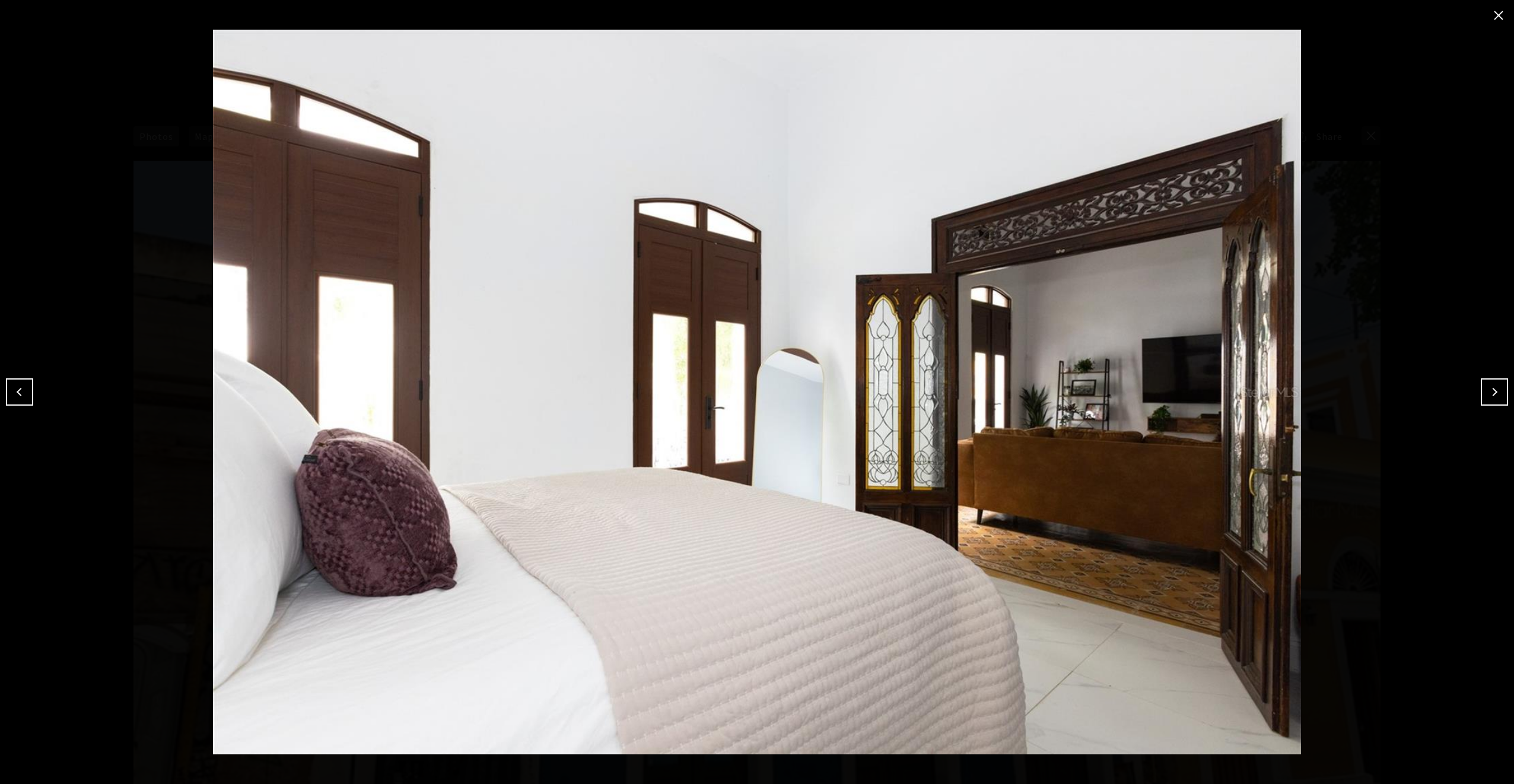
click at [1491, 391] on button "Next" at bounding box center [1494, 392] width 27 height 27
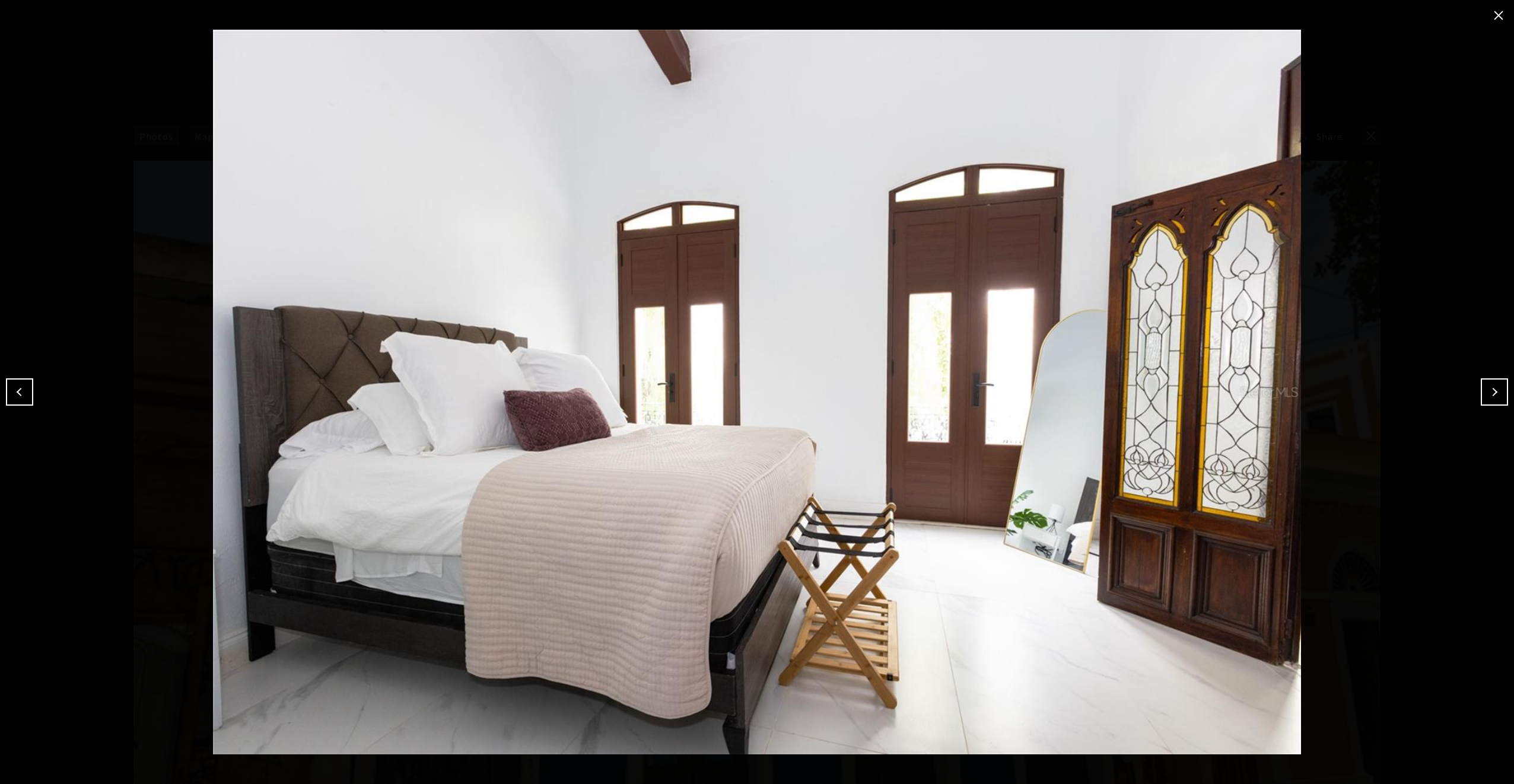
click at [1491, 391] on button "Next" at bounding box center [1494, 392] width 27 height 27
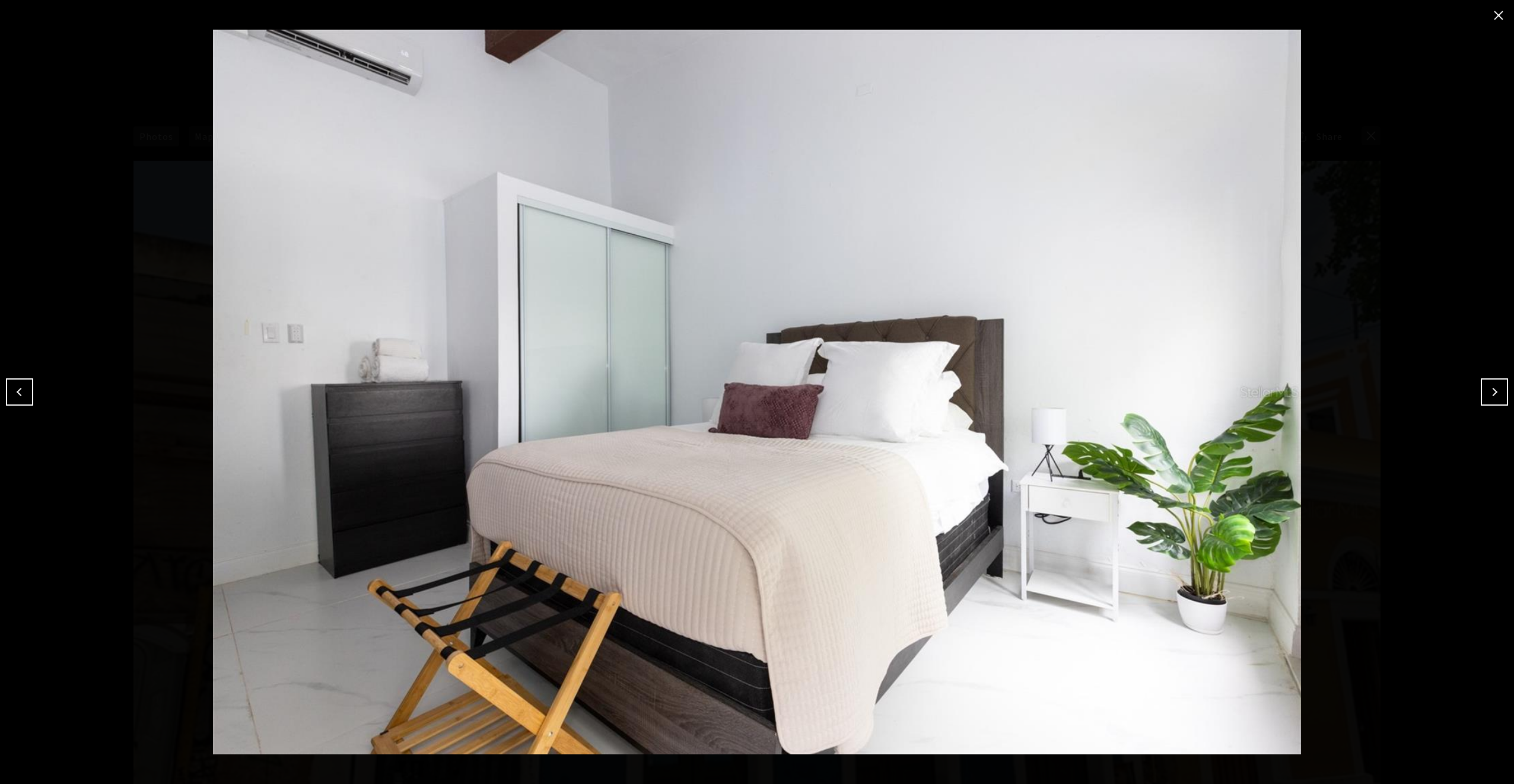
click at [1491, 391] on button "Next" at bounding box center [1494, 392] width 27 height 27
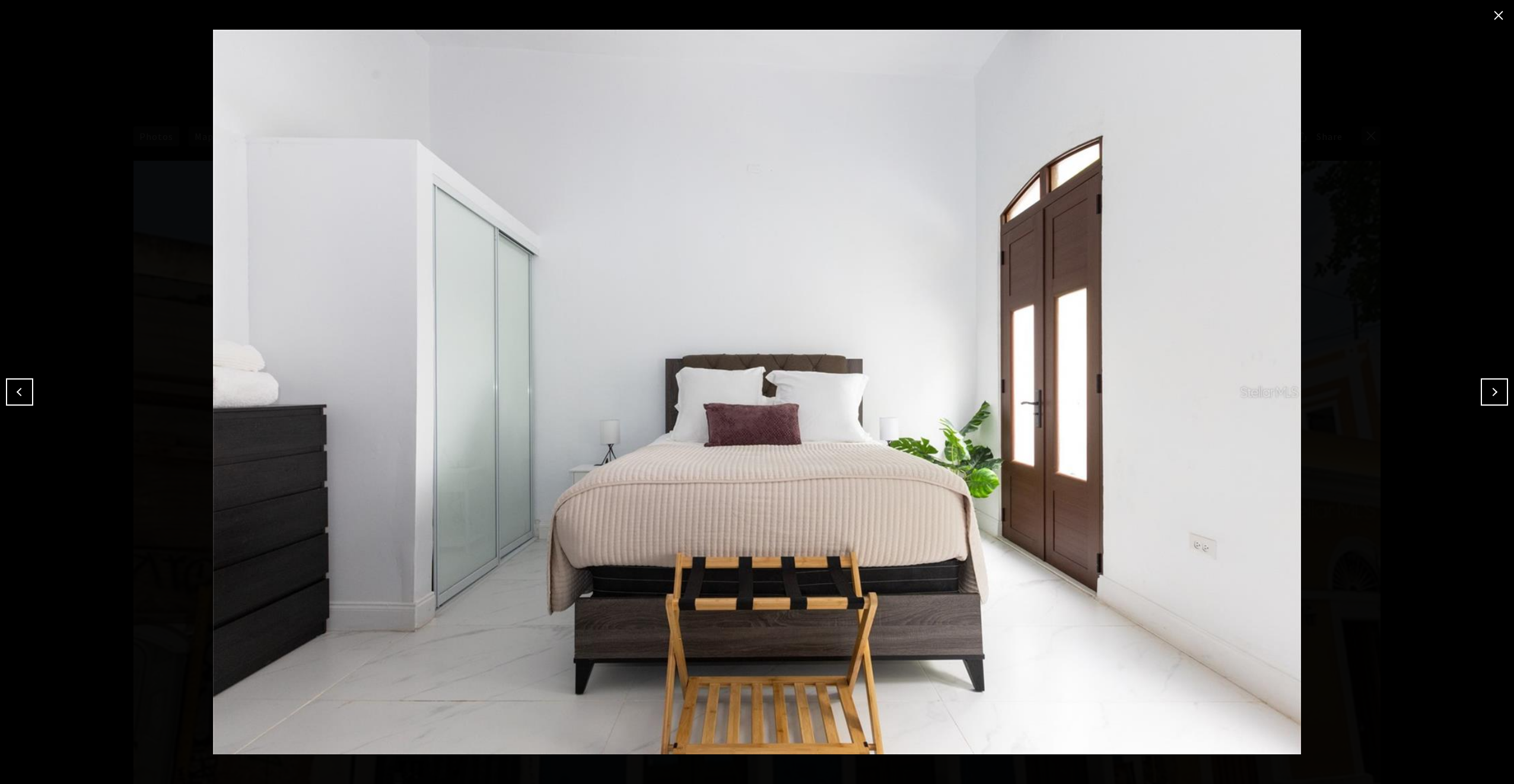
click at [1491, 391] on button "Next" at bounding box center [1494, 392] width 27 height 27
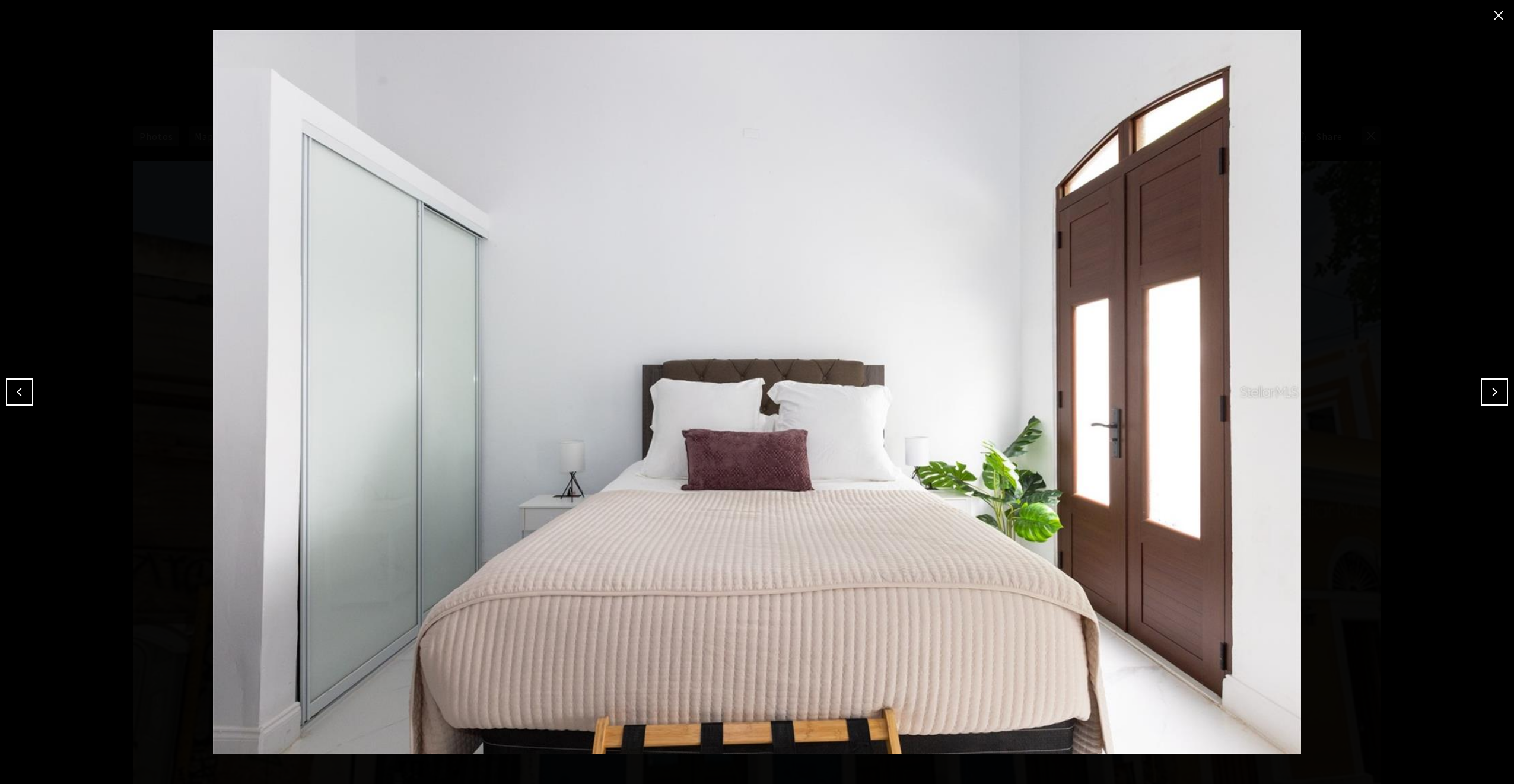
click at [1491, 391] on button "Next" at bounding box center [1494, 392] width 27 height 27
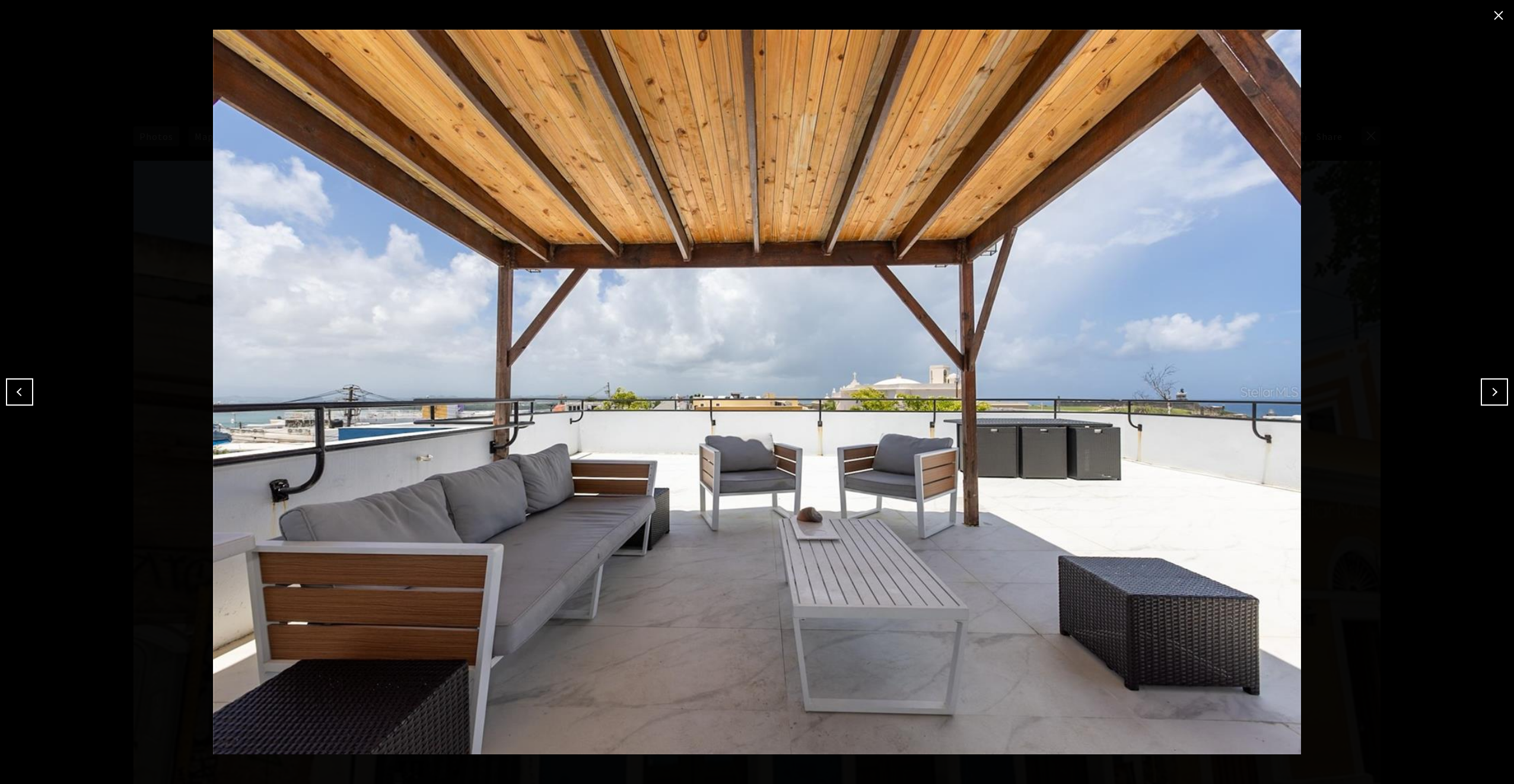
click at [1491, 391] on button "Next" at bounding box center [1494, 392] width 27 height 27
click at [1488, 387] on button "Next" at bounding box center [1494, 392] width 27 height 27
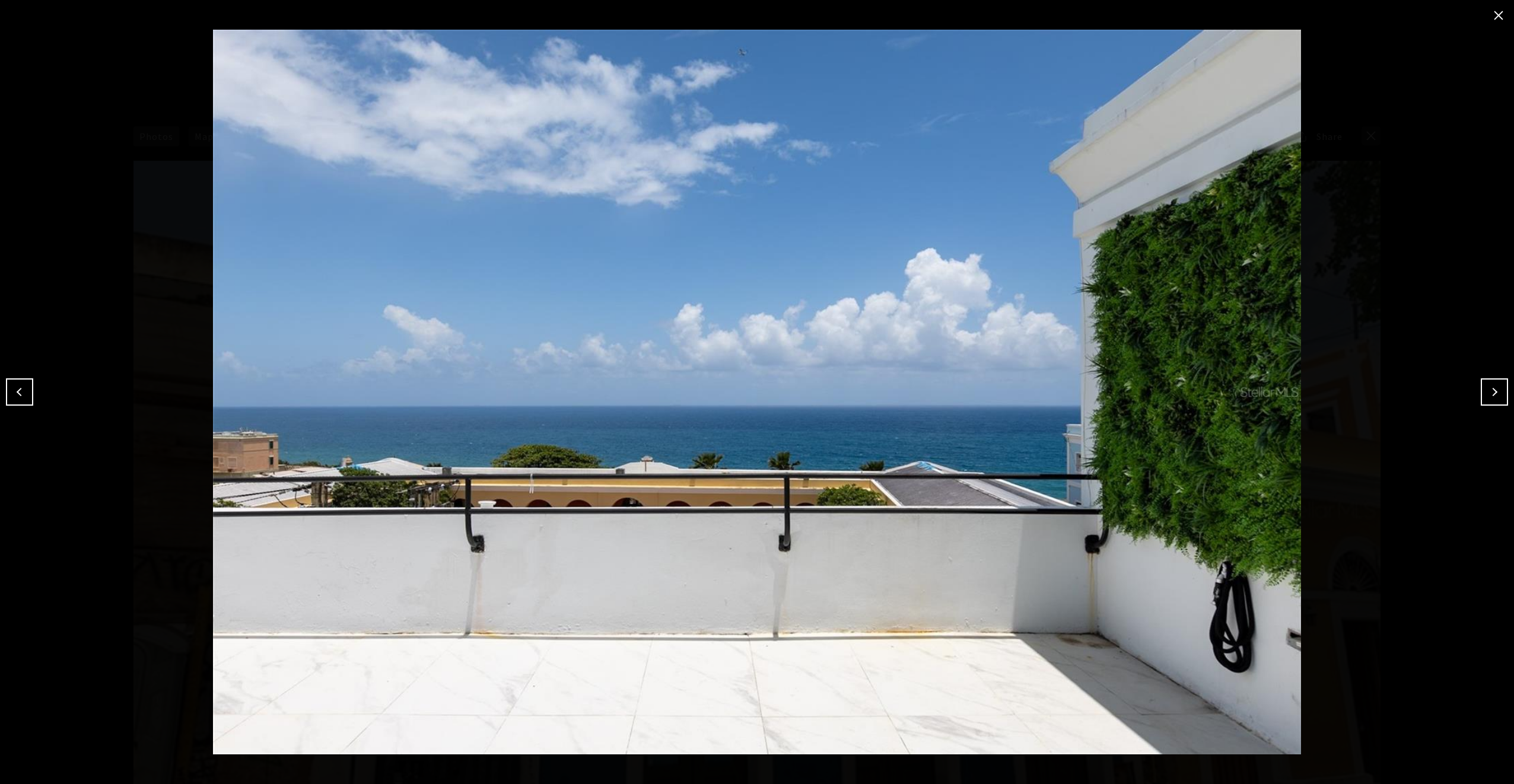
click at [1488, 387] on button "Next" at bounding box center [1494, 392] width 27 height 27
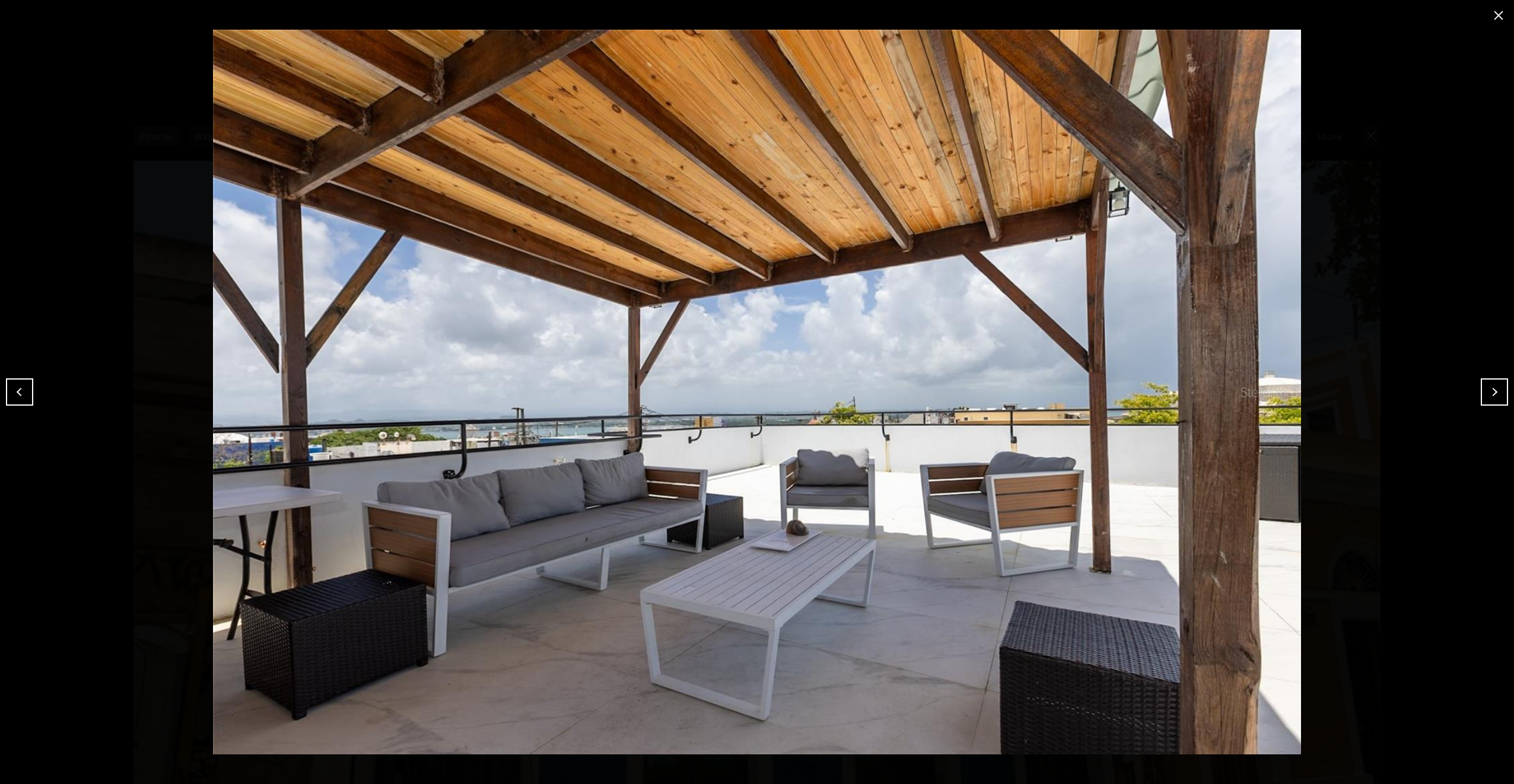
click at [1490, 389] on button "Next" at bounding box center [1494, 392] width 27 height 27
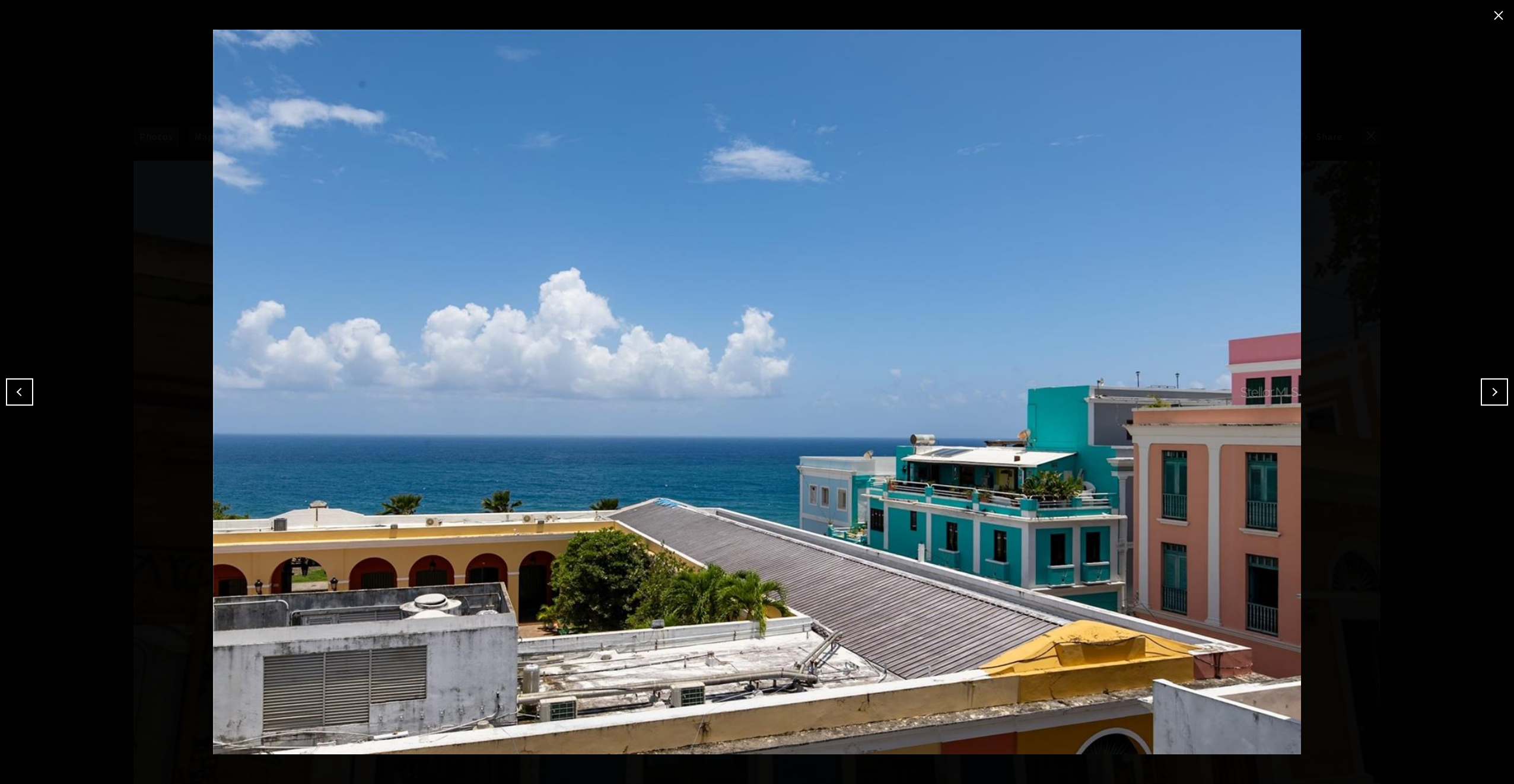
click at [1491, 389] on button "Next" at bounding box center [1494, 392] width 27 height 27
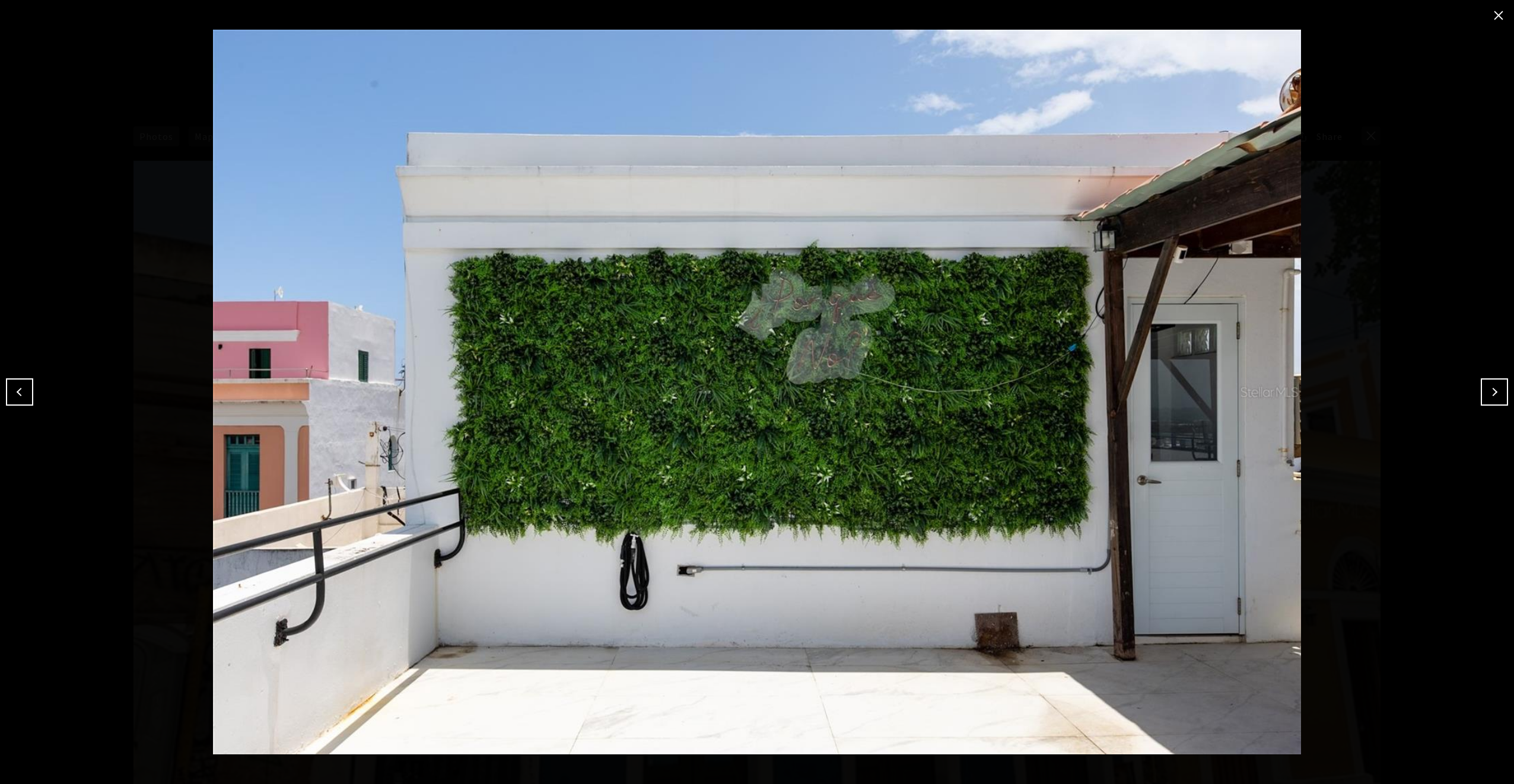
click at [1494, 391] on button "Next" at bounding box center [1494, 392] width 27 height 27
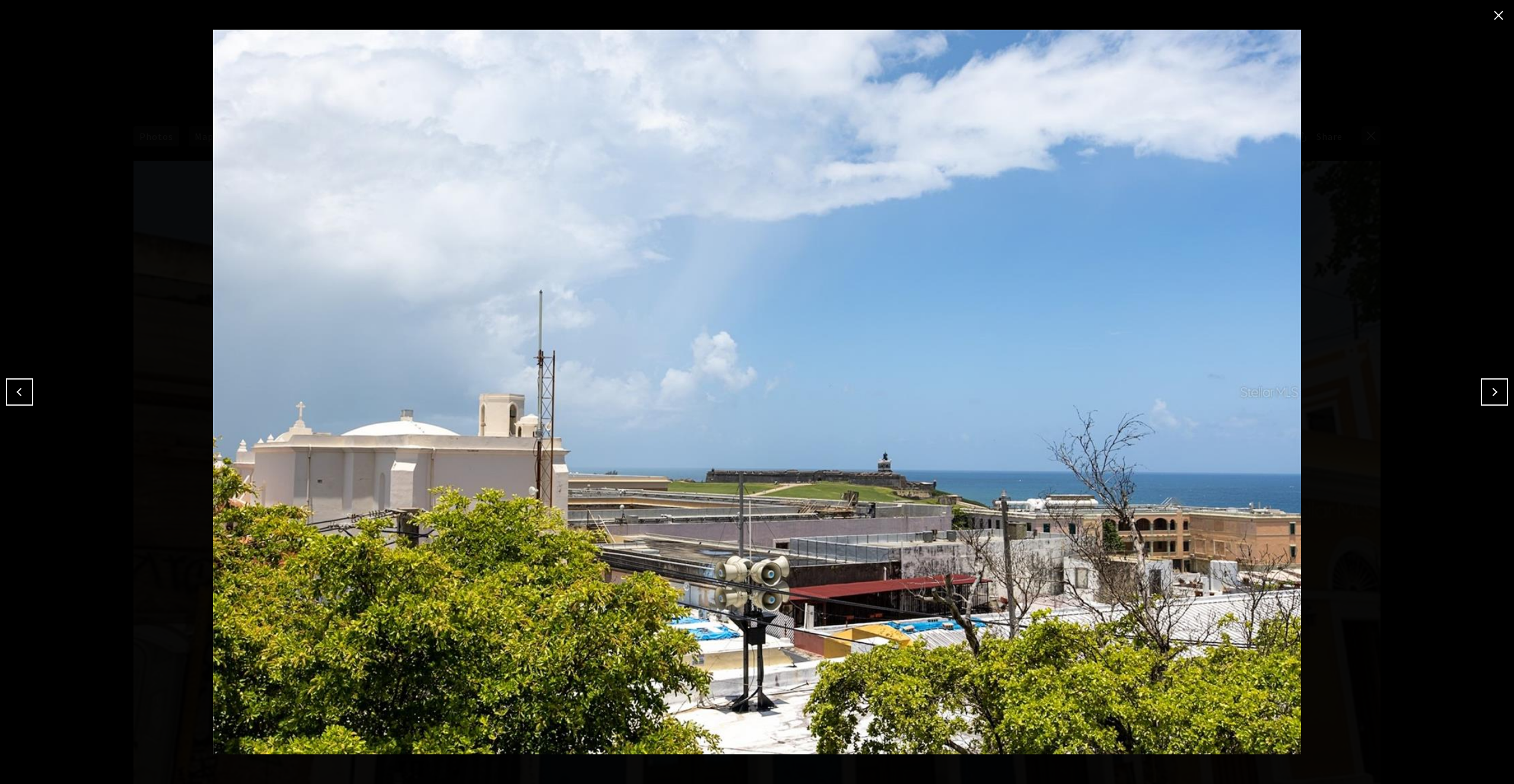
click at [1494, 391] on button "Next" at bounding box center [1494, 392] width 27 height 27
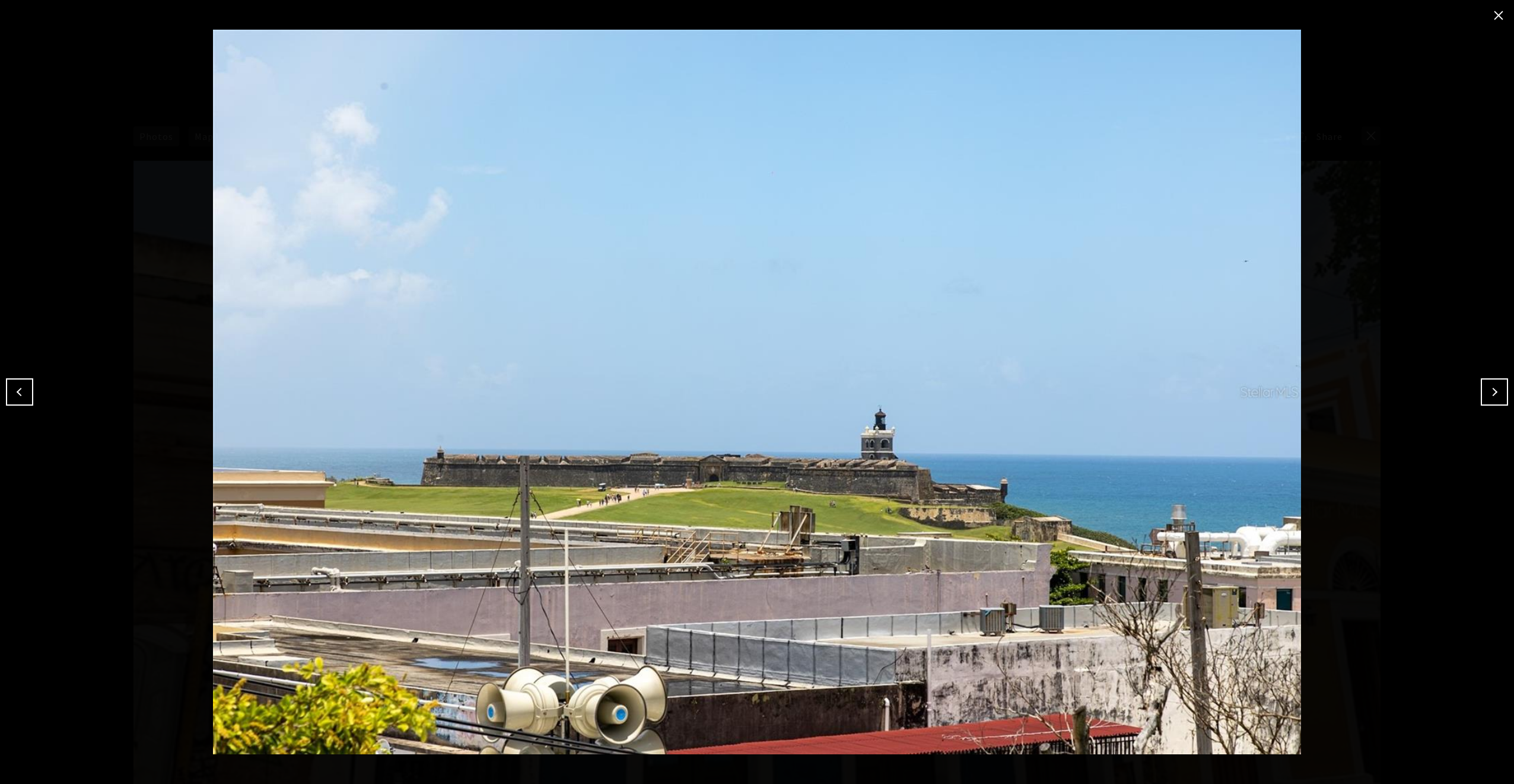
click at [1494, 391] on button "Next" at bounding box center [1494, 392] width 27 height 27
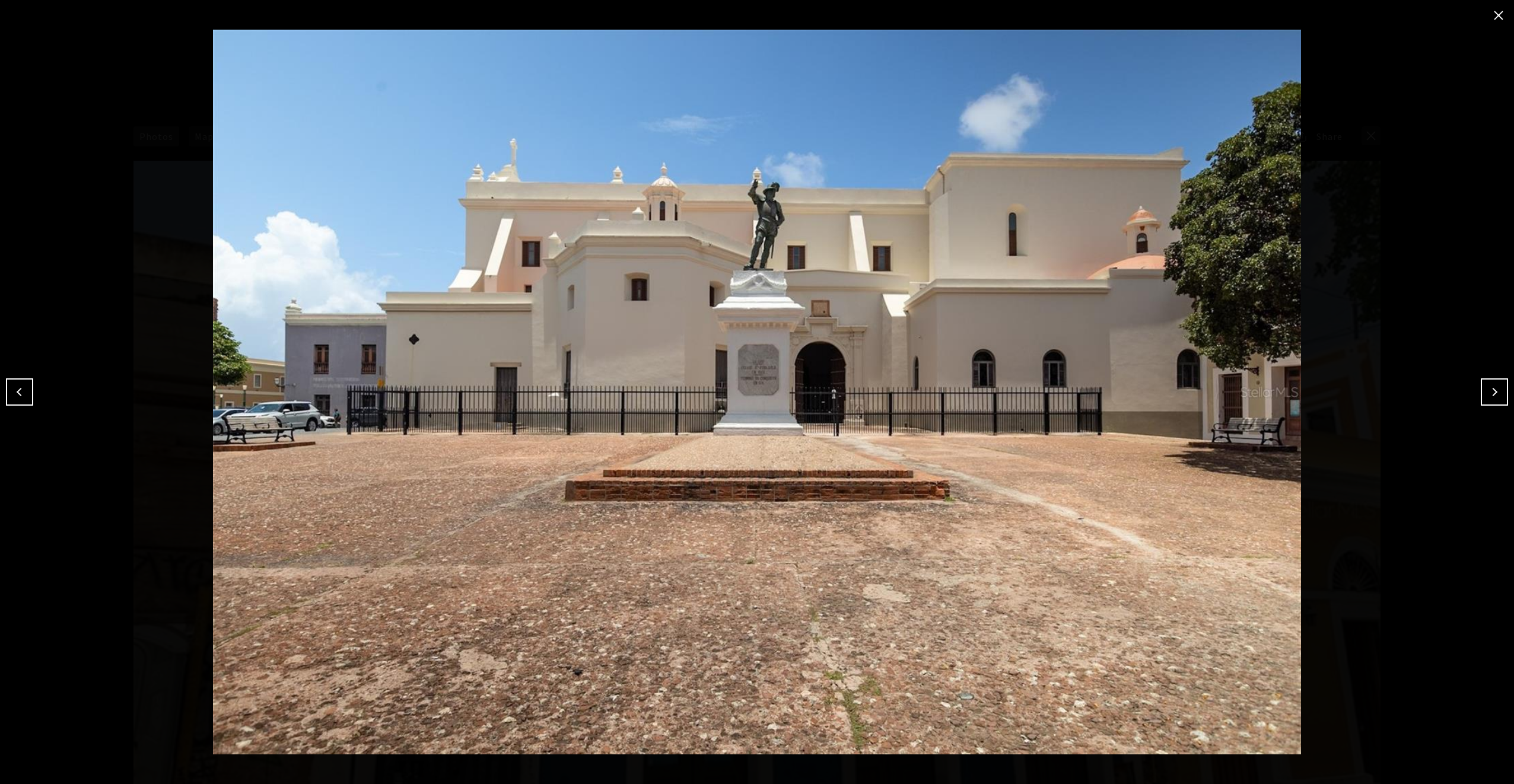
click at [1494, 391] on button "Next" at bounding box center [1494, 392] width 27 height 27
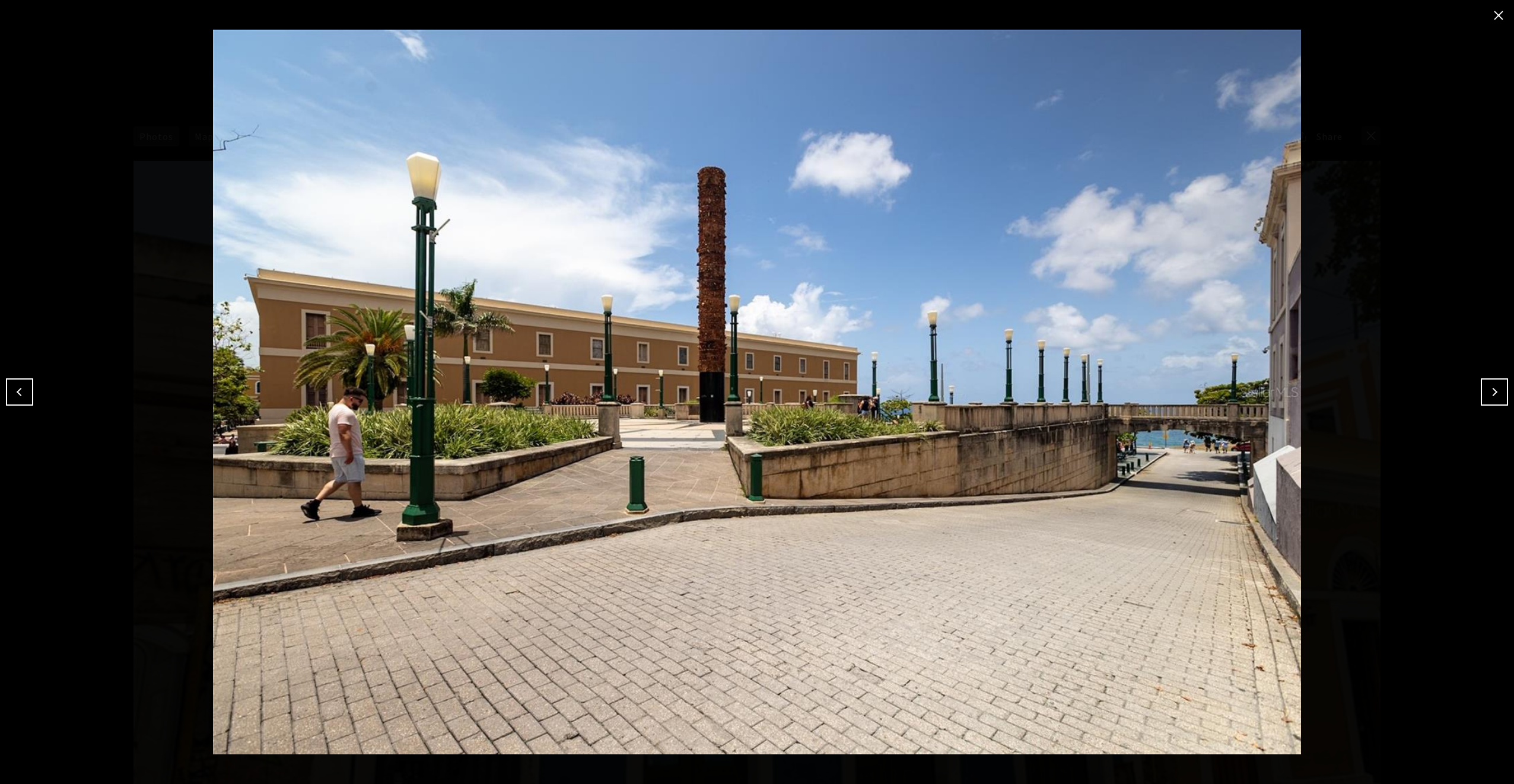
click at [1494, 391] on button "Next" at bounding box center [1494, 392] width 27 height 27
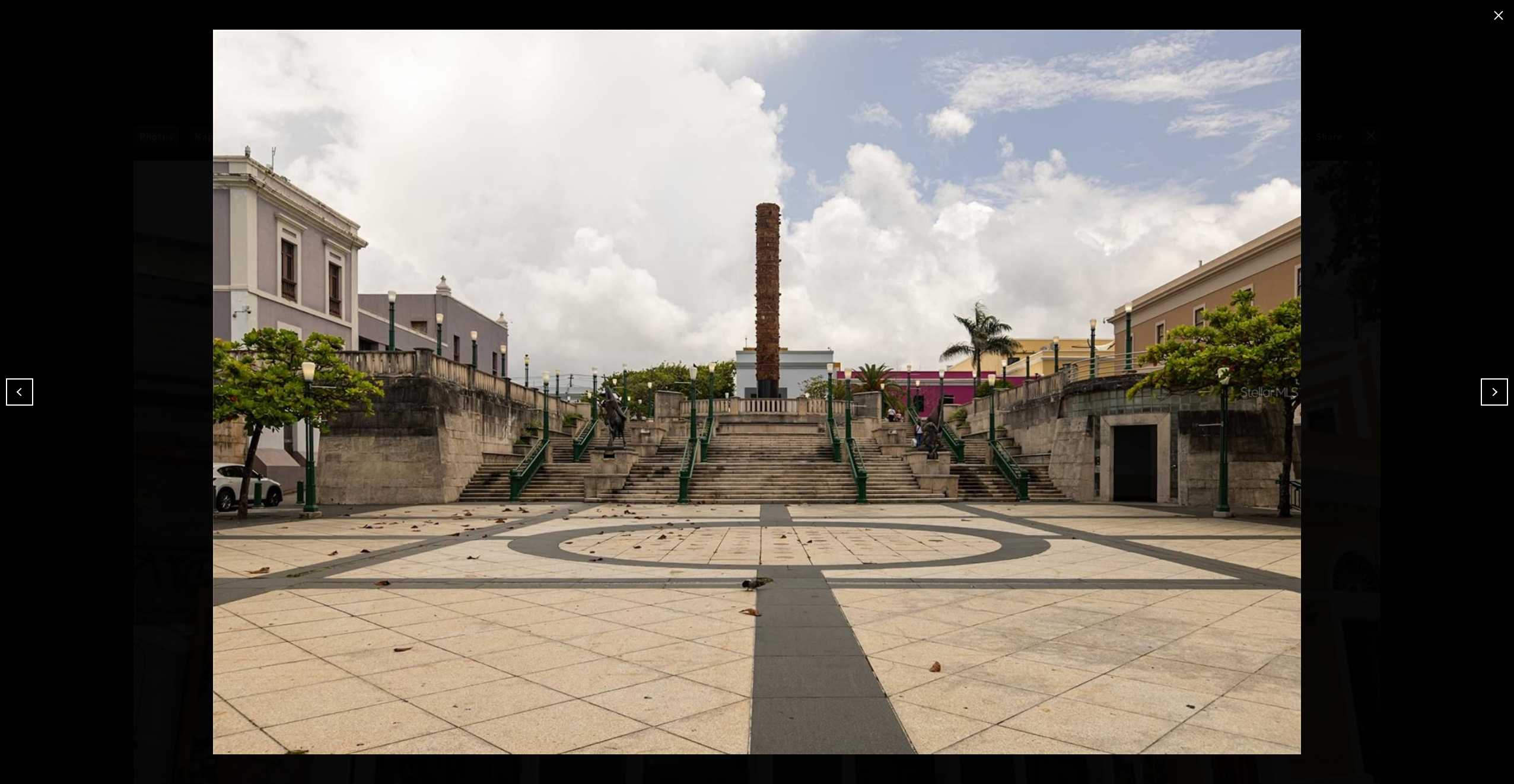
click at [1494, 391] on button "Next" at bounding box center [1494, 392] width 27 height 27
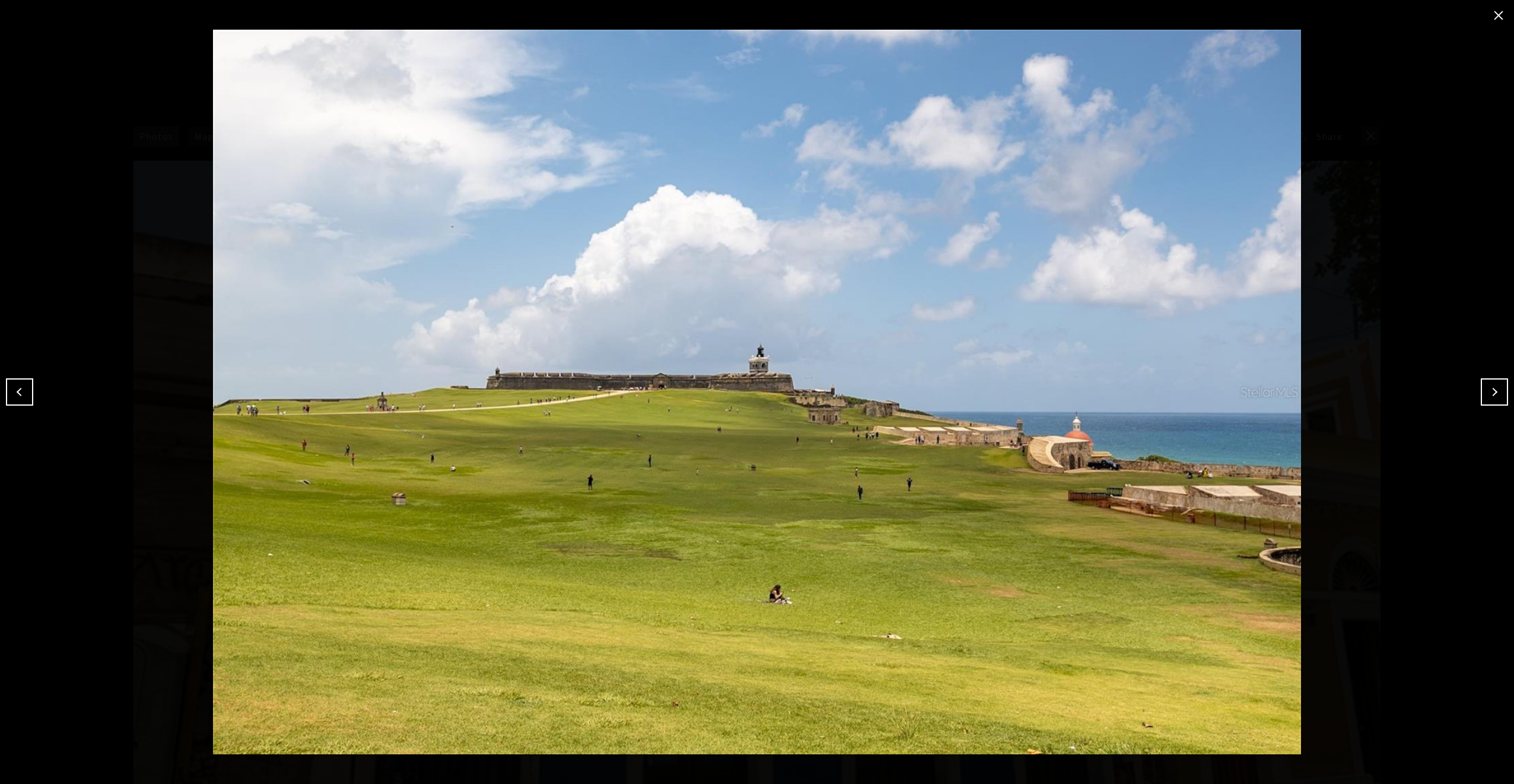
click at [1494, 391] on button "Next" at bounding box center [1494, 392] width 27 height 27
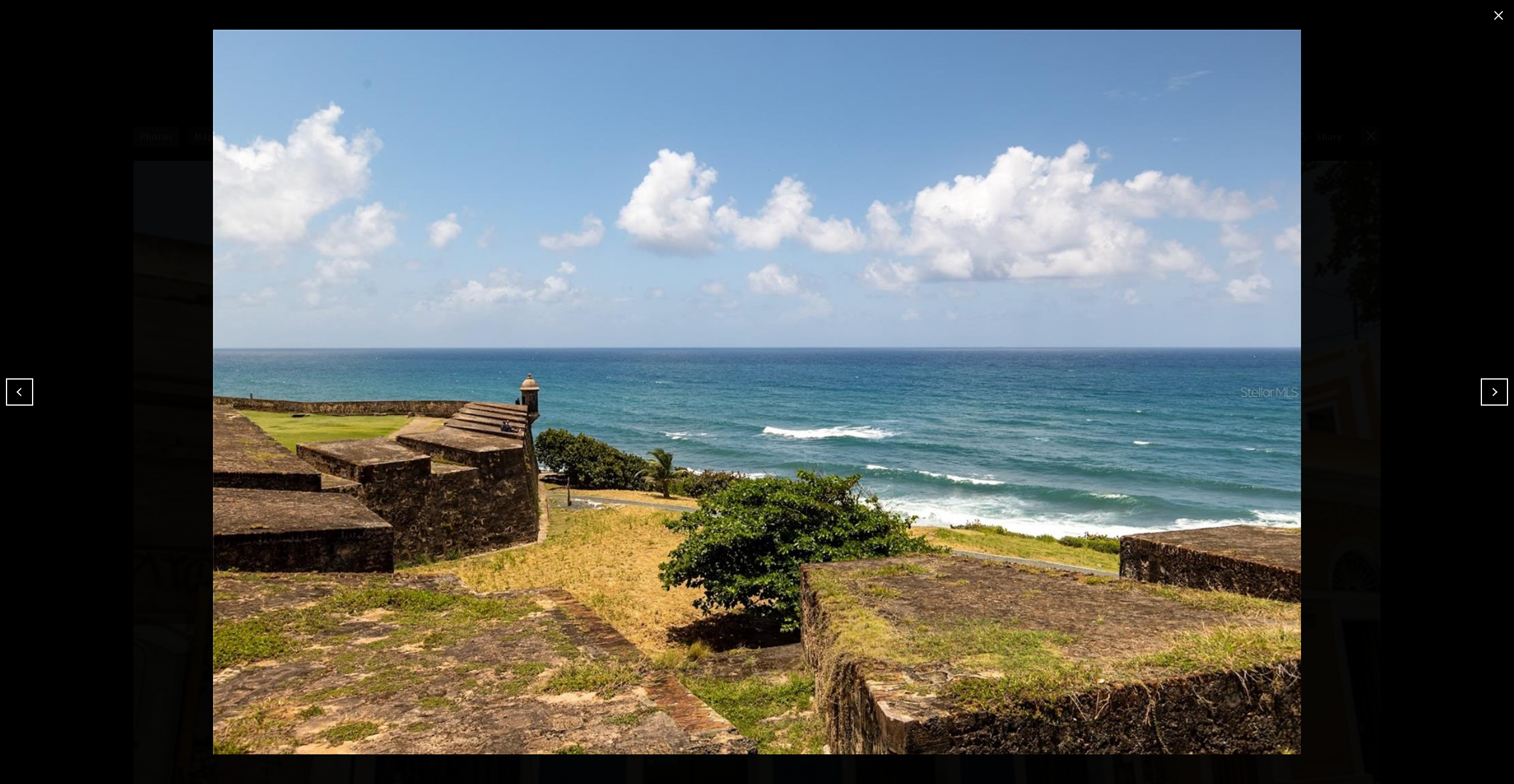
click at [1494, 391] on button "Next" at bounding box center [1494, 392] width 27 height 27
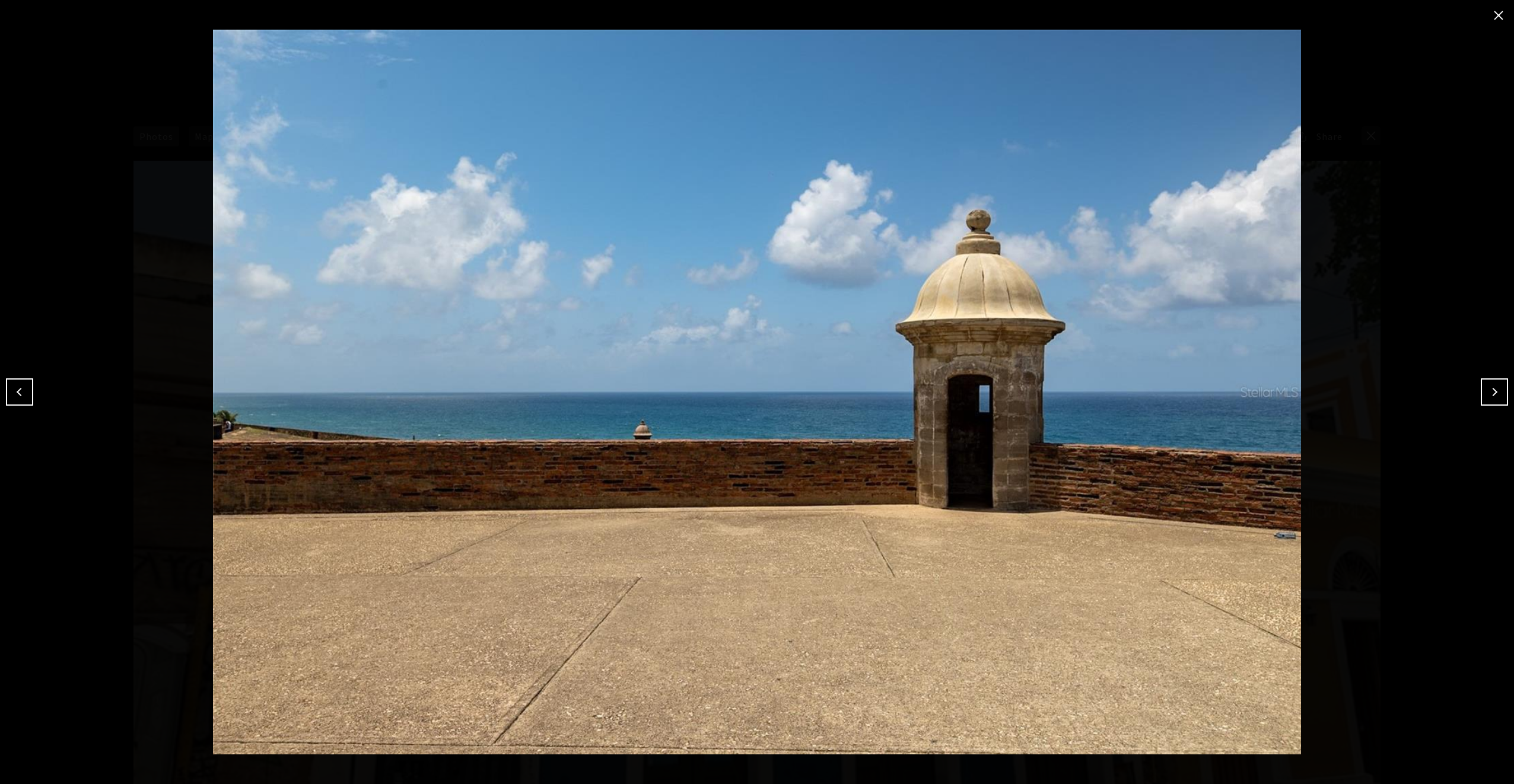
click at [1494, 391] on button "Next" at bounding box center [1494, 392] width 27 height 27
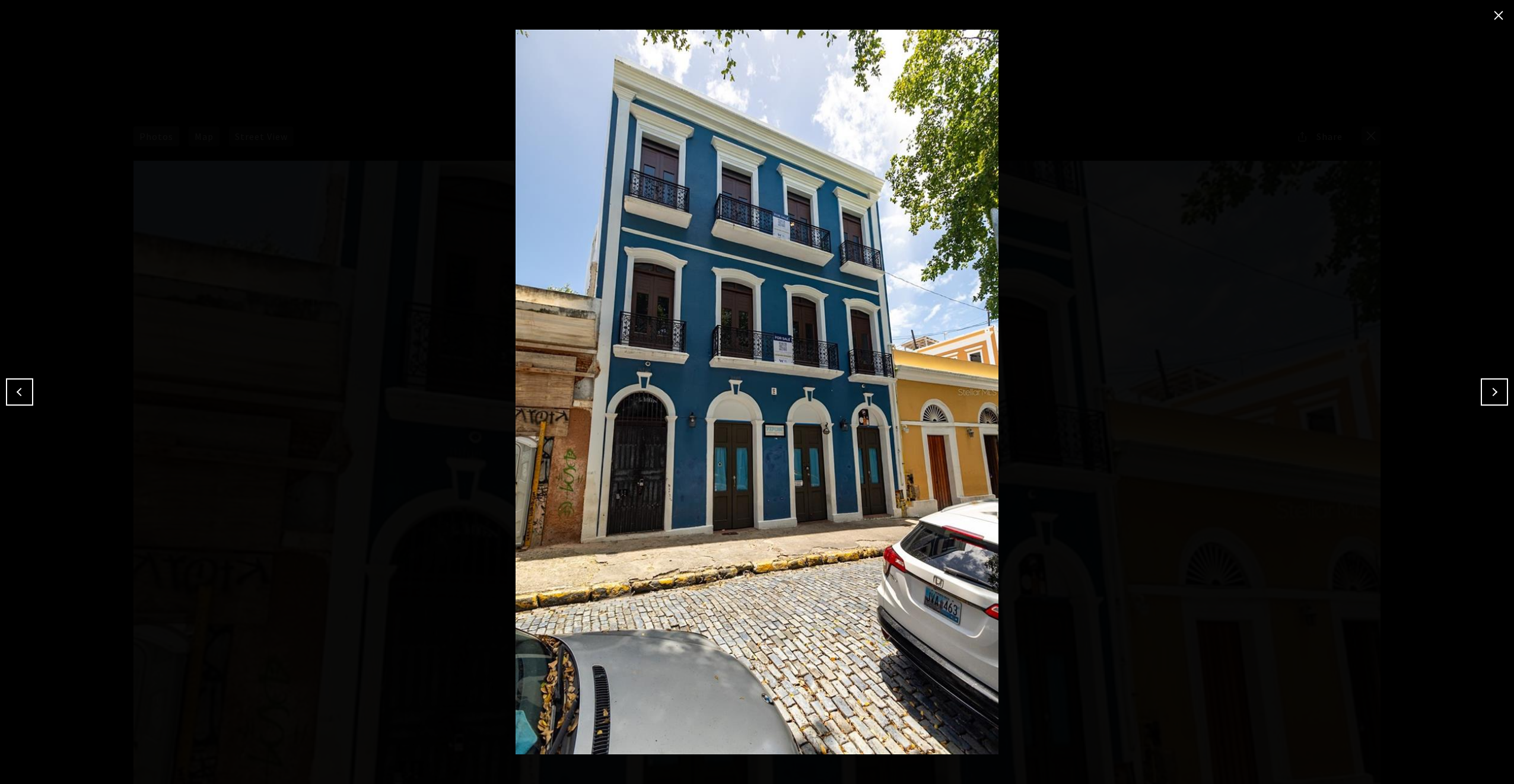
click at [1494, 391] on button "Next" at bounding box center [1494, 392] width 27 height 27
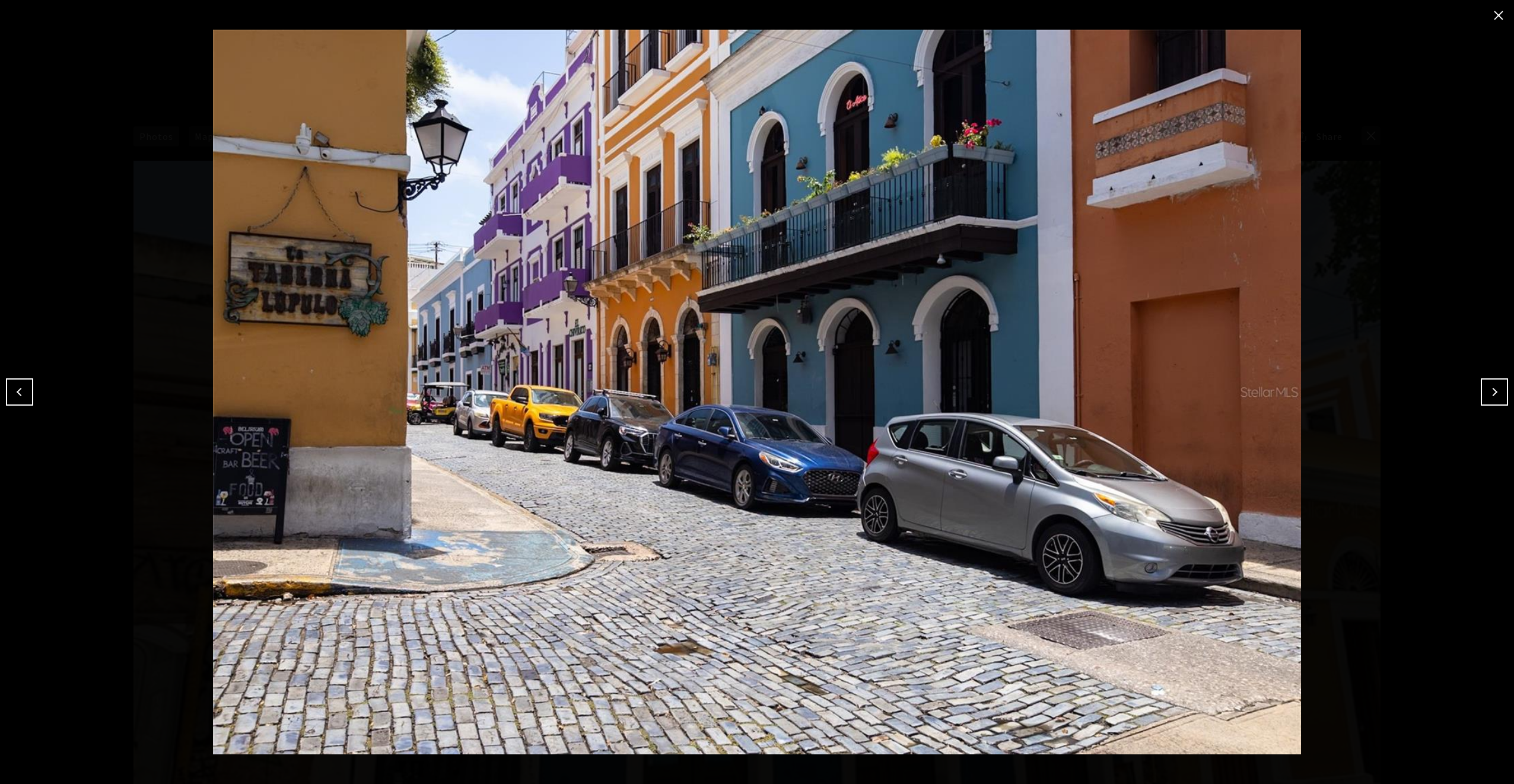
click at [1494, 391] on button "Next" at bounding box center [1494, 392] width 27 height 27
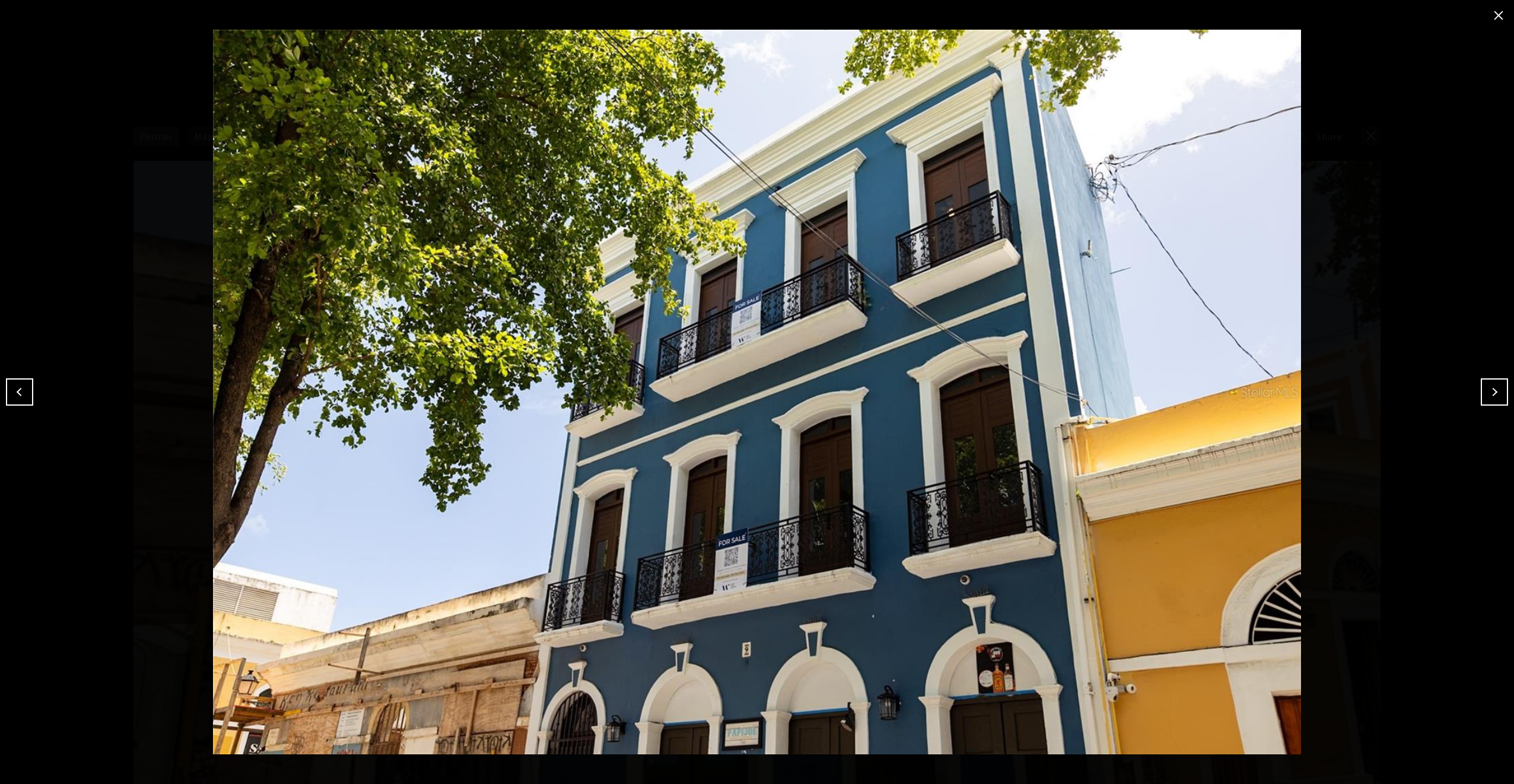
click at [1499, 17] on button "close modal" at bounding box center [1498, 15] width 19 height 19
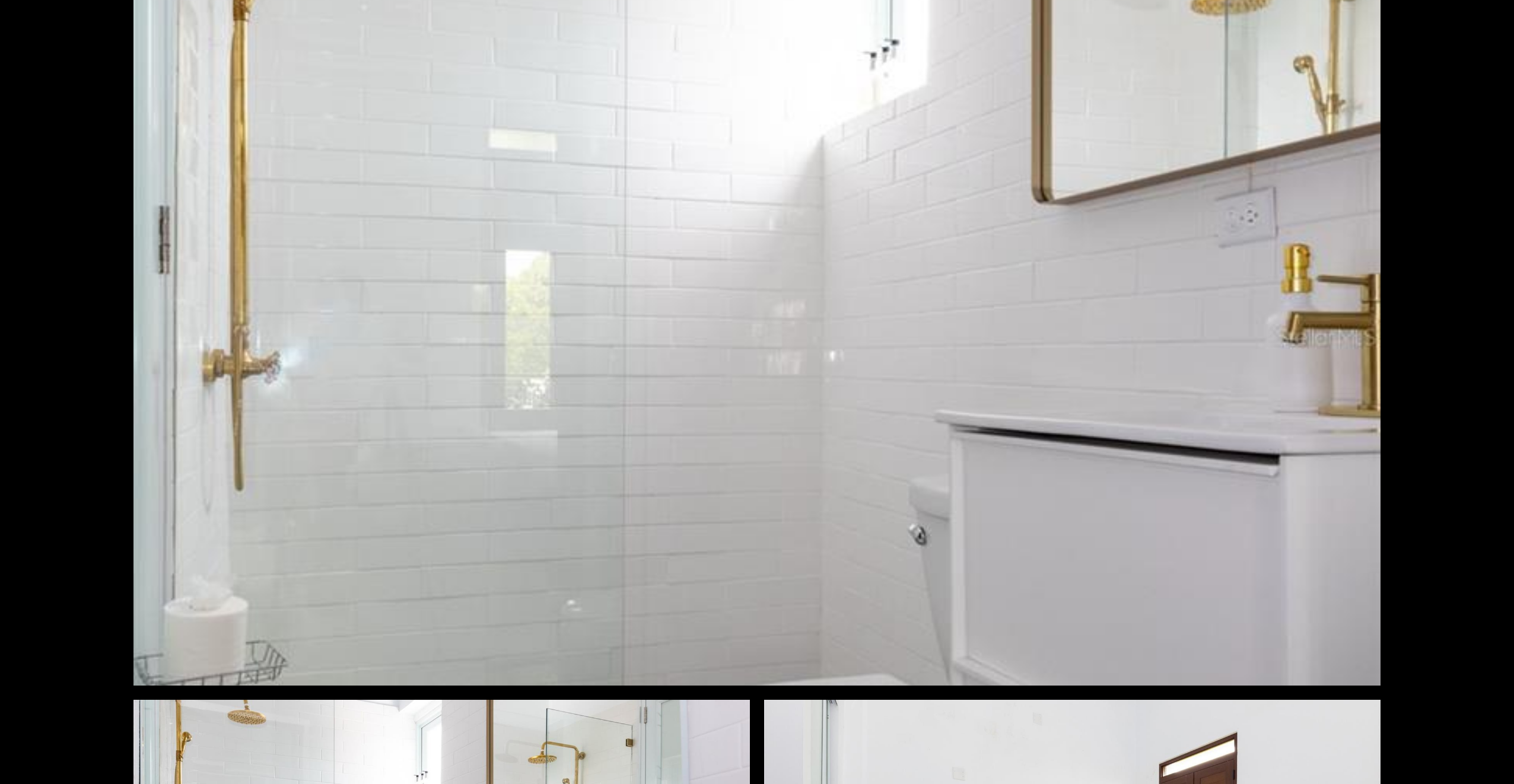
scroll to position [8774, 0]
